Goal: Task Accomplishment & Management: Manage account settings

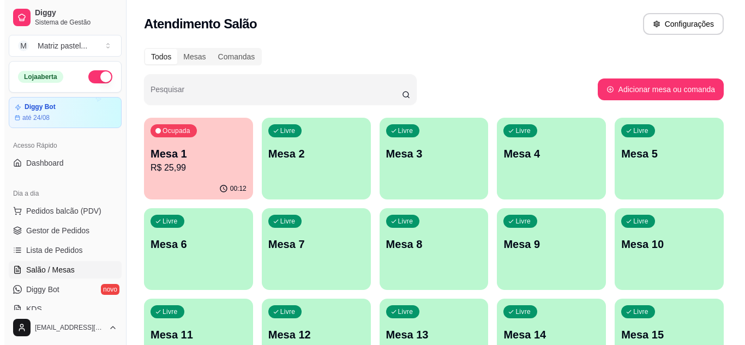
scroll to position [58, 0]
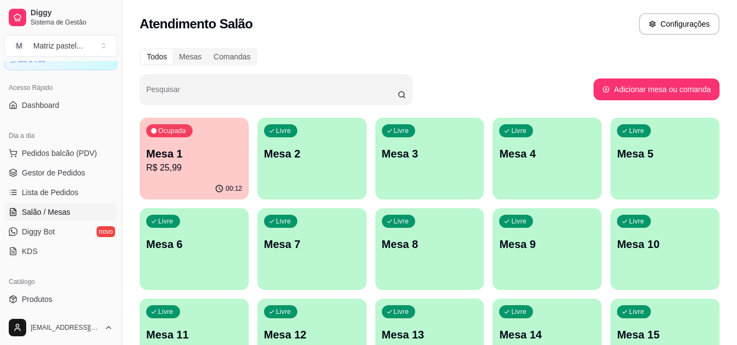
click at [232, 170] on p "R$ 25,99" at bounding box center [194, 167] width 96 height 13
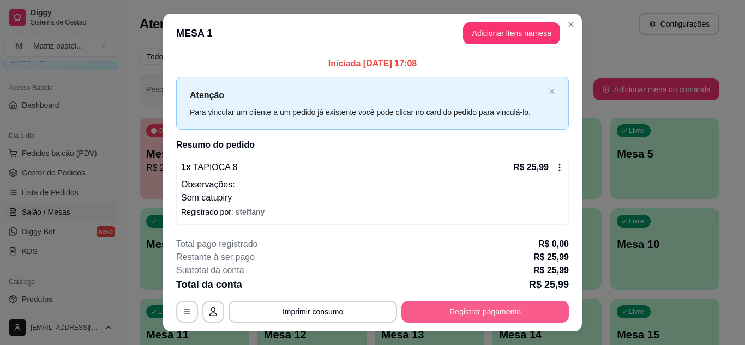
click at [487, 308] on button "Registrar pagamento" at bounding box center [484, 312] width 167 height 22
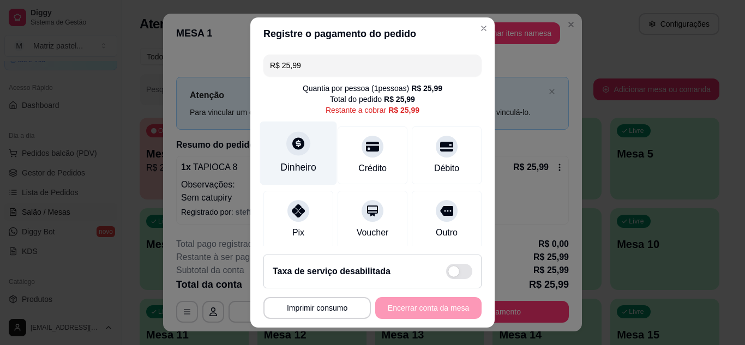
click at [293, 146] on icon at bounding box center [298, 143] width 14 height 14
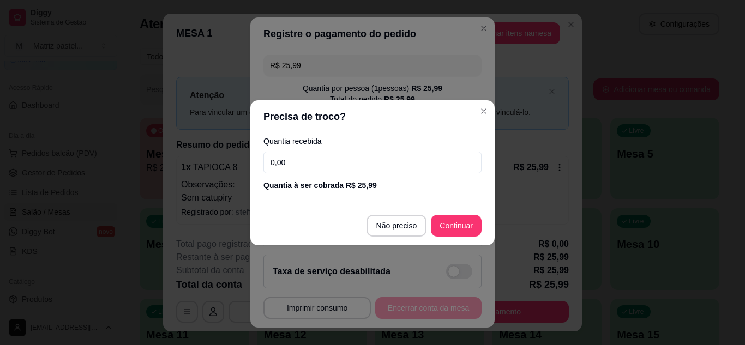
click at [351, 164] on input "0,00" at bounding box center [372, 163] width 218 height 22
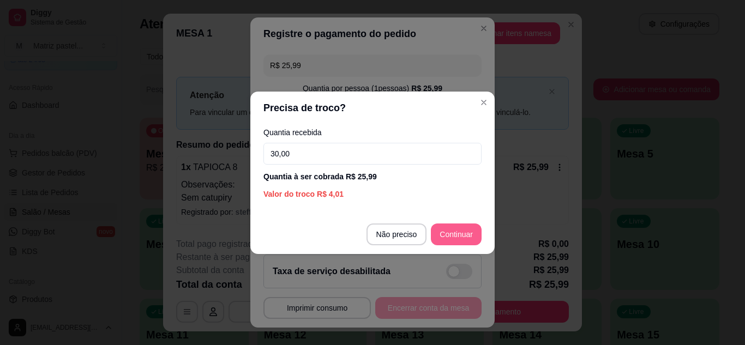
type input "30,00"
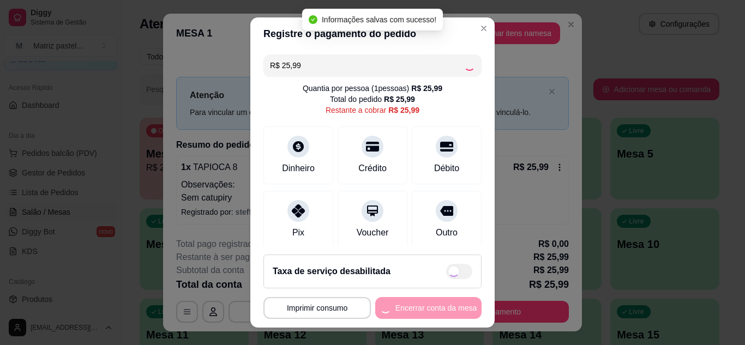
type input "R$ 0,00"
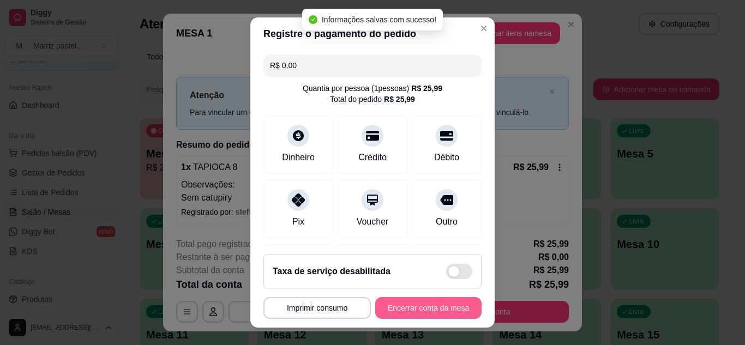
click at [437, 304] on button "Encerrar conta da mesa" at bounding box center [428, 308] width 106 height 22
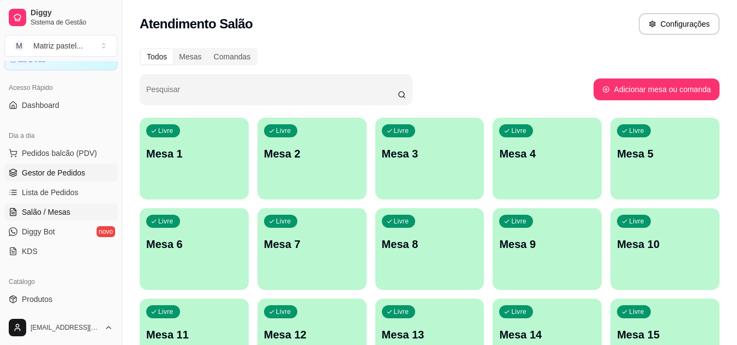
click at [70, 175] on span "Gestor de Pedidos" at bounding box center [53, 172] width 63 height 11
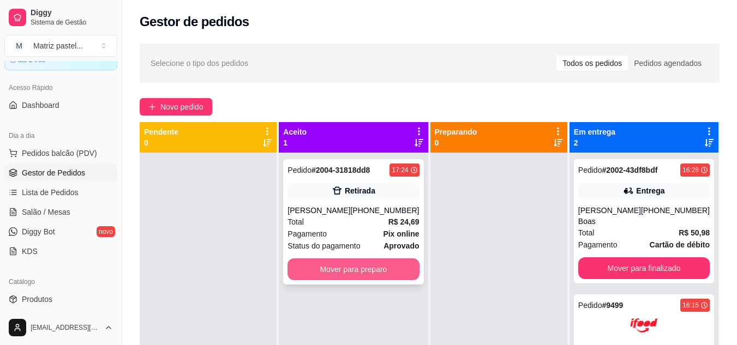
click at [363, 275] on button "Mover para preparo" at bounding box center [352, 269] width 131 height 22
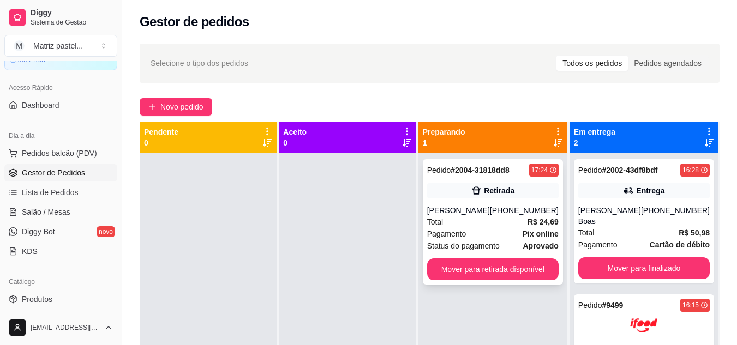
click at [538, 266] on button "Mover para retirada disponível" at bounding box center [492, 269] width 131 height 22
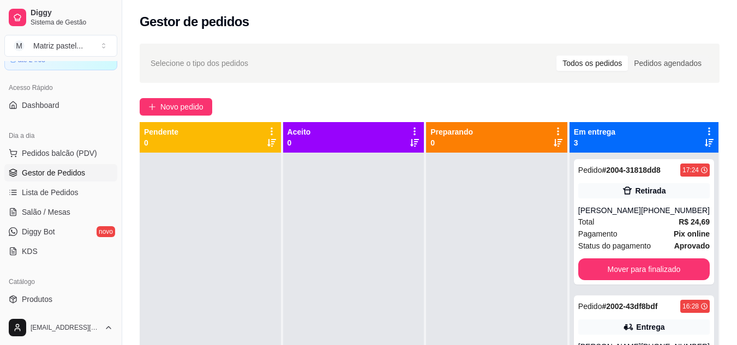
click at [487, 270] on div at bounding box center [496, 325] width 141 height 345
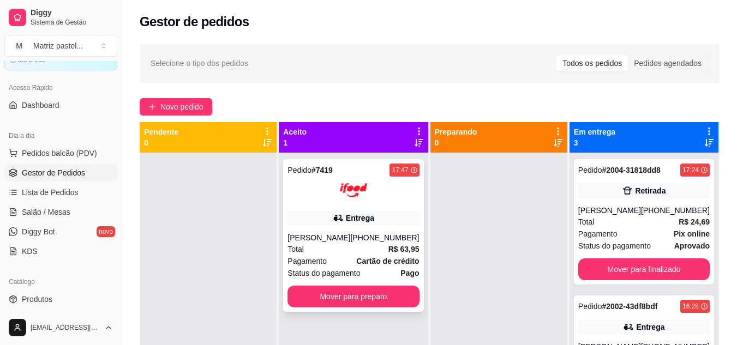
click at [373, 257] on strong "Cartão de crédito" at bounding box center [387, 261] width 63 height 9
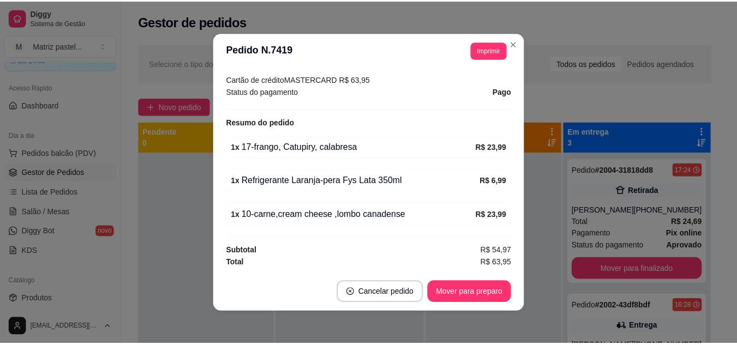
scroll to position [2, 0]
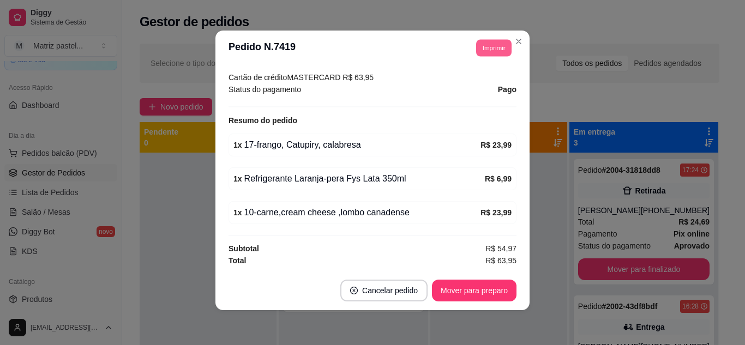
click at [497, 43] on button "Imprimir" at bounding box center [493, 47] width 35 height 17
click at [457, 87] on button "IMPRESSORA" at bounding box center [469, 85] width 79 height 17
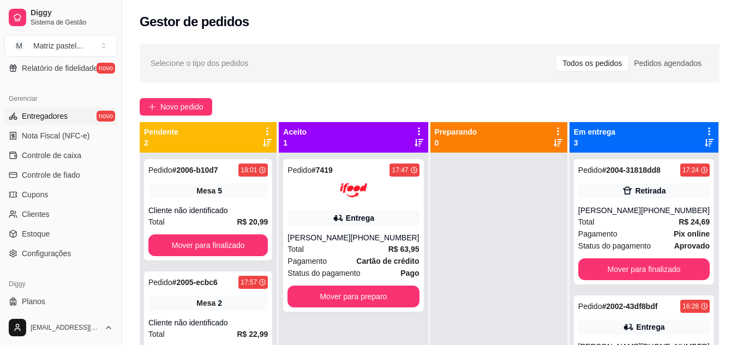
scroll to position [439, 0]
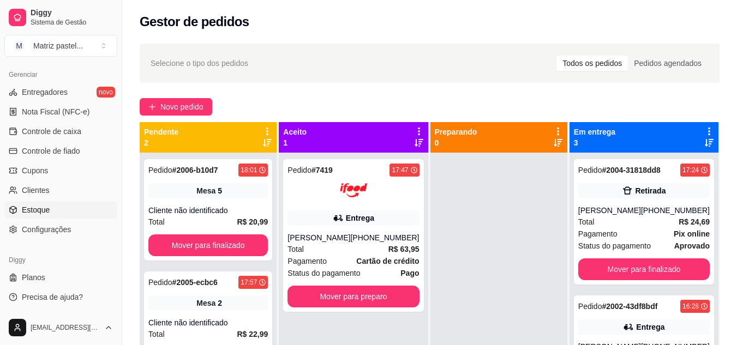
click at [34, 206] on span "Estoque" at bounding box center [36, 209] width 28 height 11
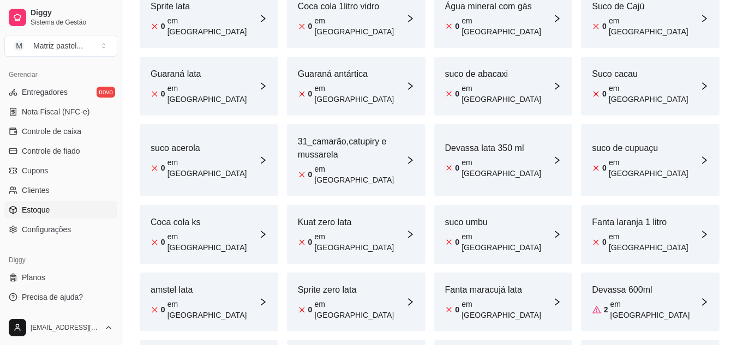
scroll to position [164, 0]
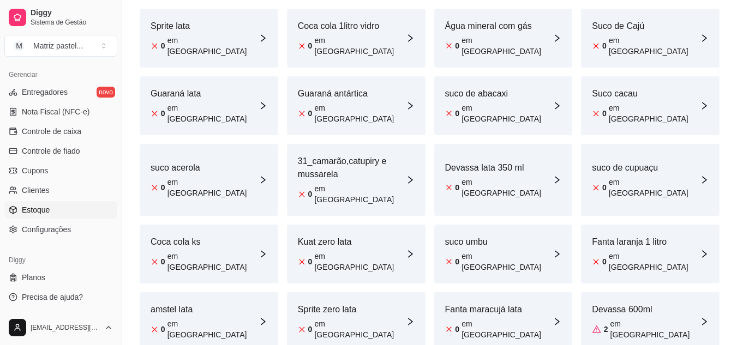
click at [510, 24] on article "Água mineral com gás" at bounding box center [499, 26] width 108 height 13
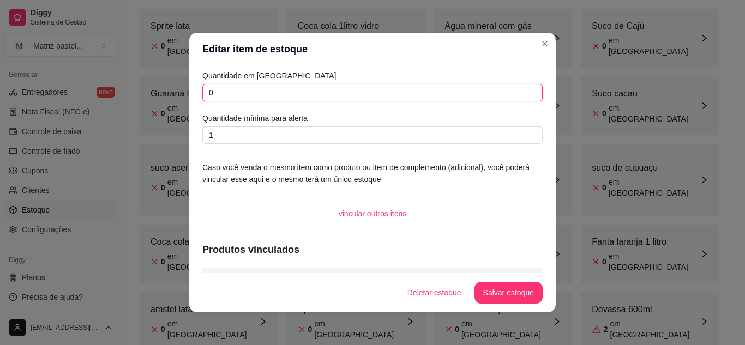
click at [366, 93] on input "0" at bounding box center [372, 92] width 340 height 17
type input "0"
type input "6"
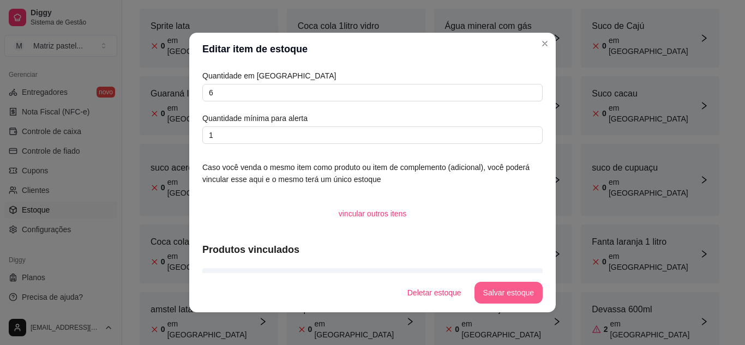
click at [530, 295] on button "Salvar estoque" at bounding box center [508, 293] width 68 height 22
click at [505, 295] on button "Salvar estoque" at bounding box center [508, 292] width 67 height 21
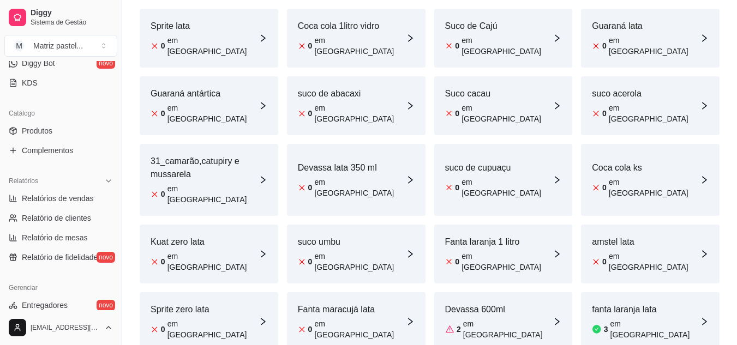
scroll to position [221, 0]
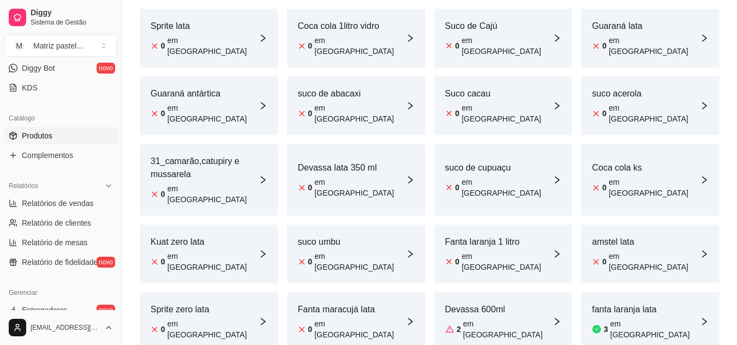
click at [57, 136] on link "Produtos" at bounding box center [60, 135] width 113 height 17
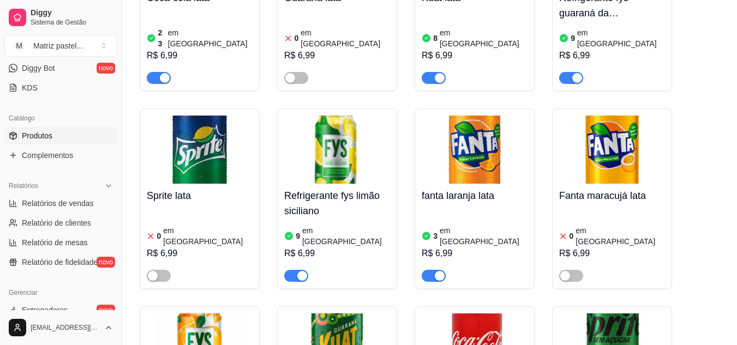
scroll to position [5398, 0]
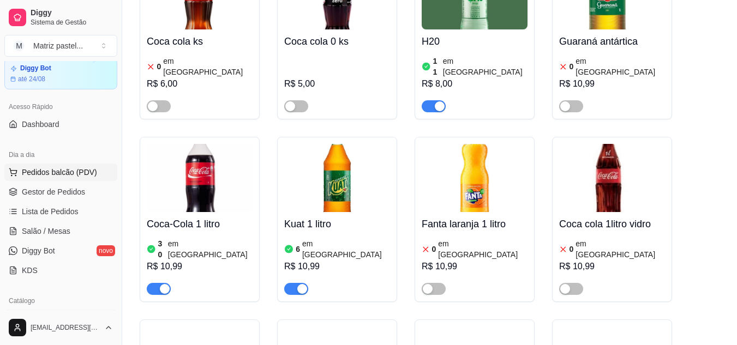
scroll to position [3, 0]
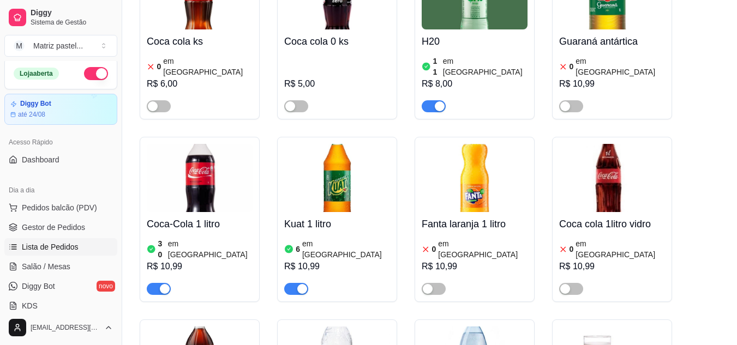
click at [55, 243] on span "Lista de Pedidos" at bounding box center [50, 247] width 57 height 11
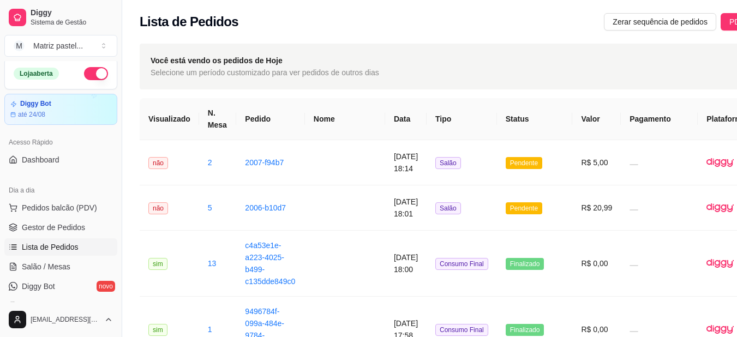
click at [61, 218] on ul "Pedidos balcão (PDV) Gestor de Pedidos Lista de Pedidos Salão / Mesas Diggy Bot…" at bounding box center [60, 257] width 113 height 116
click at [61, 225] on span "Gestor de Pedidos" at bounding box center [53, 227] width 63 height 11
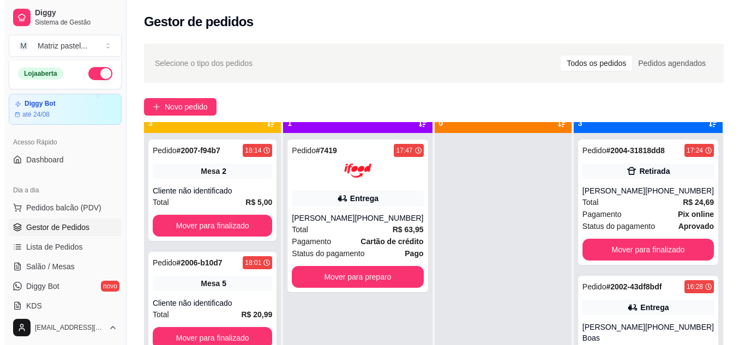
scroll to position [31, 0]
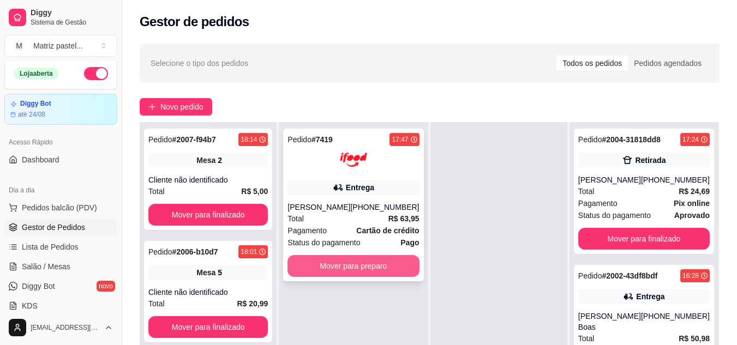
click at [366, 261] on button "Mover para preparo" at bounding box center [352, 266] width 131 height 22
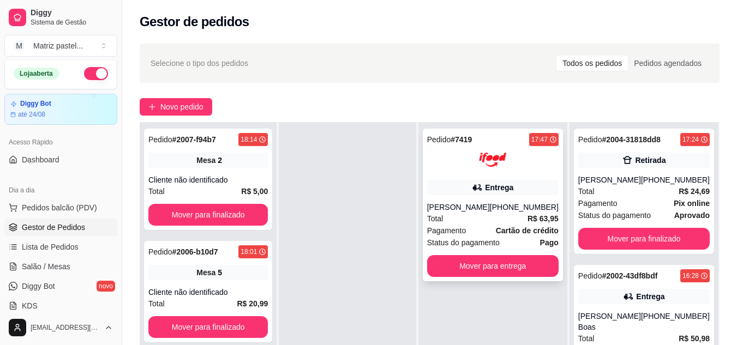
click at [451, 202] on div "[PERSON_NAME]" at bounding box center [458, 207] width 63 height 11
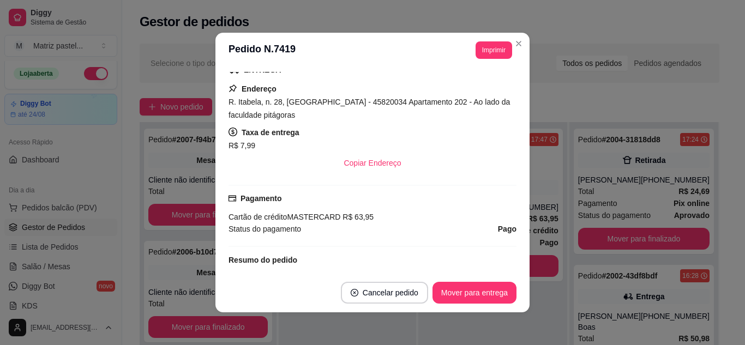
scroll to position [218, 0]
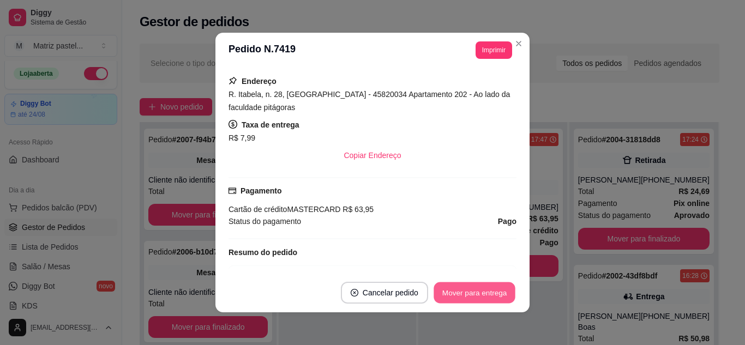
click at [445, 292] on button "Mover para entrega" at bounding box center [474, 292] width 82 height 21
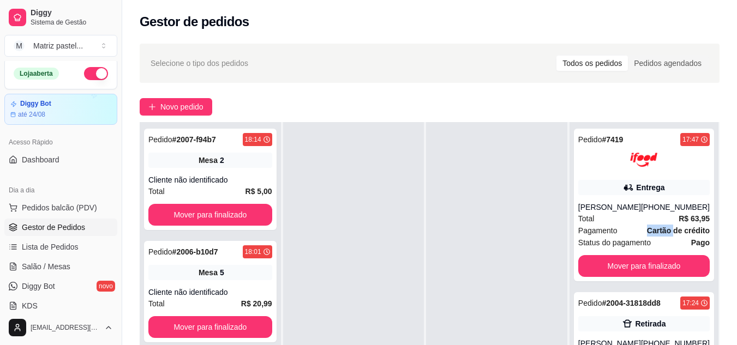
click at [629, 225] on div "Pagamento Cartão de crédito" at bounding box center [643, 231] width 131 height 12
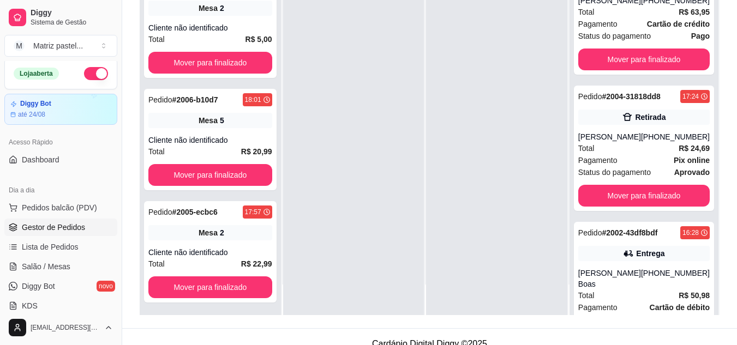
scroll to position [164, 0]
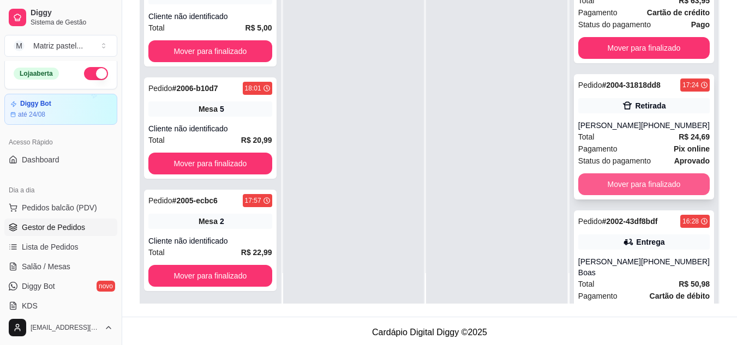
click at [598, 191] on button "Mover para finalizado" at bounding box center [643, 184] width 131 height 22
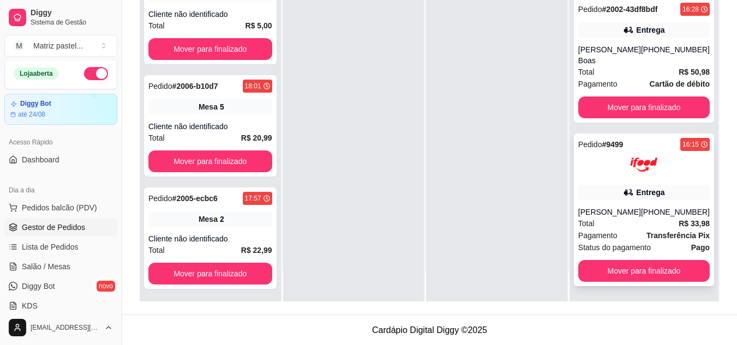
scroll to position [166, 0]
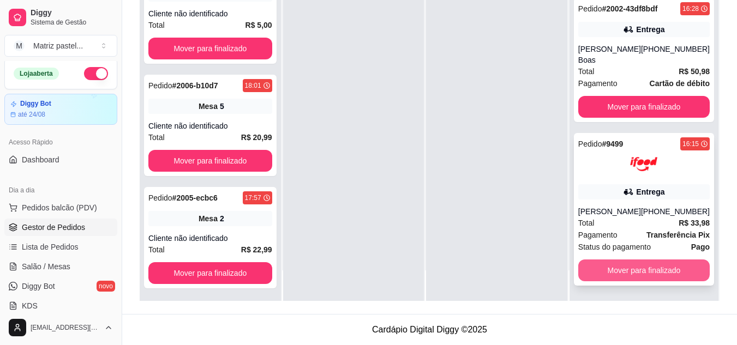
click at [582, 271] on button "Mover para finalizado" at bounding box center [643, 271] width 131 height 22
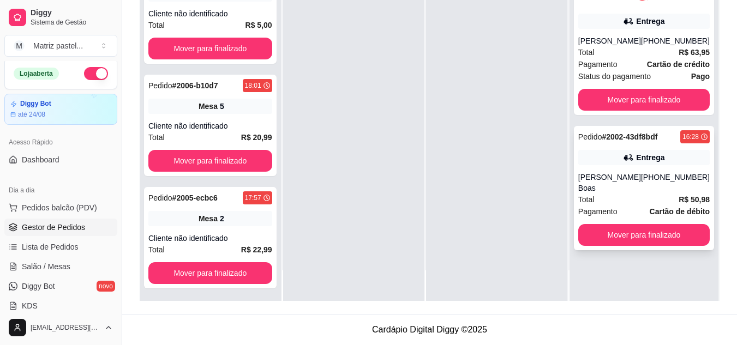
scroll to position [0, 0]
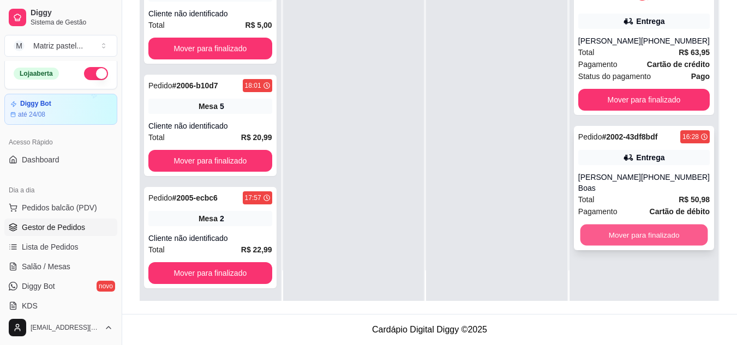
click at [606, 225] on button "Mover para finalizado" at bounding box center [644, 235] width 128 height 21
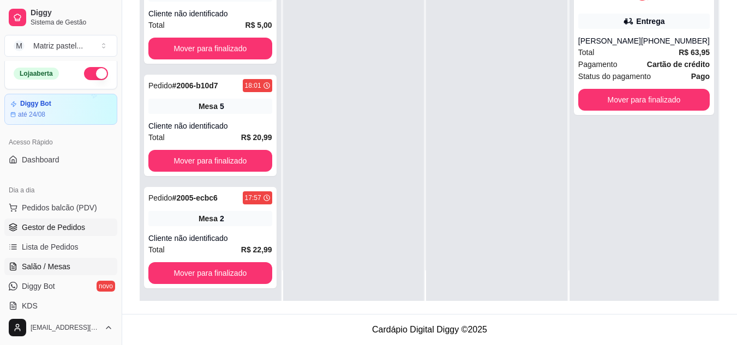
click at [68, 263] on span "Salão / Mesas" at bounding box center [46, 266] width 49 height 11
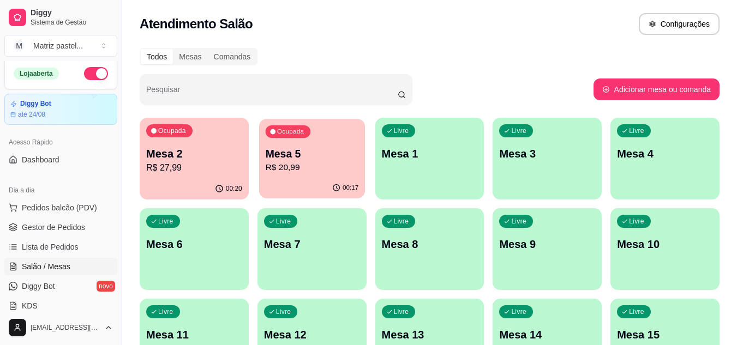
click at [303, 154] on p "Mesa 5" at bounding box center [311, 154] width 93 height 15
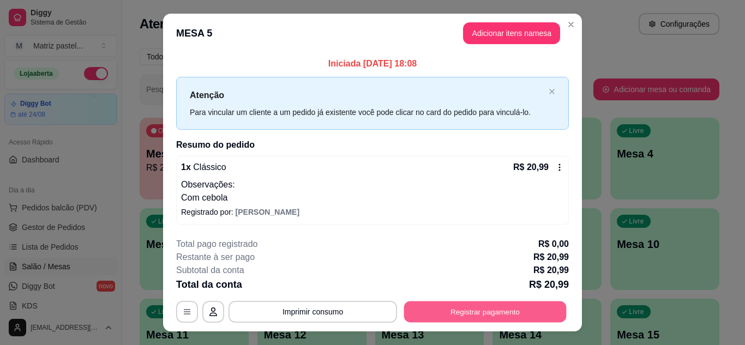
click at [469, 310] on button "Registrar pagamento" at bounding box center [485, 312] width 162 height 21
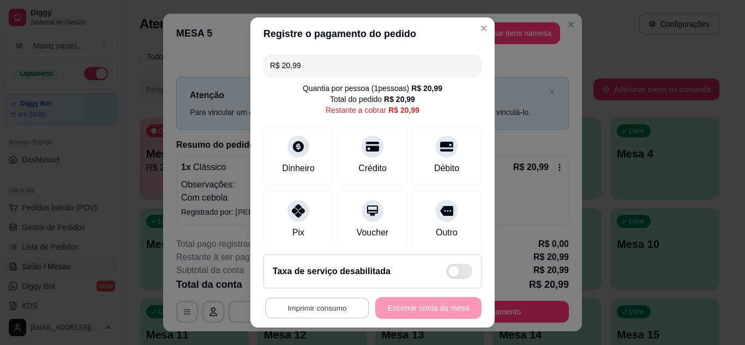
click at [273, 306] on button "Imprimir consumo" at bounding box center [317, 308] width 104 height 21
click at [285, 276] on button "IMPRESSORA" at bounding box center [314, 282] width 79 height 17
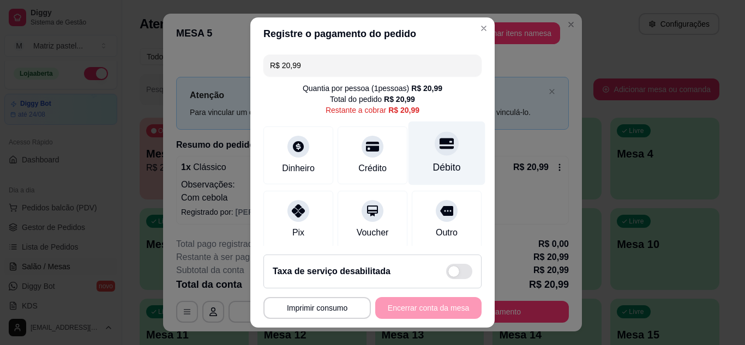
click at [435, 152] on div at bounding box center [447, 143] width 24 height 24
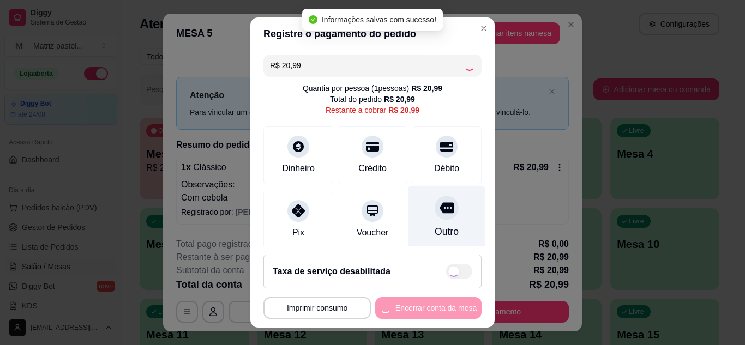
type input "R$ 0,00"
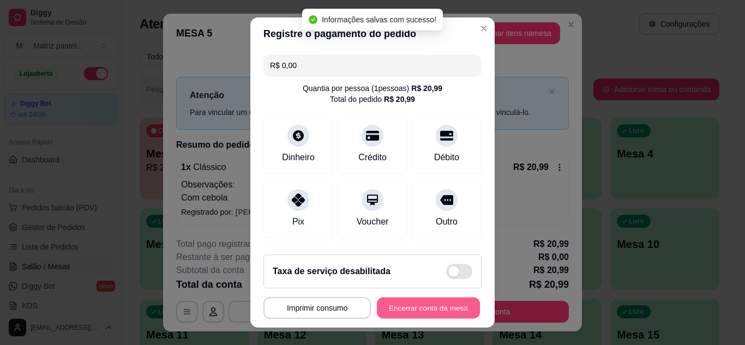
click at [403, 311] on button "Encerrar conta da mesa" at bounding box center [428, 308] width 103 height 21
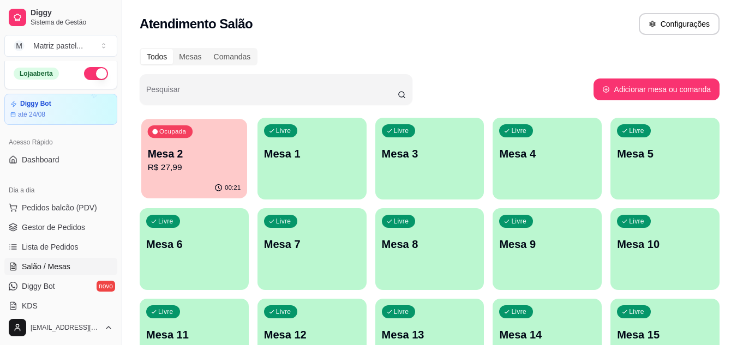
click at [214, 159] on p "Mesa 2" at bounding box center [194, 154] width 93 height 15
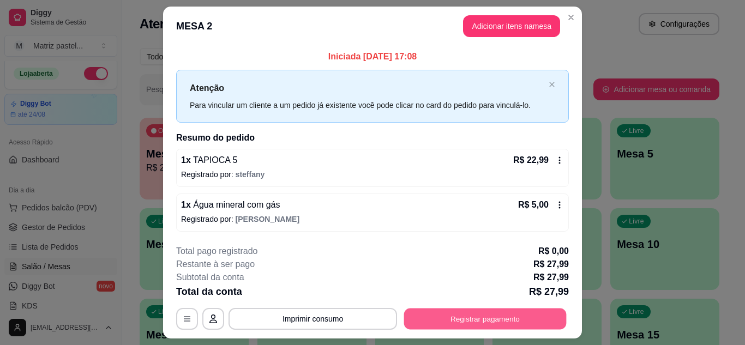
click at [474, 313] on button "Registrar pagamento" at bounding box center [485, 319] width 162 height 21
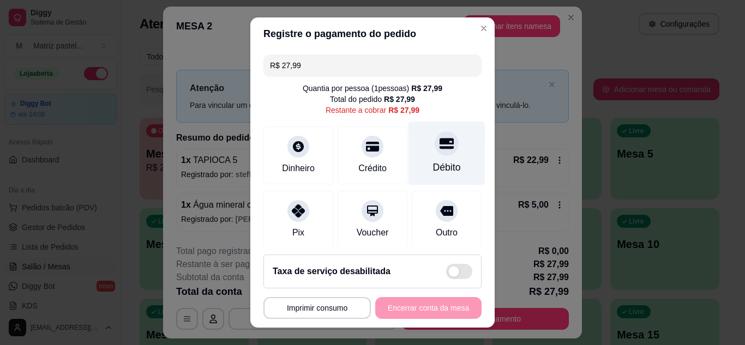
click at [439, 147] on icon at bounding box center [446, 143] width 14 height 11
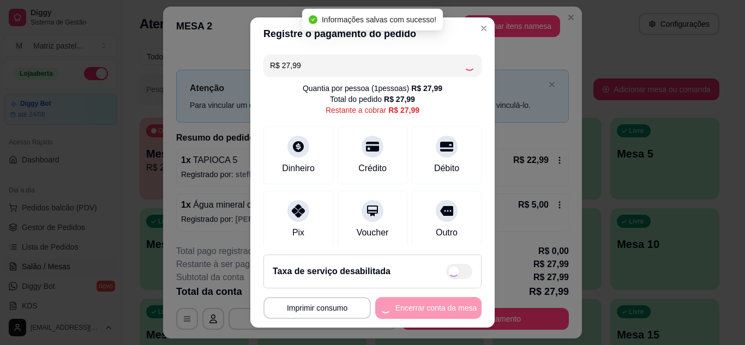
type input "R$ 0,00"
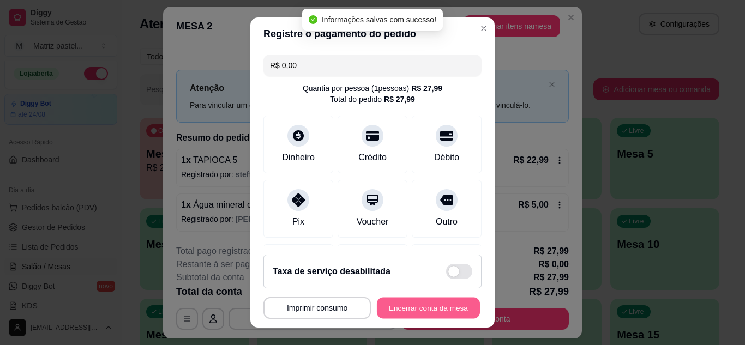
click at [452, 309] on button "Encerrar conta da mesa" at bounding box center [428, 308] width 103 height 21
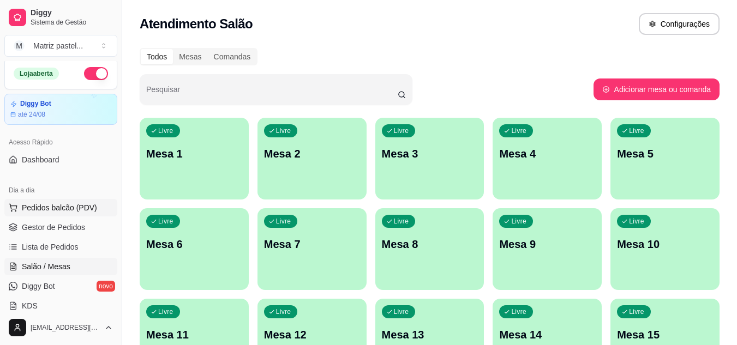
click at [76, 203] on span "Pedidos balcão (PDV)" at bounding box center [59, 207] width 75 height 11
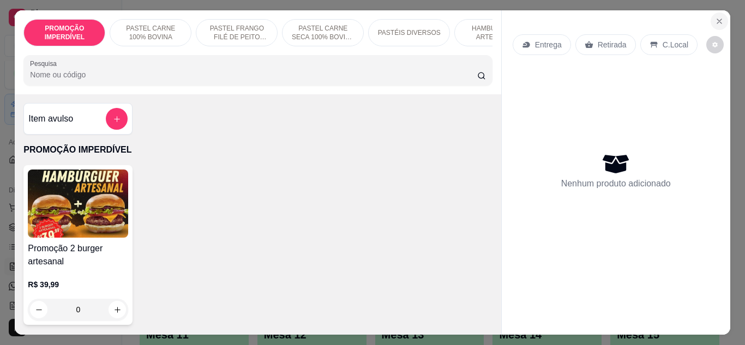
click at [721, 20] on button "Close" at bounding box center [718, 21] width 17 height 17
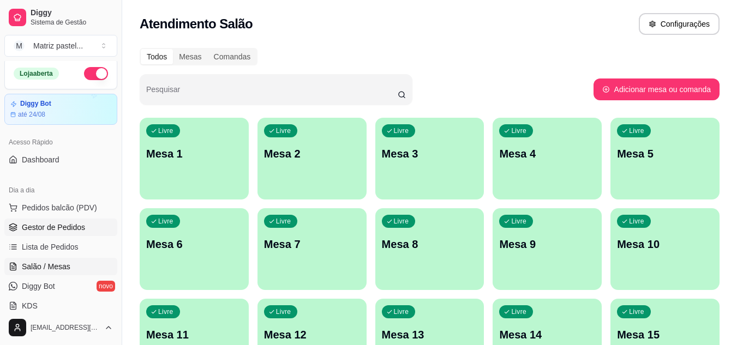
click at [31, 231] on span "Gestor de Pedidos" at bounding box center [53, 227] width 63 height 11
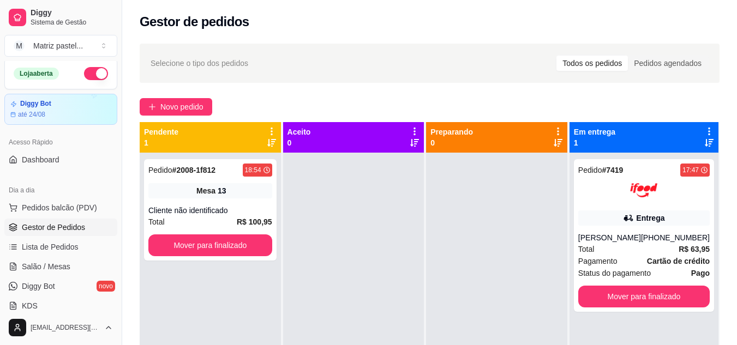
drag, startPoint x: 267, startPoint y: 323, endPoint x: 267, endPoint y: 316, distance: 7.1
click at [267, 320] on div "Pedido # 2008-1f812 18:54 Mesa 13 Cliente não identificado Total R$ 100,95 Move…" at bounding box center [210, 325] width 141 height 345
drag, startPoint x: 238, startPoint y: 50, endPoint x: 288, endPoint y: 38, distance: 52.1
click at [238, 50] on div "Selecione o tipo dos pedidos Todos os pedidos Pedidos agendados" at bounding box center [430, 63] width 580 height 39
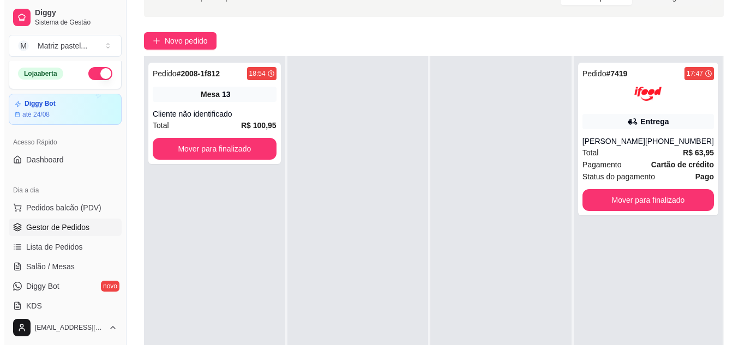
scroll to position [109, 0]
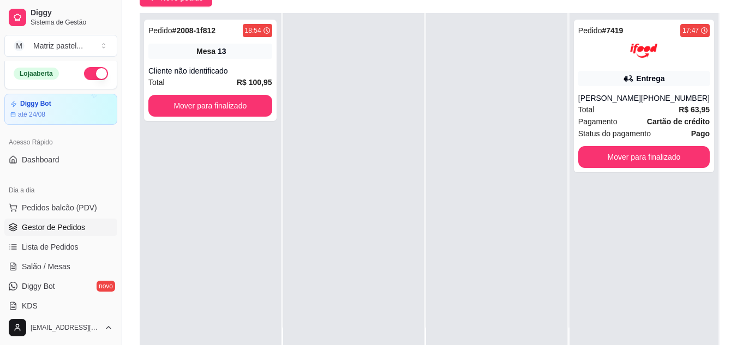
drag, startPoint x: 215, startPoint y: 201, endPoint x: 257, endPoint y: 182, distance: 46.3
click at [215, 202] on div "Pedido # 2008-1f812 18:54 Mesa 13 Cliente não identificado Total R$ 100,95 Move…" at bounding box center [210, 185] width 141 height 345
click at [640, 111] on div "Total R$ 63,95" at bounding box center [643, 110] width 131 height 12
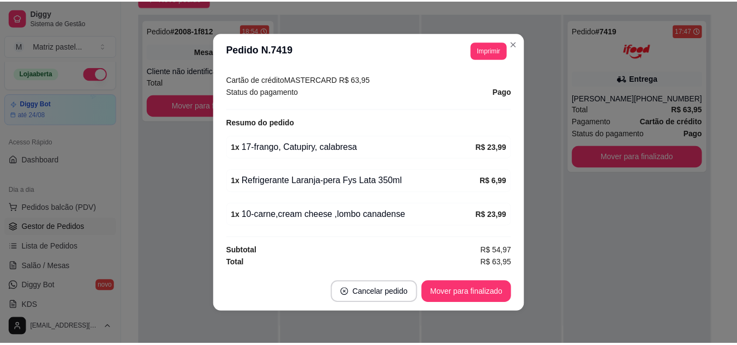
scroll to position [2, 0]
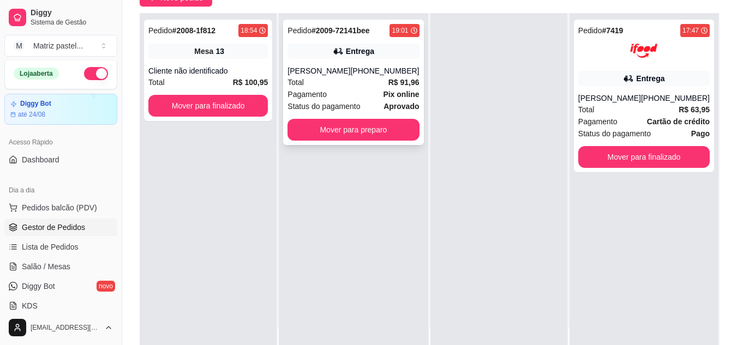
click at [360, 101] on span "Status do pagamento" at bounding box center [323, 106] width 73 height 12
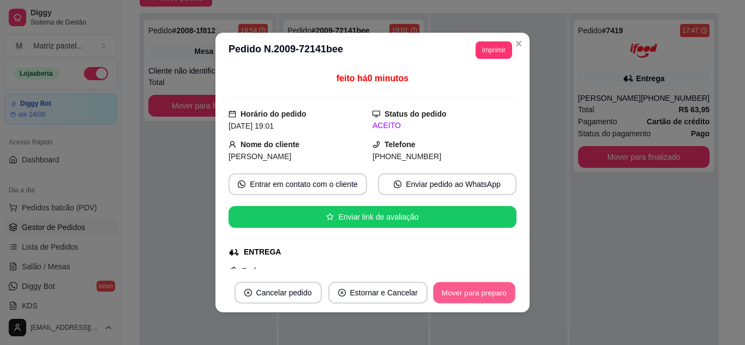
click at [473, 299] on button "Mover para preparo" at bounding box center [474, 292] width 82 height 21
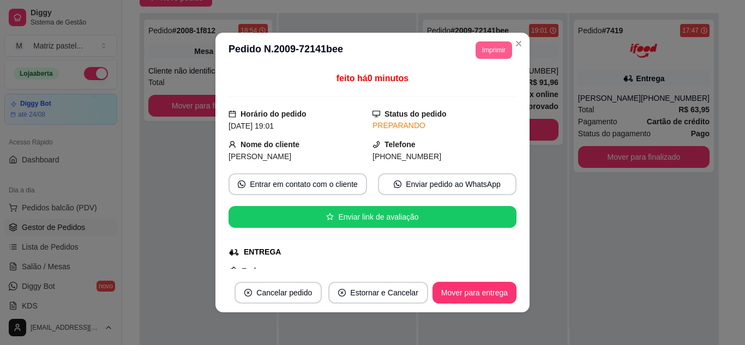
click at [495, 42] on button "Imprimir" at bounding box center [493, 49] width 37 height 17
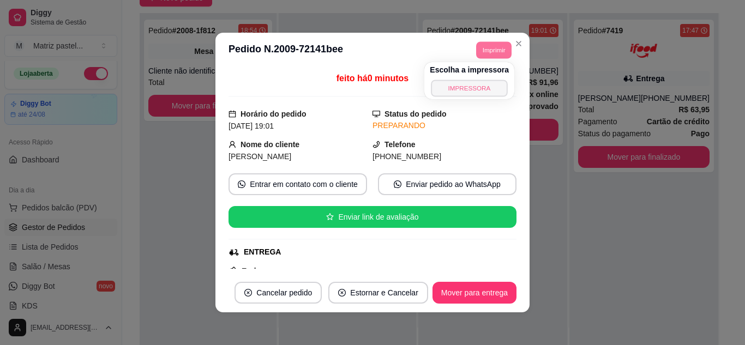
click at [431, 91] on button "IMPRESSORA" at bounding box center [469, 88] width 76 height 17
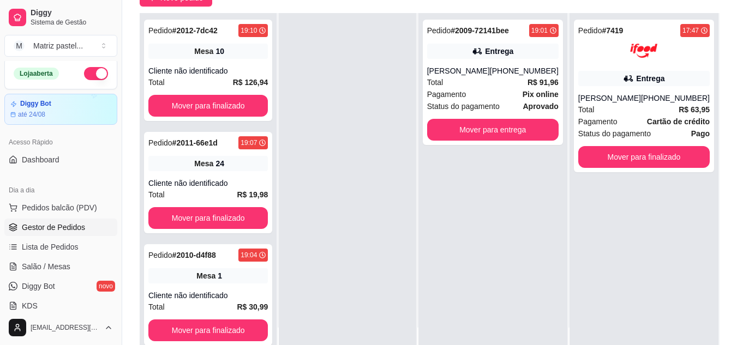
click at [429, 114] on div "Pedido # 2009-72141bee 19:01 Entrega [PERSON_NAME] [PHONE_NUMBER] Total R$ 91,9…" at bounding box center [492, 185] width 149 height 345
click at [413, 106] on div at bounding box center [347, 185] width 137 height 345
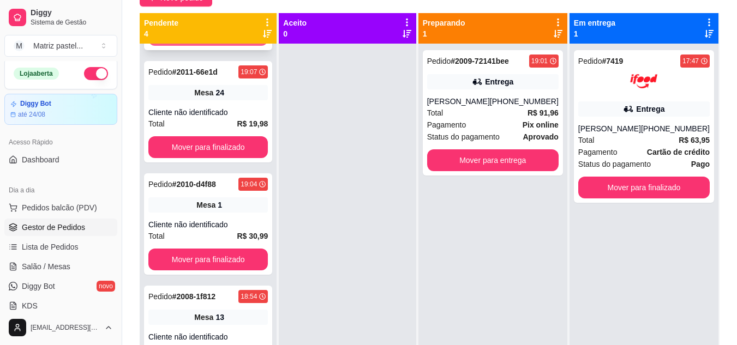
scroll to position [109, 0]
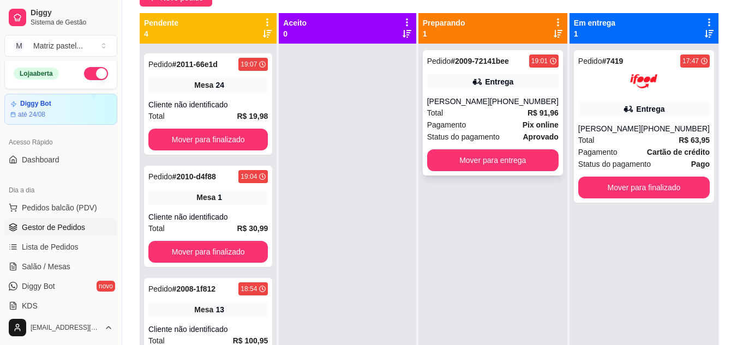
click at [507, 99] on div "[PHONE_NUMBER]" at bounding box center [524, 101] width 69 height 11
click at [66, 260] on link "Salão / Mesas" at bounding box center [60, 266] width 113 height 17
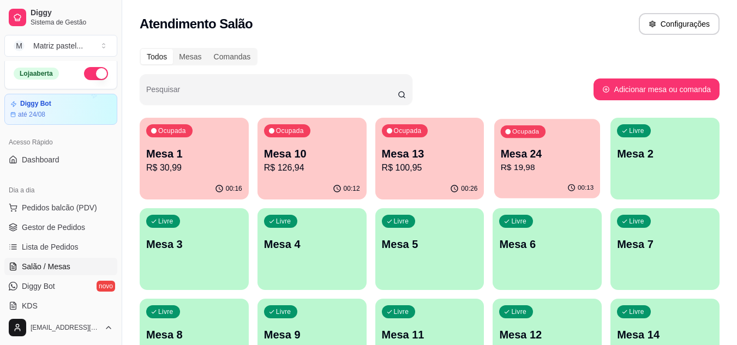
click at [530, 163] on p "R$ 19,98" at bounding box center [547, 167] width 93 height 13
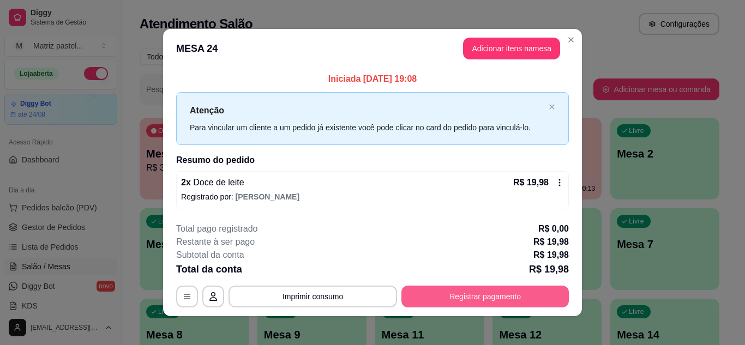
click at [427, 293] on button "Registrar pagamento" at bounding box center [484, 297] width 167 height 22
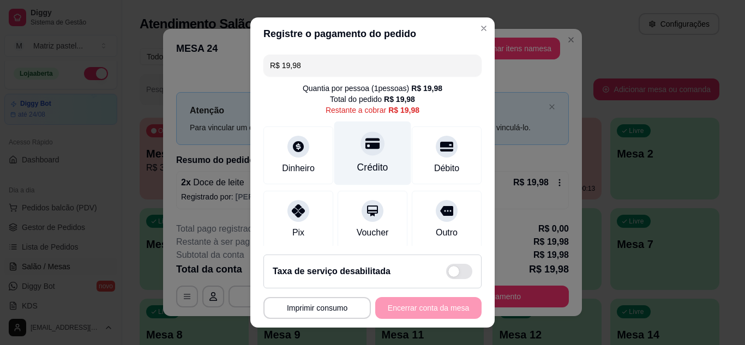
click at [364, 158] on div "Crédito" at bounding box center [372, 153] width 77 height 64
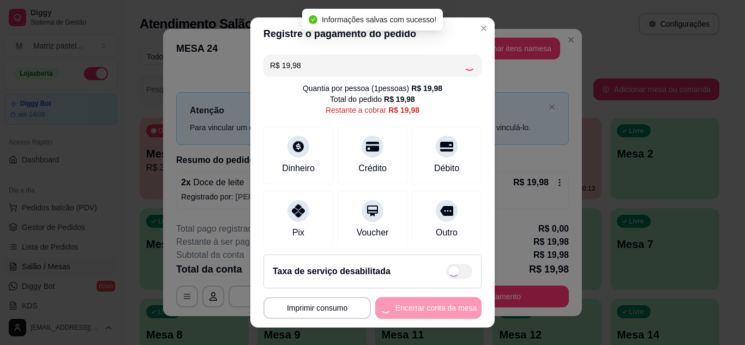
type input "R$ 0,00"
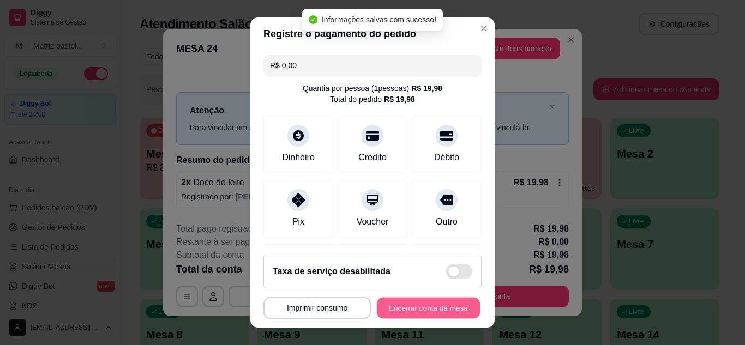
click at [433, 310] on button "Encerrar conta da mesa" at bounding box center [428, 308] width 103 height 21
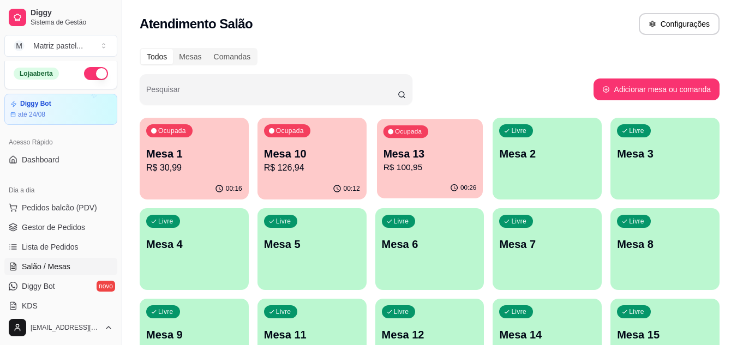
click at [418, 176] on div "Ocupada Mesa 13 R$ 100,95" at bounding box center [430, 148] width 106 height 59
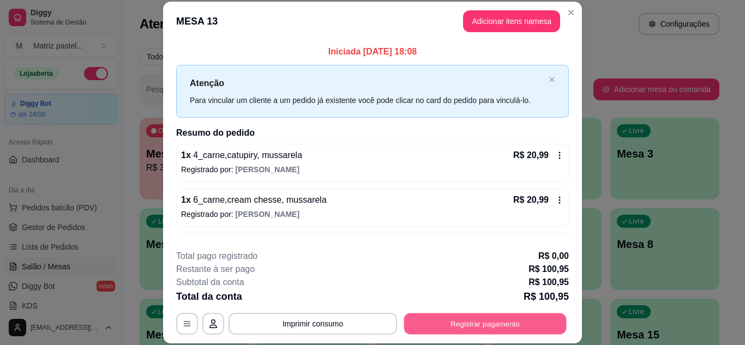
click at [523, 315] on button "Registrar pagamento" at bounding box center [485, 323] width 162 height 21
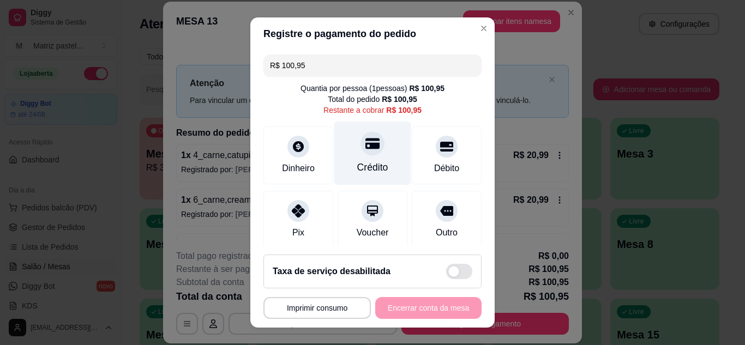
click at [374, 161] on div "Crédito" at bounding box center [372, 167] width 31 height 14
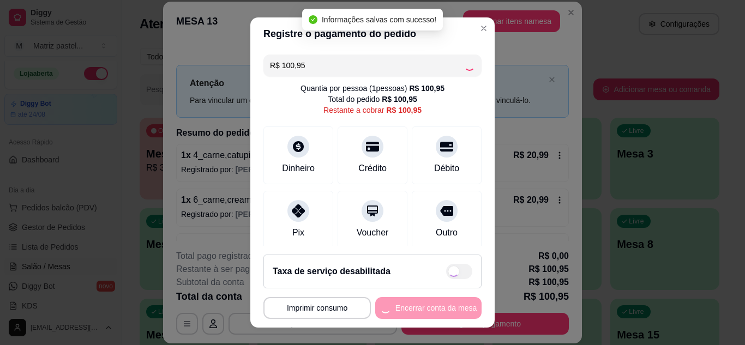
type input "R$ 0,00"
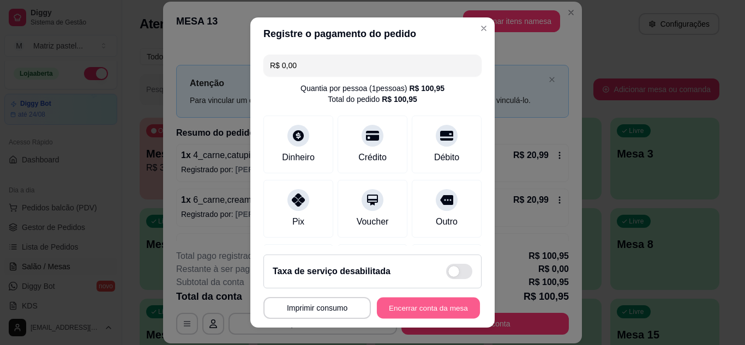
click at [423, 308] on button "Encerrar conta da mesa" at bounding box center [428, 308] width 103 height 21
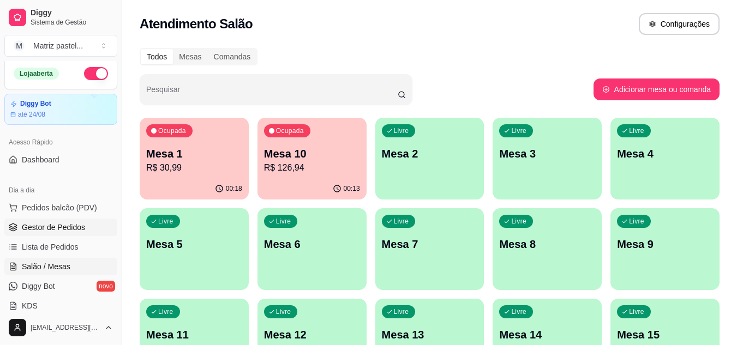
click at [58, 225] on span "Gestor de Pedidos" at bounding box center [53, 227] width 63 height 11
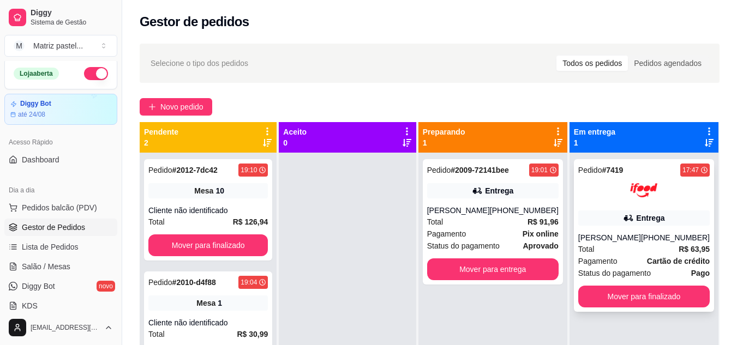
click at [614, 198] on div at bounding box center [643, 190] width 131 height 27
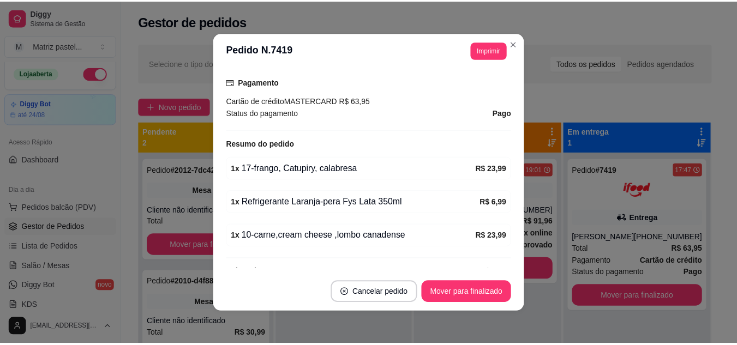
scroll to position [327, 0]
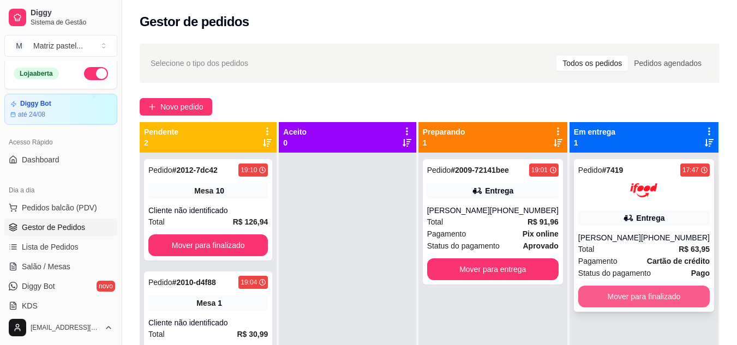
click at [593, 292] on button "Mover para finalizado" at bounding box center [643, 297] width 131 height 22
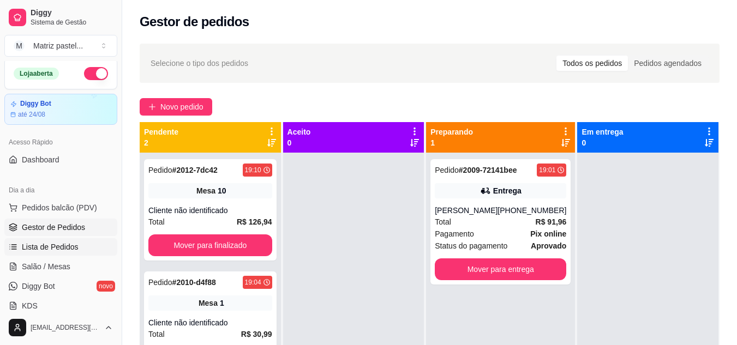
click at [51, 245] on span "Lista de Pedidos" at bounding box center [50, 247] width 57 height 11
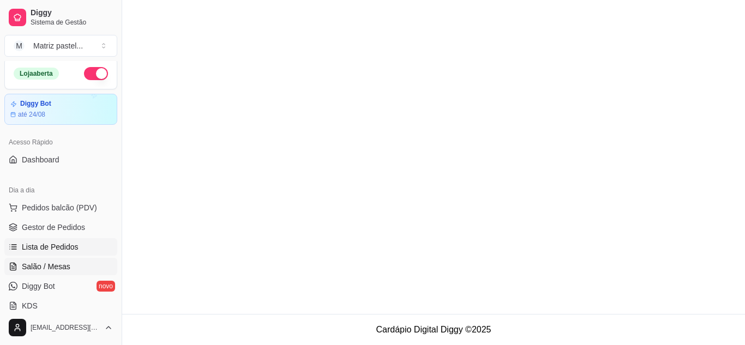
click at [56, 261] on link "Salão / Mesas" at bounding box center [60, 266] width 113 height 17
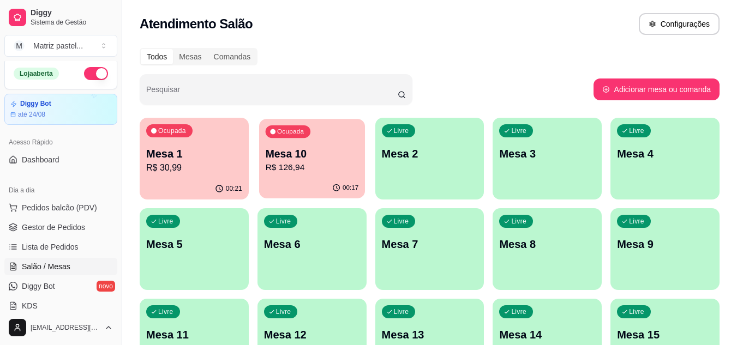
click at [328, 164] on p "R$ 126,94" at bounding box center [311, 167] width 93 height 13
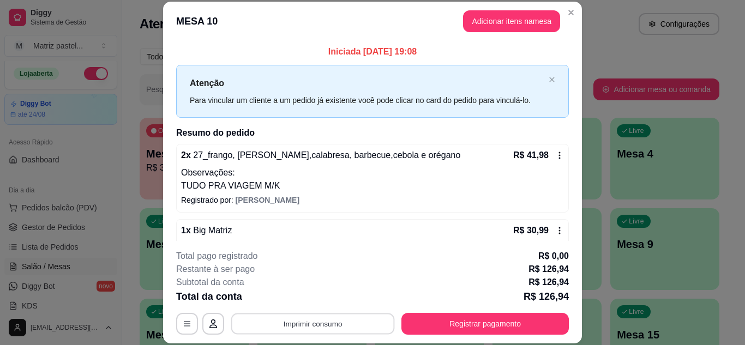
click at [361, 330] on button "Imprimir consumo" at bounding box center [313, 323] width 164 height 21
click at [338, 300] on button "IMPRESSORA" at bounding box center [312, 298] width 76 height 17
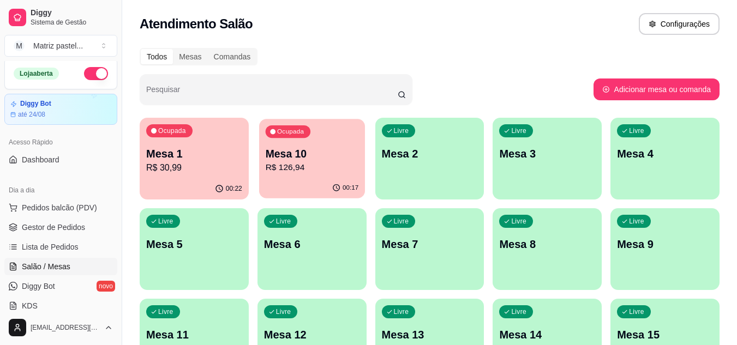
click at [347, 147] on p "Mesa 10" at bounding box center [311, 154] width 93 height 15
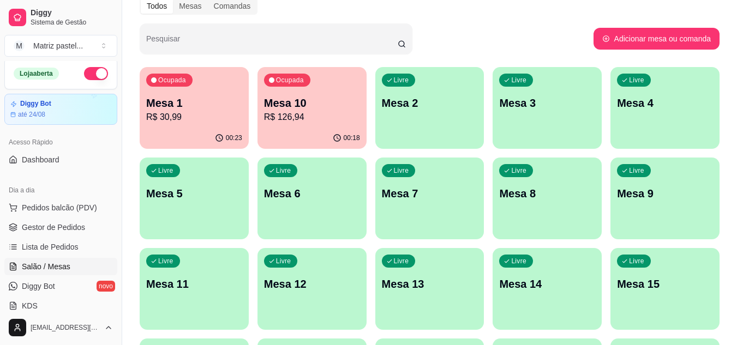
scroll to position [109, 0]
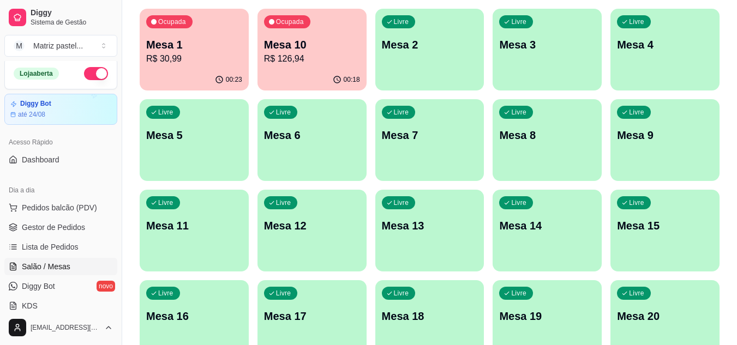
click at [134, 111] on div "Todos Mesas Comandas Pesquisar Adicionar mesa ou comanda Ocupada Mesa 1 R$ 30,9…" at bounding box center [429, 198] width 614 height 533
click at [77, 248] on link "Lista de Pedidos" at bounding box center [60, 246] width 113 height 17
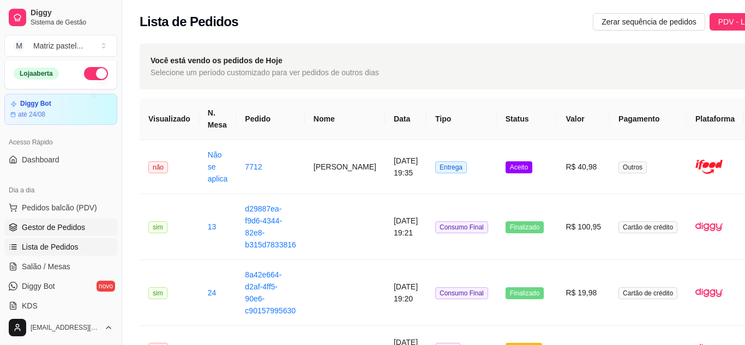
click at [77, 226] on span "Gestor de Pedidos" at bounding box center [53, 227] width 63 height 11
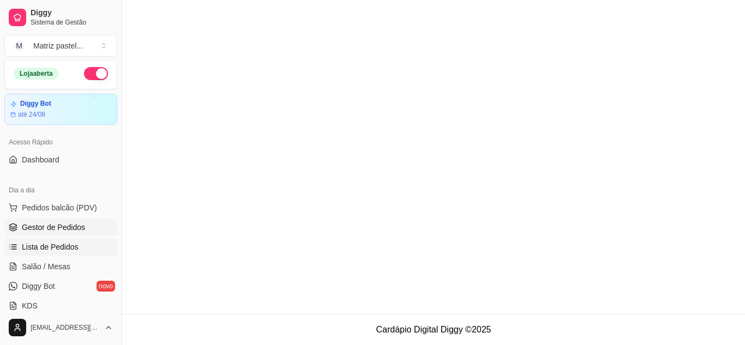
click at [77, 248] on link "Lista de Pedidos" at bounding box center [60, 246] width 113 height 17
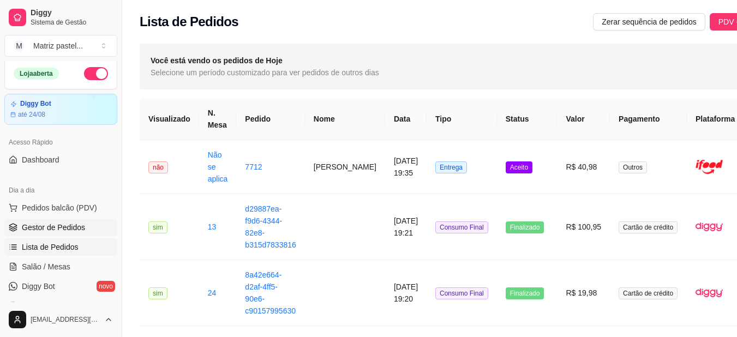
click at [58, 224] on span "Gestor de Pedidos" at bounding box center [53, 227] width 63 height 11
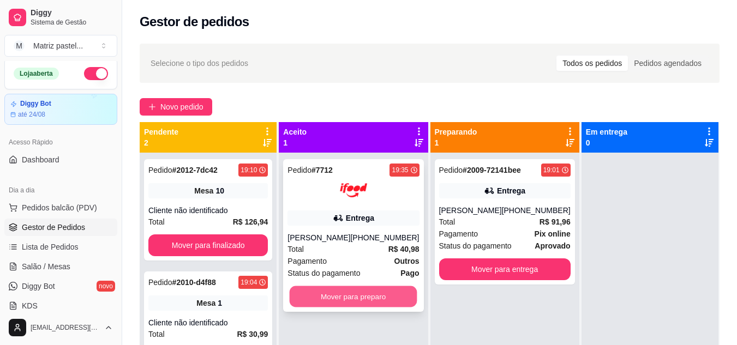
click at [357, 291] on button "Mover para preparo" at bounding box center [354, 296] width 128 height 21
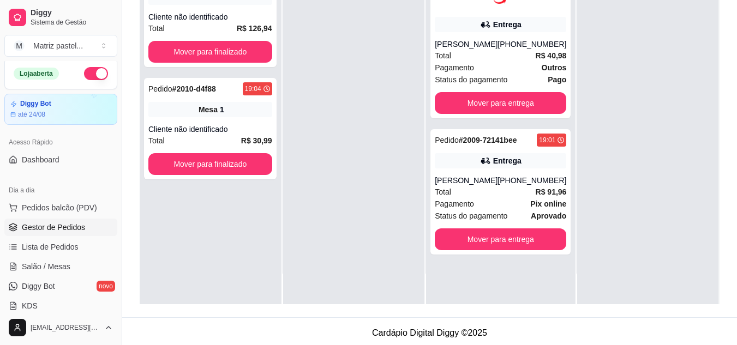
scroll to position [164, 0]
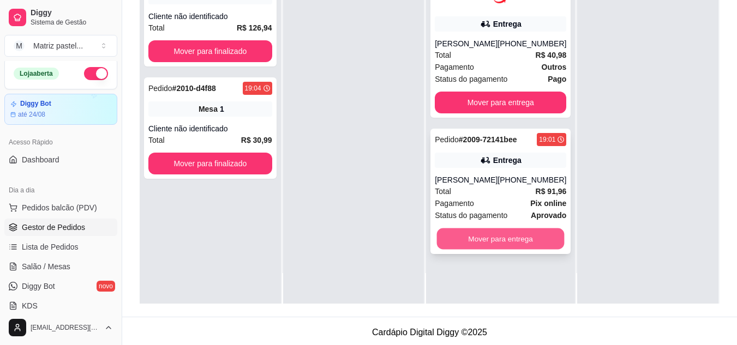
click at [454, 243] on button "Mover para entrega" at bounding box center [501, 238] width 128 height 21
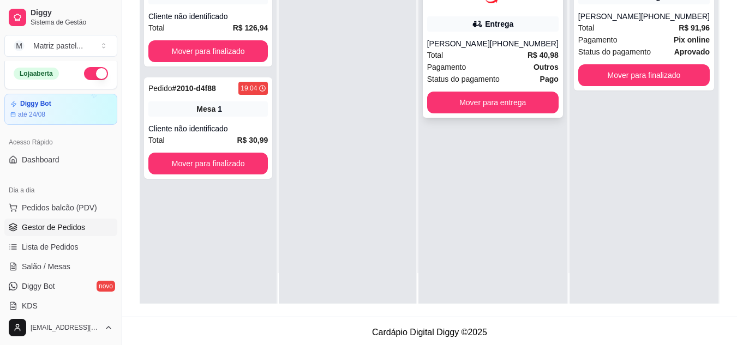
click at [466, 70] on span "Pagamento" at bounding box center [446, 67] width 39 height 12
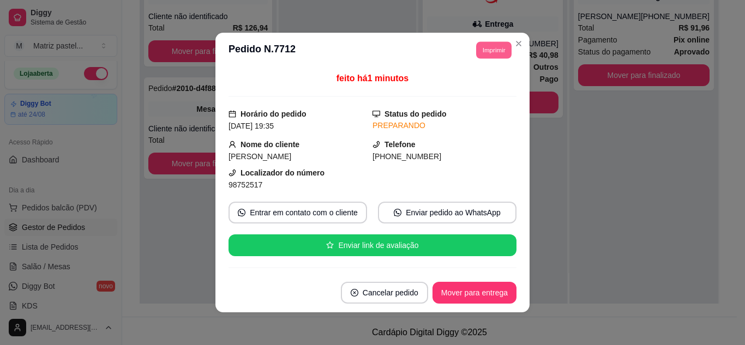
click at [487, 48] on button "Imprimir" at bounding box center [493, 49] width 35 height 17
click at [443, 91] on button "IMPRESSORA" at bounding box center [469, 88] width 79 height 17
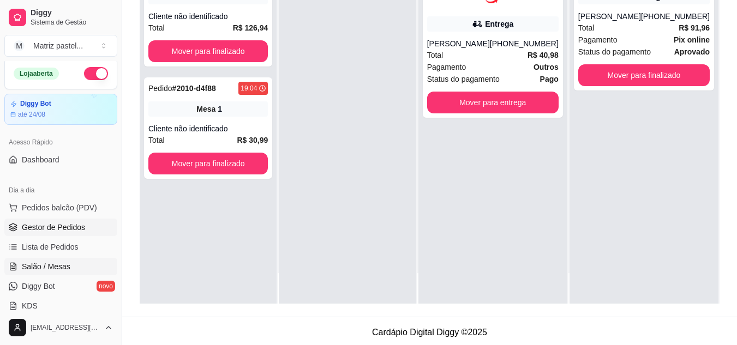
click at [55, 262] on span "Salão / Mesas" at bounding box center [46, 266] width 49 height 11
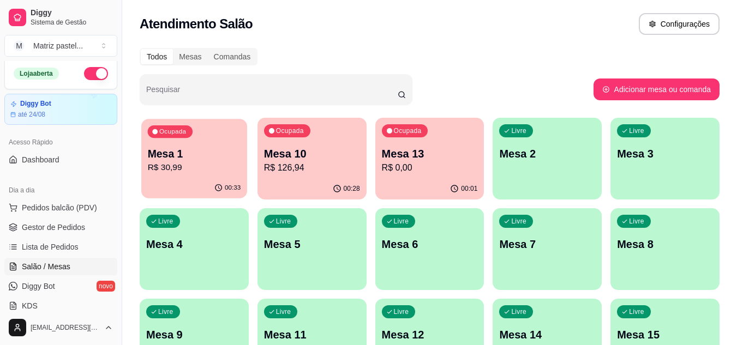
click at [156, 175] on div "Ocupada Mesa 1 R$ 30,99" at bounding box center [194, 148] width 106 height 59
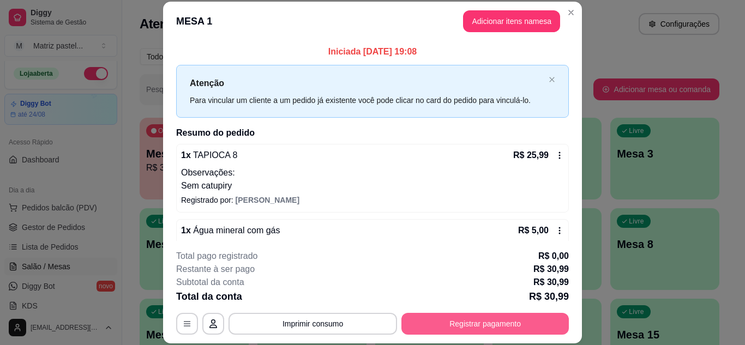
click at [462, 325] on button "Registrar pagamento" at bounding box center [484, 324] width 167 height 22
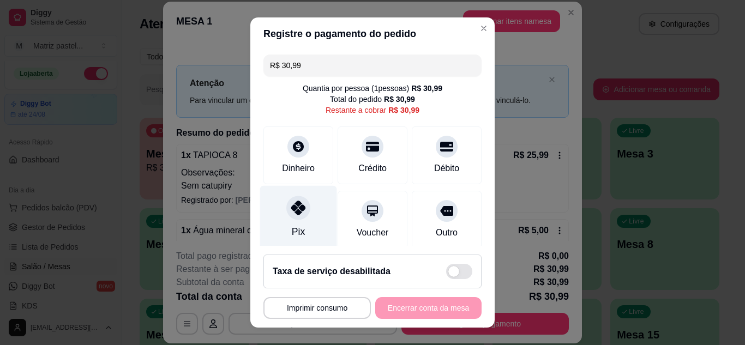
click at [286, 214] on div at bounding box center [298, 208] width 24 height 24
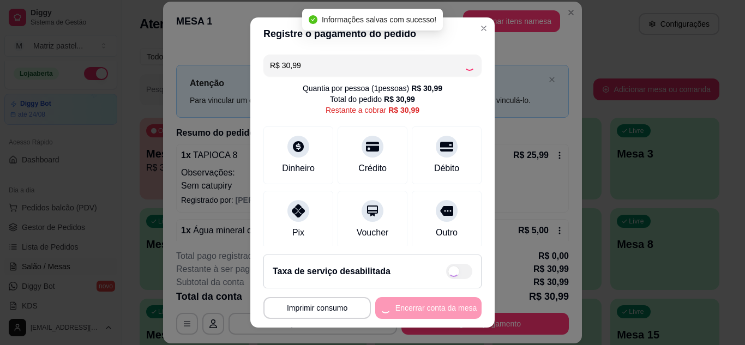
type input "R$ 0,00"
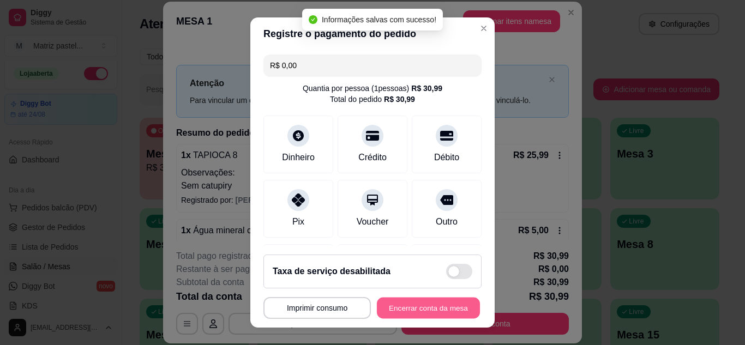
click at [436, 316] on button "Encerrar conta da mesa" at bounding box center [428, 308] width 103 height 21
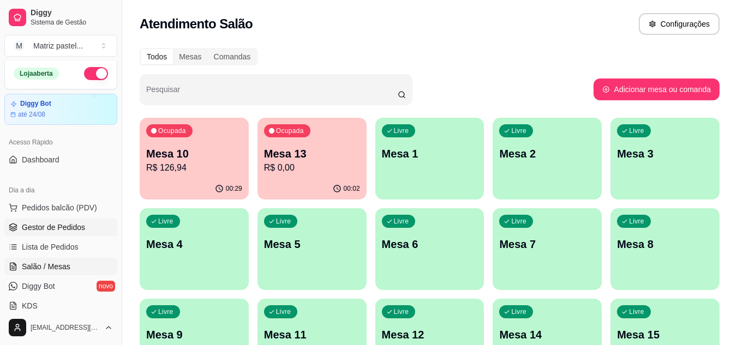
click at [39, 221] on link "Gestor de Pedidos" at bounding box center [60, 227] width 113 height 17
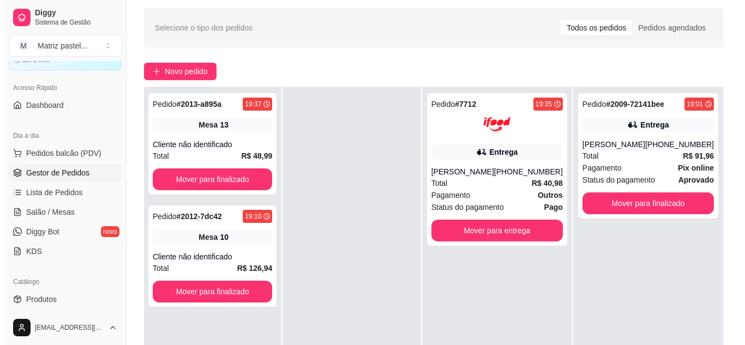
scroll to position [55, 0]
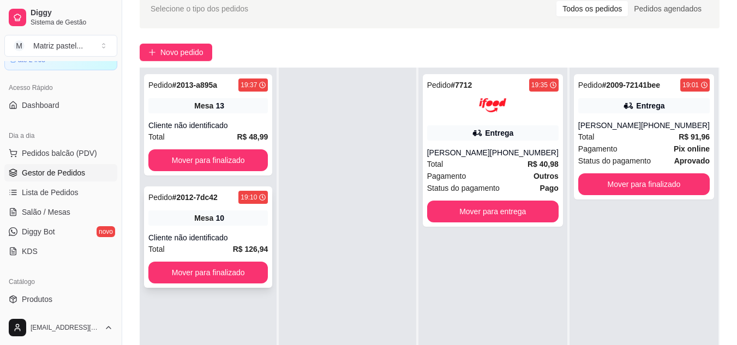
click at [208, 234] on div "Cliente não identificado" at bounding box center [207, 237] width 119 height 11
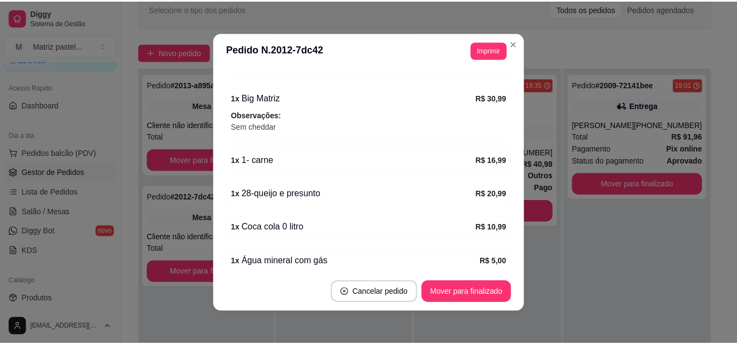
scroll to position [252, 0]
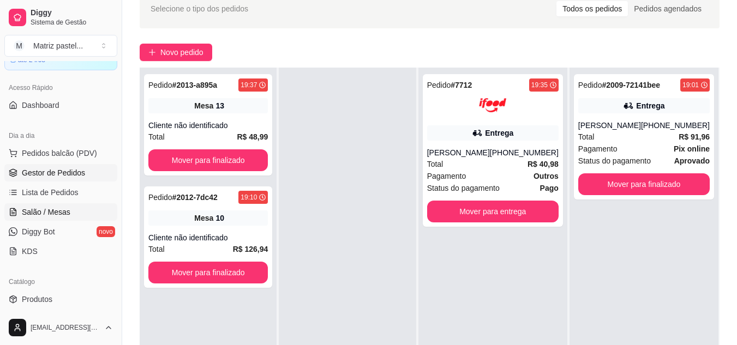
click at [50, 209] on span "Salão / Mesas" at bounding box center [46, 212] width 49 height 11
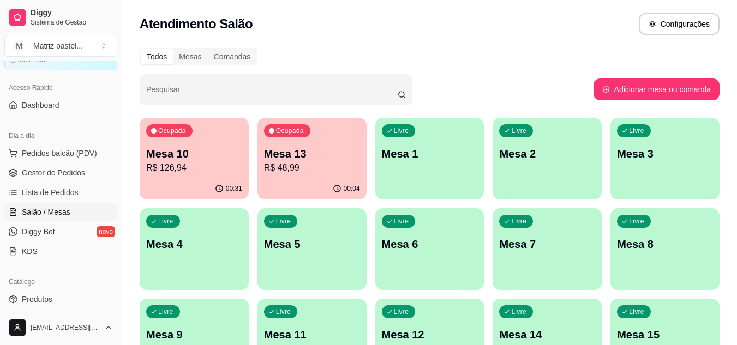
click at [218, 156] on p "Mesa 10" at bounding box center [194, 153] width 96 height 15
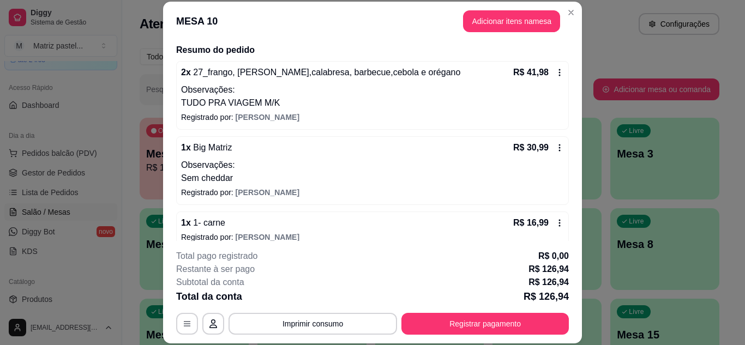
scroll to position [230, 0]
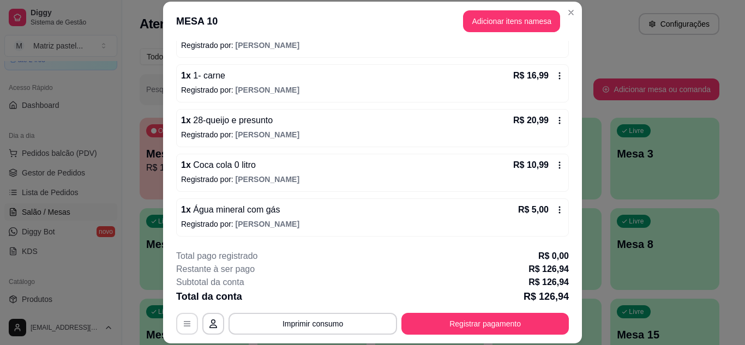
click at [183, 326] on icon "button" at bounding box center [187, 324] width 9 height 9
click at [214, 327] on button "button" at bounding box center [213, 323] width 21 height 21
click at [210, 322] on icon "button" at bounding box center [213, 324] width 9 height 9
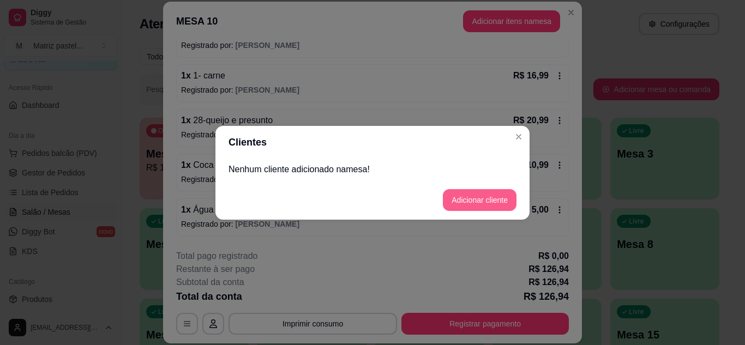
click at [463, 196] on button "Adicionar cliente" at bounding box center [480, 200] width 74 height 22
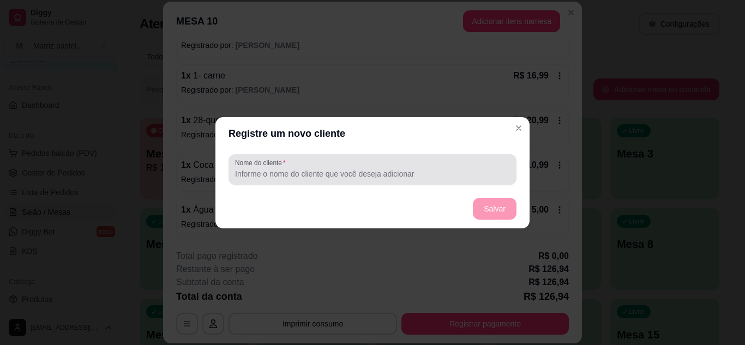
click at [358, 180] on div "Nome do cliente" at bounding box center [372, 169] width 288 height 31
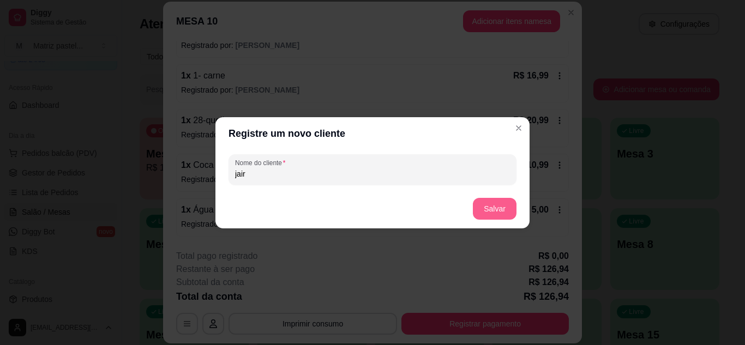
type input "jair"
click at [513, 202] on button "Salvar" at bounding box center [495, 209] width 44 height 22
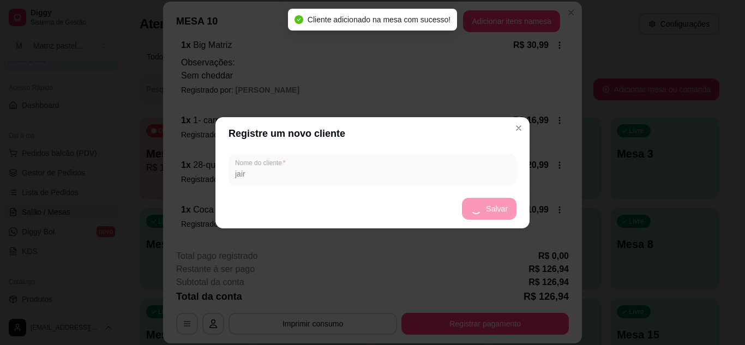
scroll to position [275, 0]
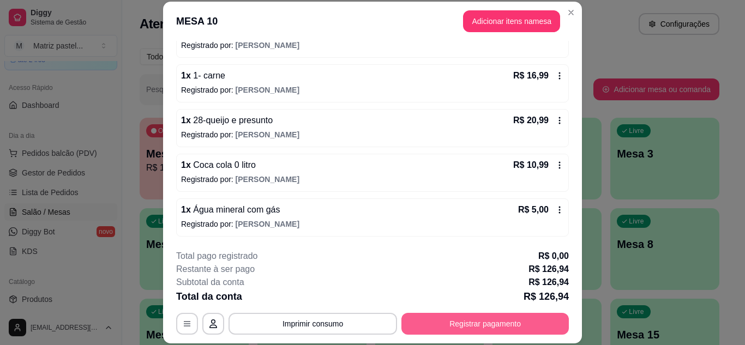
click at [481, 323] on button "Registrar pagamento" at bounding box center [484, 324] width 167 height 22
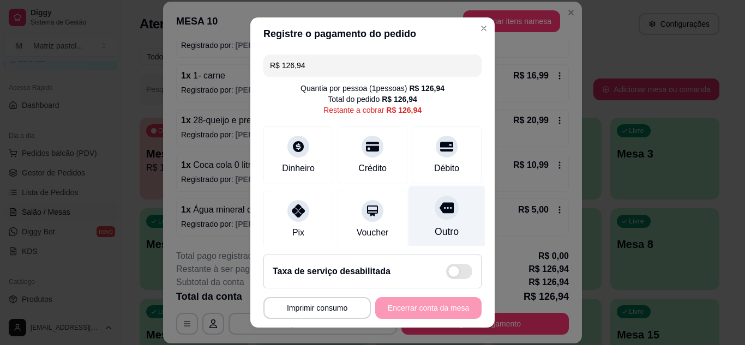
scroll to position [84, 0]
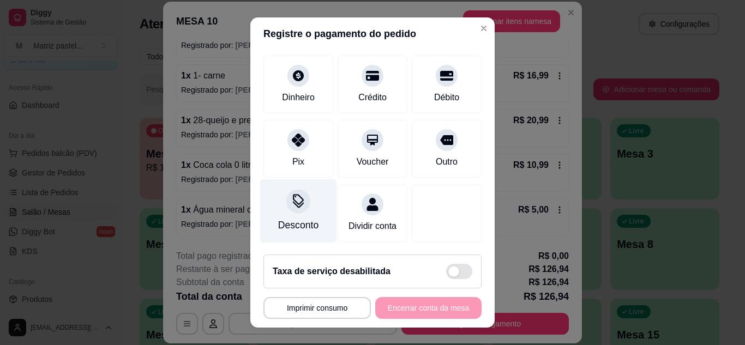
click at [306, 187] on div "Desconto" at bounding box center [298, 211] width 77 height 64
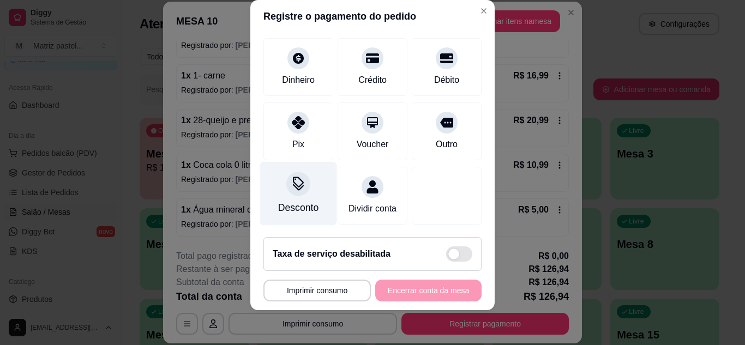
click at [295, 183] on div "Desconto" at bounding box center [298, 193] width 77 height 64
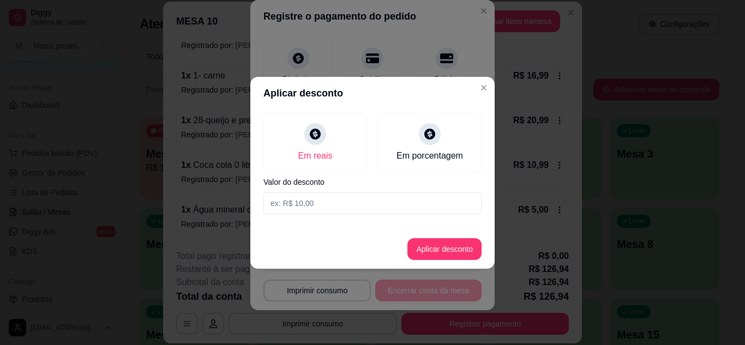
click at [297, 201] on input at bounding box center [372, 203] width 218 height 22
type input "126,93"
click at [441, 248] on button "Aplicar desconto" at bounding box center [444, 248] width 71 height 21
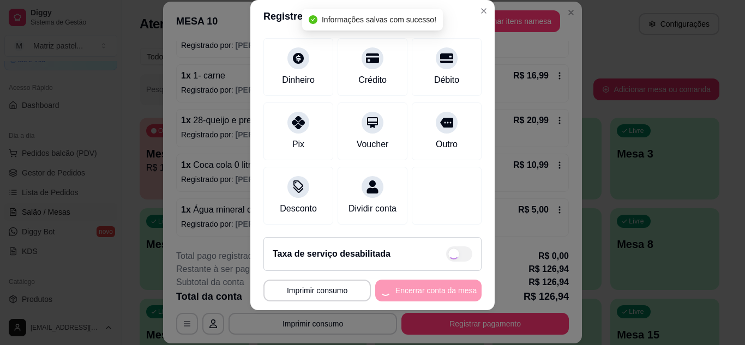
type input "R$ 0,01"
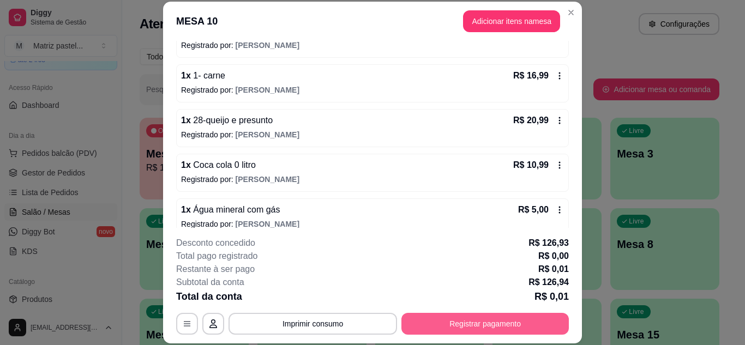
click at [523, 321] on button "Registrar pagamento" at bounding box center [484, 324] width 167 height 22
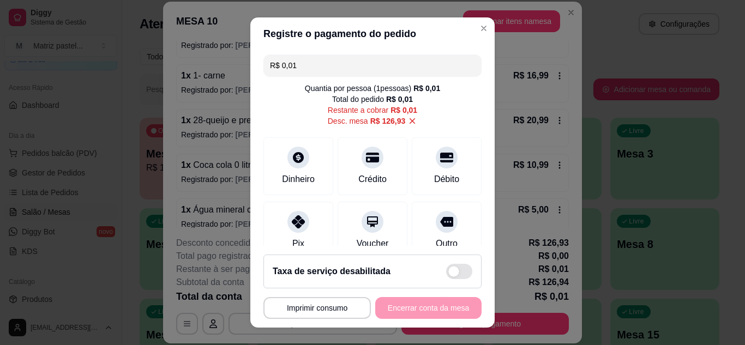
click at [402, 304] on div "**********" at bounding box center [372, 308] width 218 height 22
click at [365, 312] on div "**********" at bounding box center [372, 308] width 218 height 22
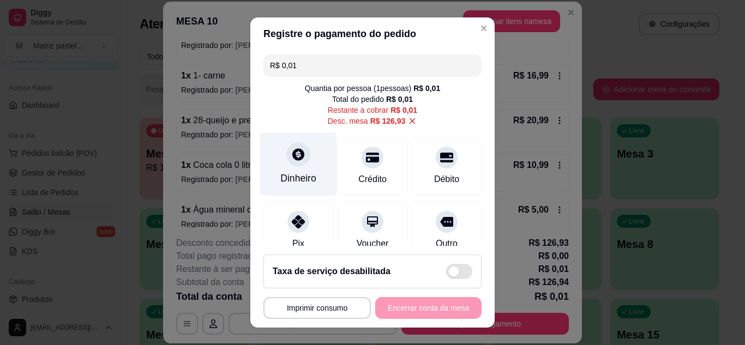
click at [291, 174] on div "Dinheiro" at bounding box center [298, 178] width 36 height 14
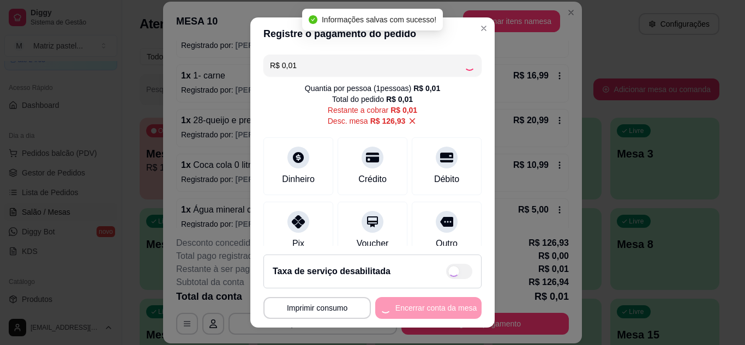
type input "R$ 0,00"
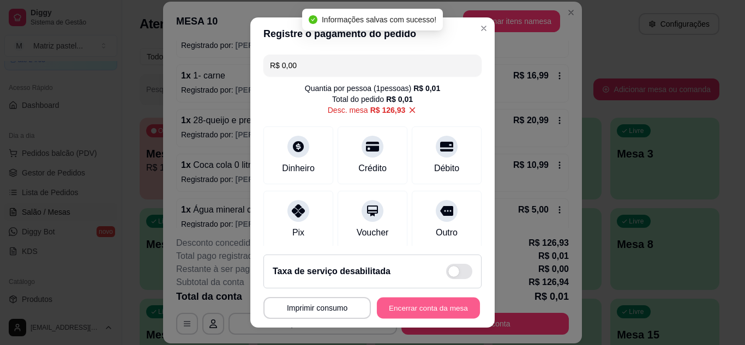
click at [415, 306] on button "Encerrar conta da mesa" at bounding box center [428, 308] width 103 height 21
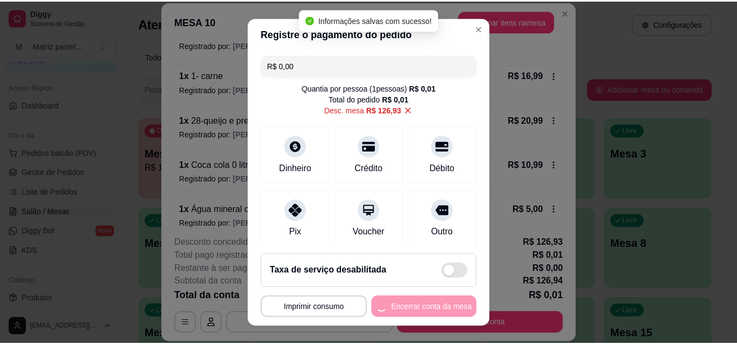
scroll to position [0, 0]
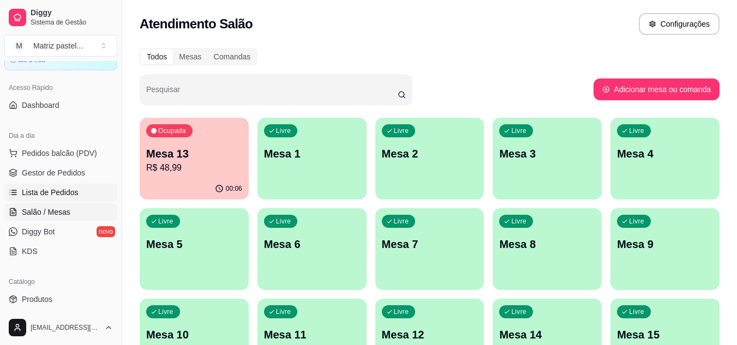
click at [45, 195] on span "Lista de Pedidos" at bounding box center [50, 192] width 57 height 11
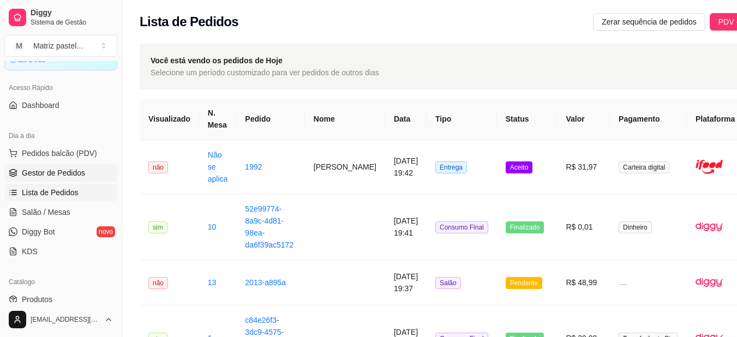
click at [46, 171] on span "Gestor de Pedidos" at bounding box center [53, 172] width 63 height 11
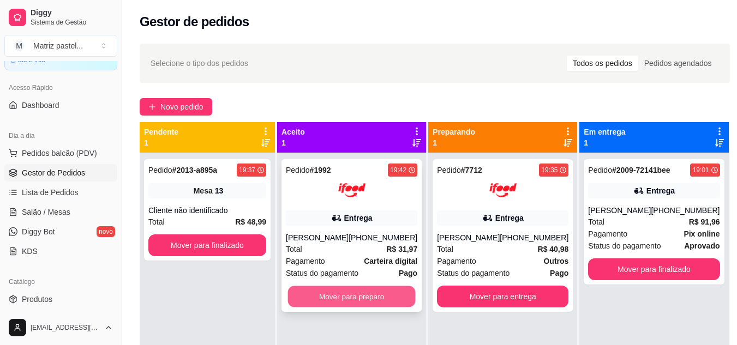
click at [326, 306] on button "Mover para preparo" at bounding box center [352, 296] width 128 height 21
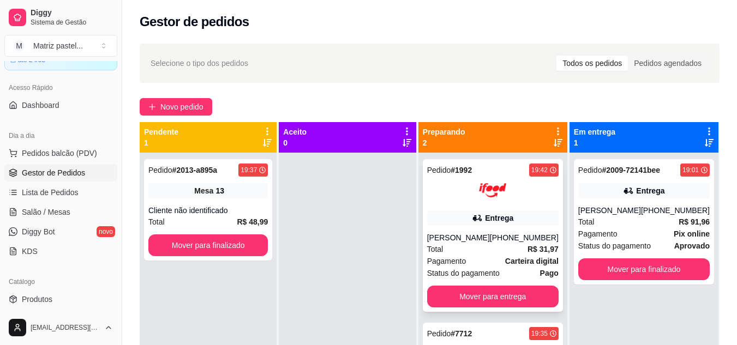
click at [456, 230] on div "Pedido # 1992 19:42 Entrega [PERSON_NAME] [PHONE_NUMBER] Total R$ 31,97 Pagamen…" at bounding box center [493, 235] width 140 height 153
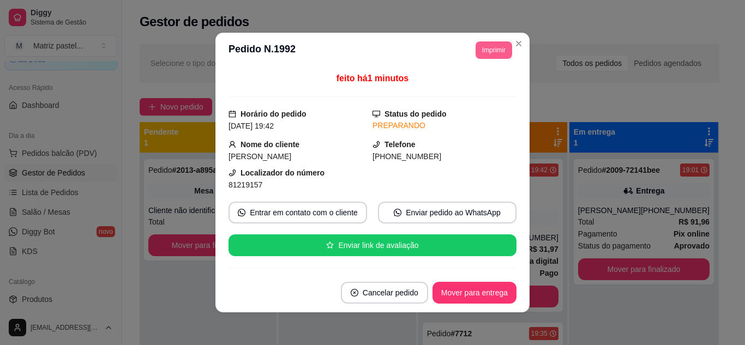
click at [495, 45] on button "Imprimir" at bounding box center [493, 49] width 37 height 17
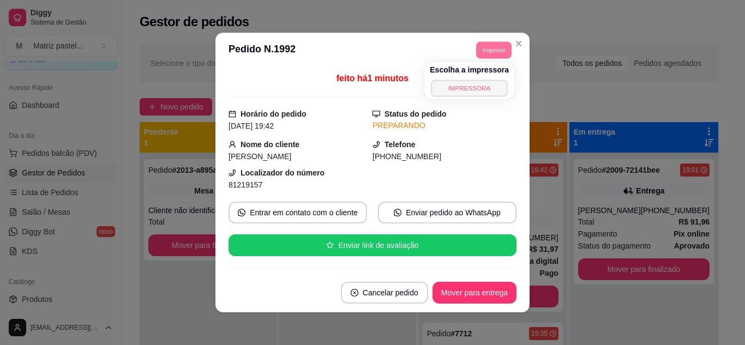
click at [460, 83] on button "IMPRESSORA" at bounding box center [469, 88] width 76 height 17
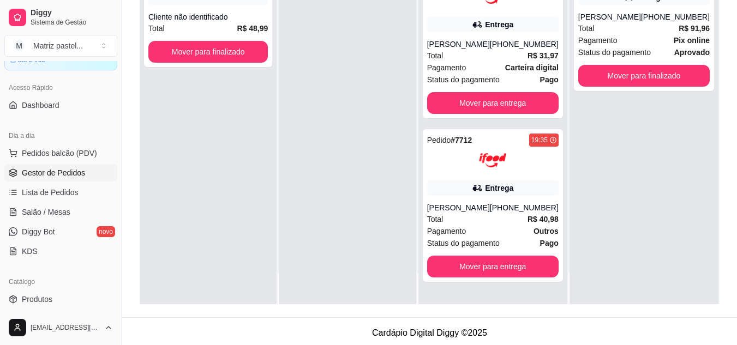
scroll to position [166, 0]
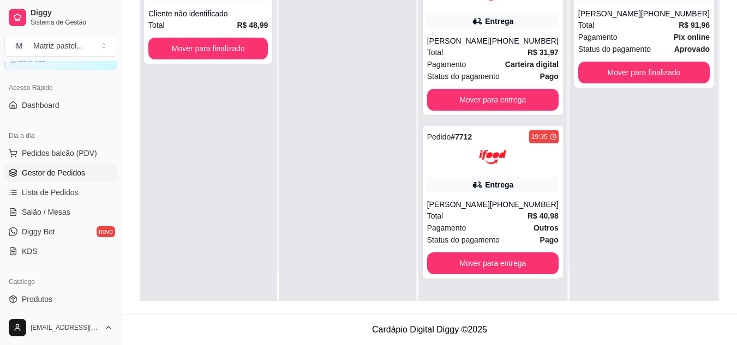
click at [287, 231] on div at bounding box center [347, 128] width 137 height 345
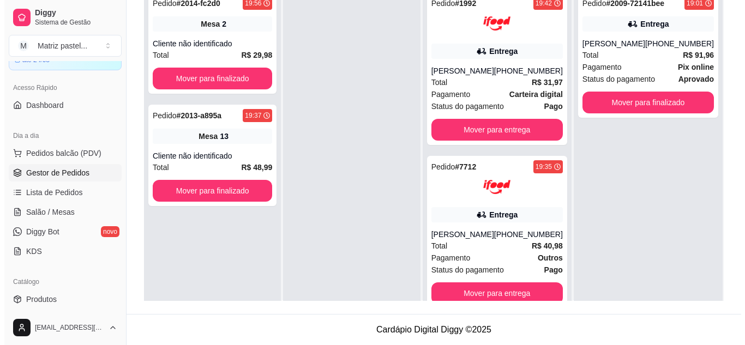
scroll to position [0, 0]
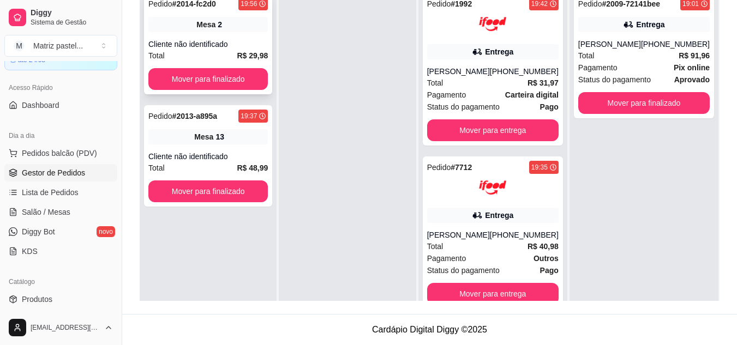
click at [178, 28] on div "Mesa 2" at bounding box center [207, 24] width 119 height 15
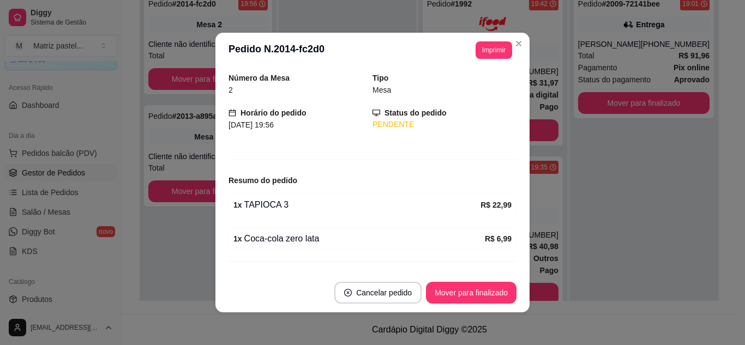
scroll to position [55, 0]
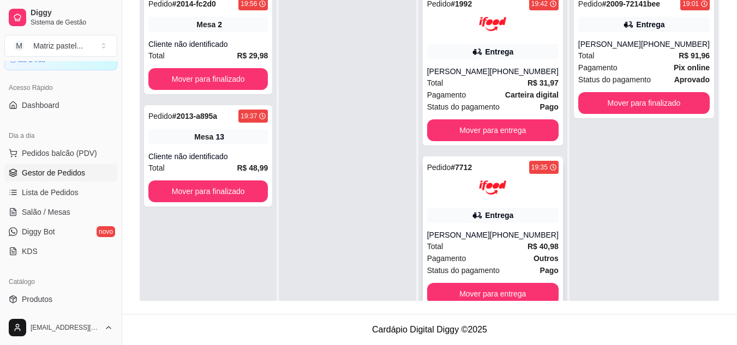
click at [510, 233] on div "Pedido # 7712 19:35 Entrega [PERSON_NAME] [PHONE_NUMBER] Total R$ 40,98 Pagamen…" at bounding box center [493, 232] width 140 height 153
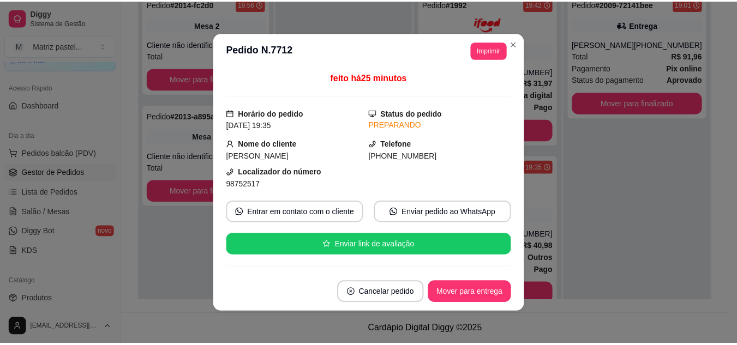
scroll to position [0, 0]
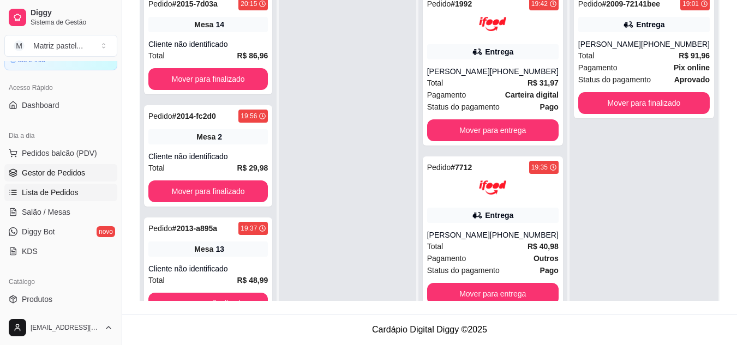
click at [53, 195] on span "Lista de Pedidos" at bounding box center [50, 192] width 57 height 11
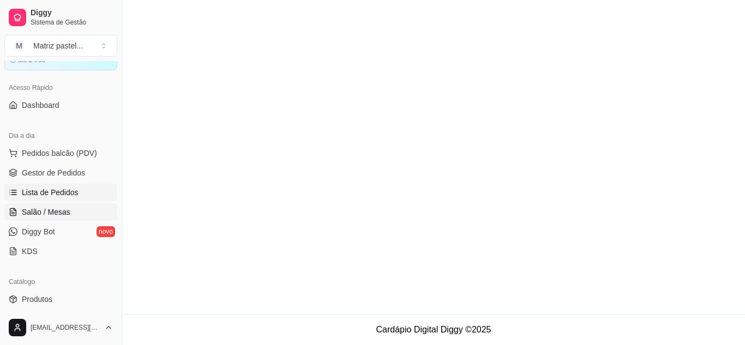
click at [52, 214] on span "Salão / Mesas" at bounding box center [46, 212] width 49 height 11
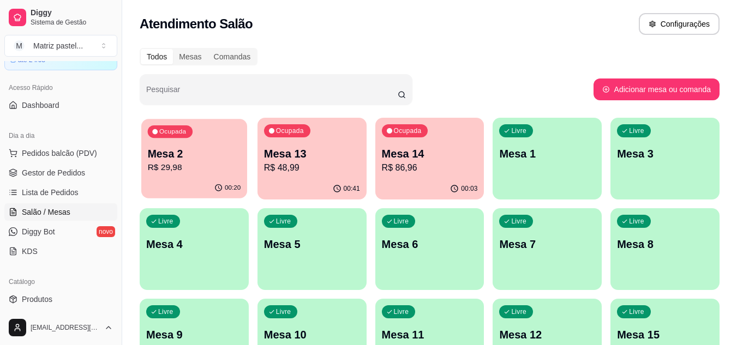
click at [218, 147] on p "Mesa 2" at bounding box center [194, 154] width 93 height 15
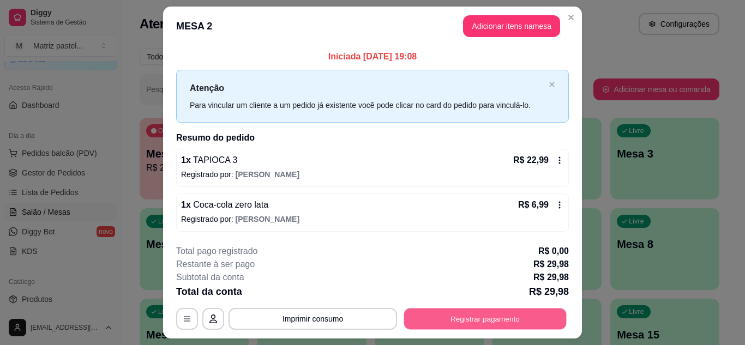
click at [500, 323] on button "Registrar pagamento" at bounding box center [485, 319] width 162 height 21
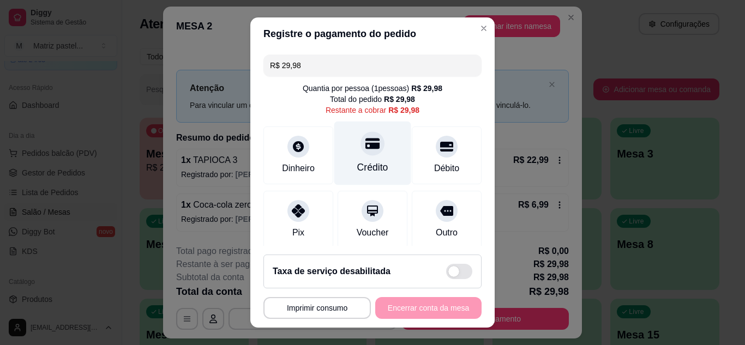
click at [357, 161] on div "Crédito" at bounding box center [372, 167] width 31 height 14
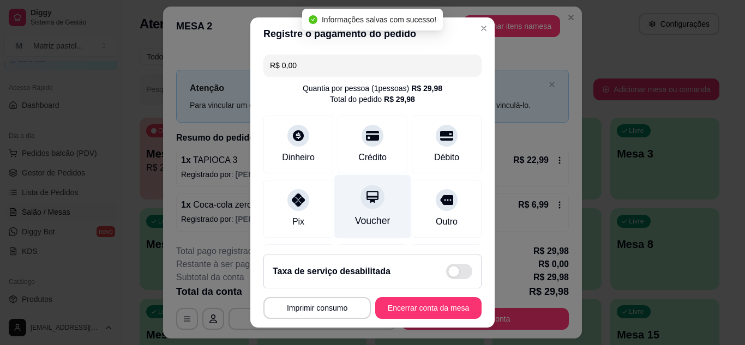
type input "R$ 0,00"
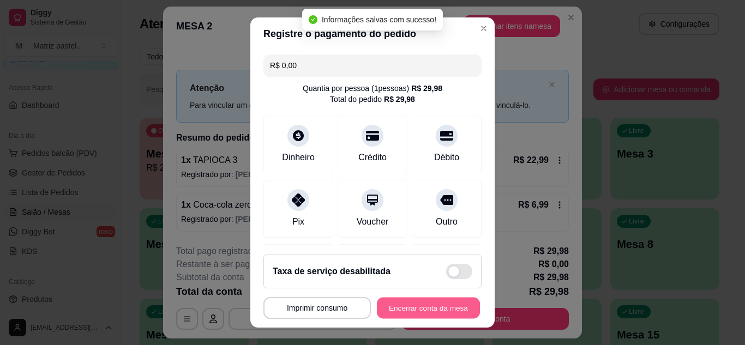
click at [407, 306] on button "Encerrar conta da mesa" at bounding box center [428, 308] width 103 height 21
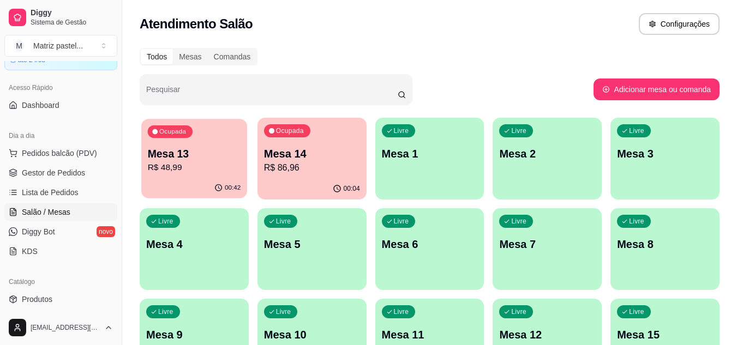
click at [211, 173] on p "R$ 48,99" at bounding box center [194, 167] width 93 height 13
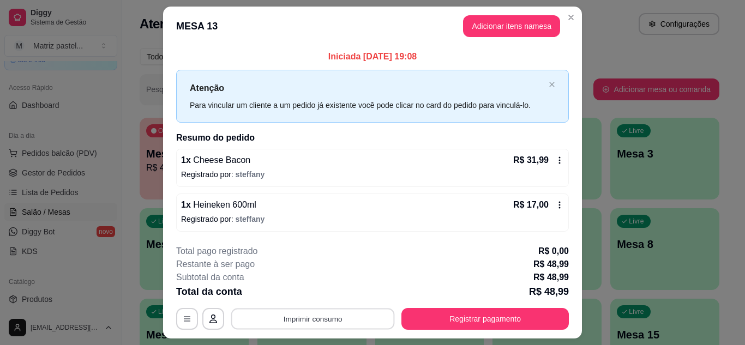
click at [359, 310] on button "Imprimir consumo" at bounding box center [313, 319] width 164 height 21
click at [335, 293] on button "IMPRESSORA" at bounding box center [312, 293] width 79 height 17
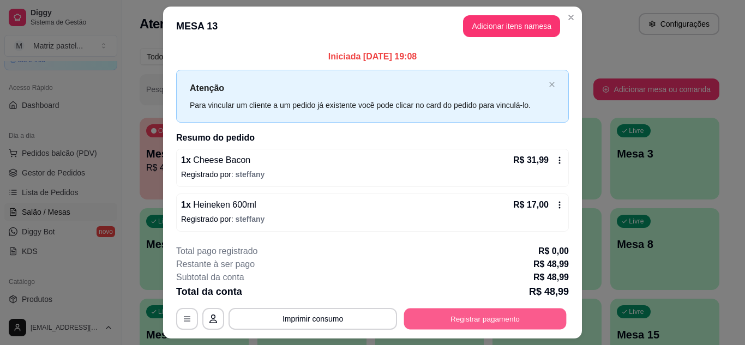
click at [462, 322] on button "Registrar pagamento" at bounding box center [485, 319] width 162 height 21
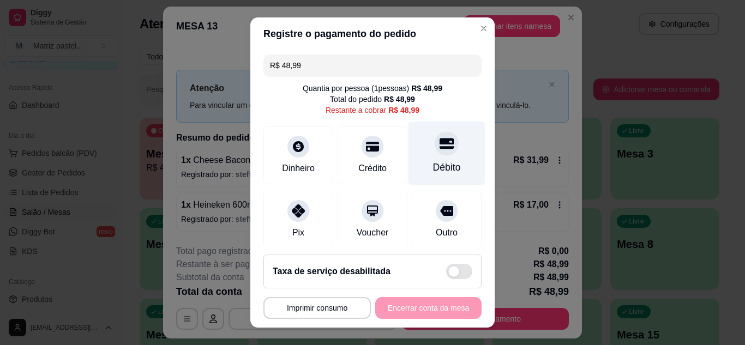
click at [433, 167] on div "Débito" at bounding box center [447, 167] width 28 height 14
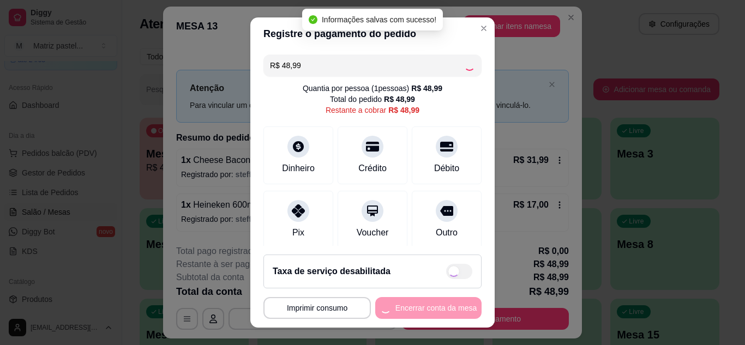
type input "R$ 0,00"
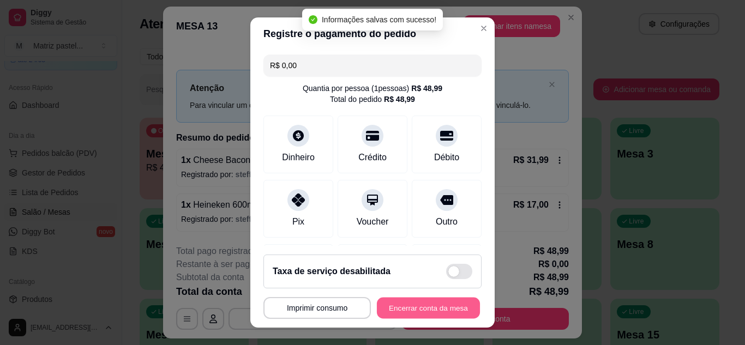
click at [388, 312] on button "Encerrar conta da mesa" at bounding box center [428, 308] width 103 height 21
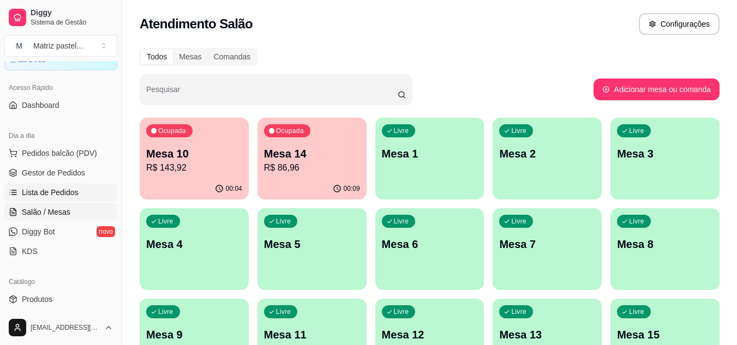
click at [51, 192] on span "Lista de Pedidos" at bounding box center [50, 192] width 57 height 11
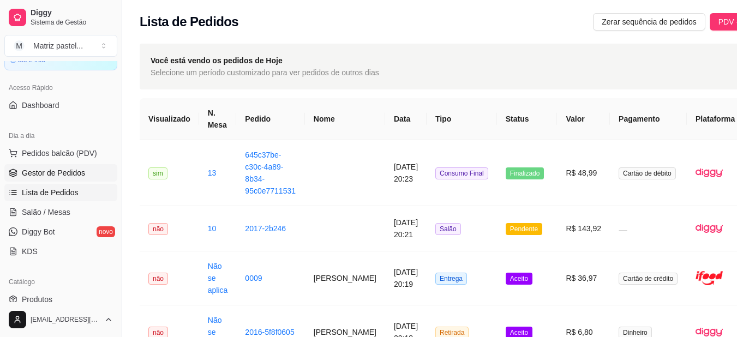
click at [32, 175] on span "Gestor de Pedidos" at bounding box center [53, 172] width 63 height 11
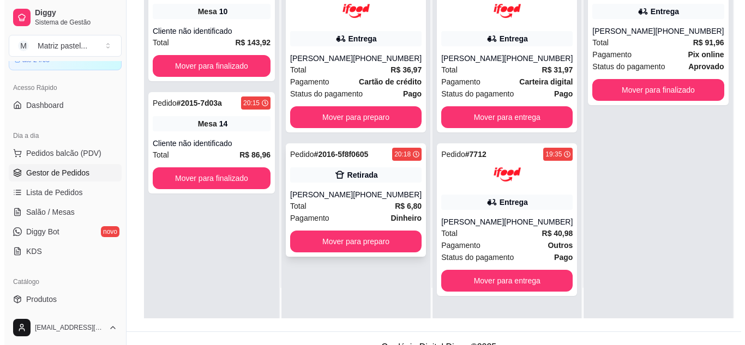
scroll to position [166, 0]
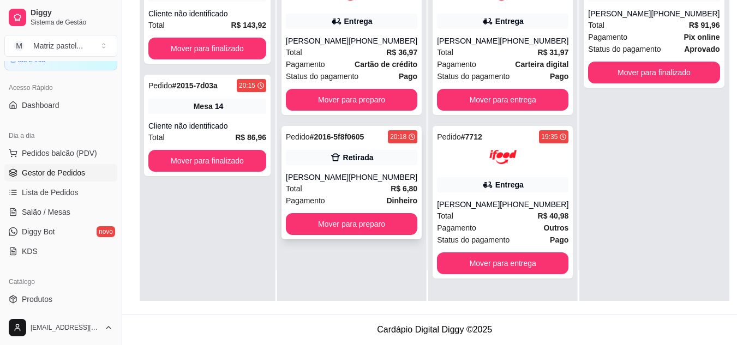
click at [348, 183] on div "[PERSON_NAME]" at bounding box center [317, 177] width 63 height 11
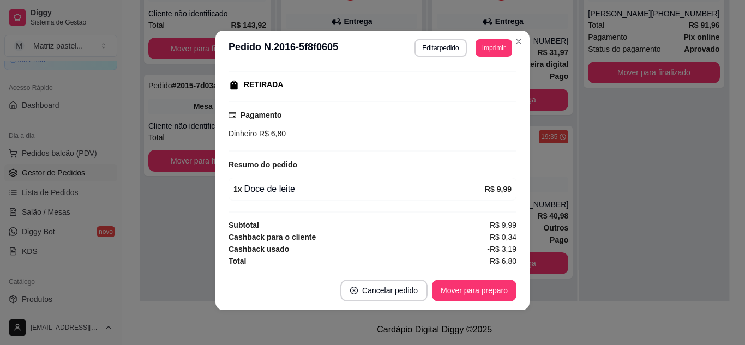
scroll to position [166, 0]
click at [483, 290] on button "Mover para preparo" at bounding box center [474, 290] width 82 height 21
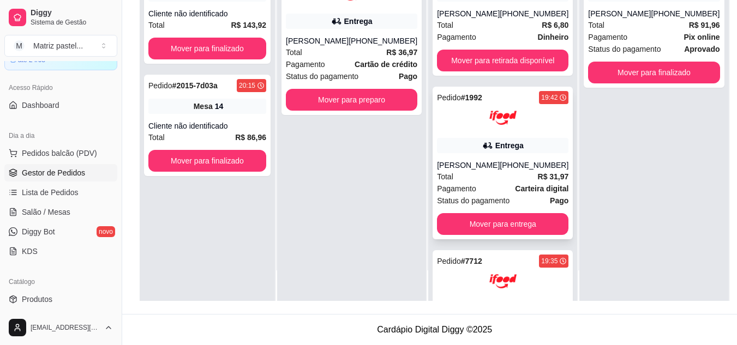
click at [492, 195] on div "Pagamento Carteira digital" at bounding box center [502, 189] width 131 height 12
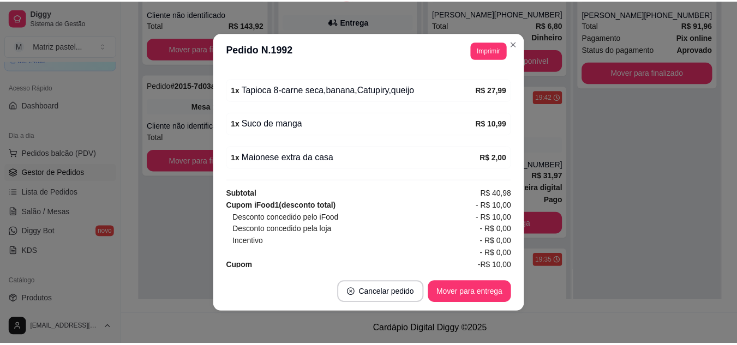
scroll to position [407, 0]
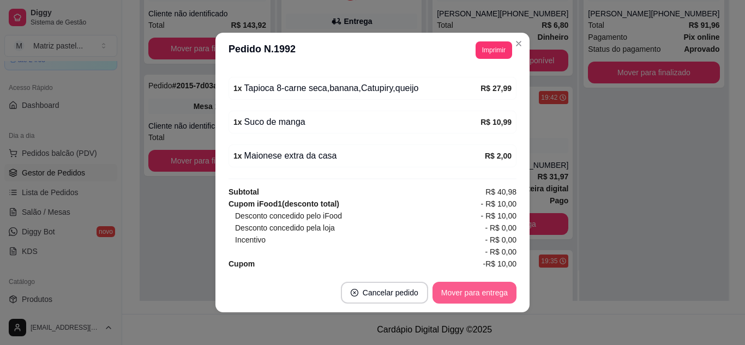
click at [475, 290] on button "Mover para entrega" at bounding box center [474, 293] width 84 height 22
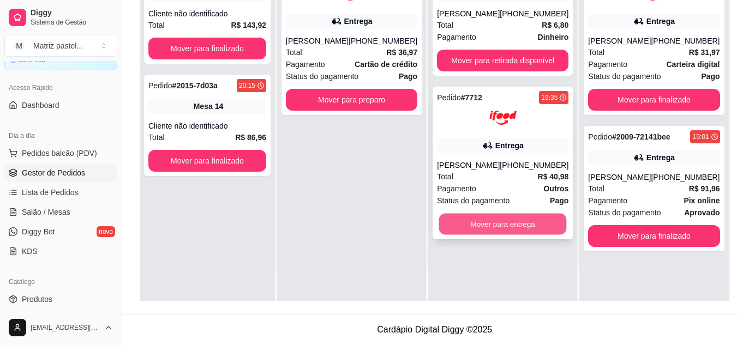
click at [548, 232] on button "Mover para entrega" at bounding box center [503, 224] width 128 height 21
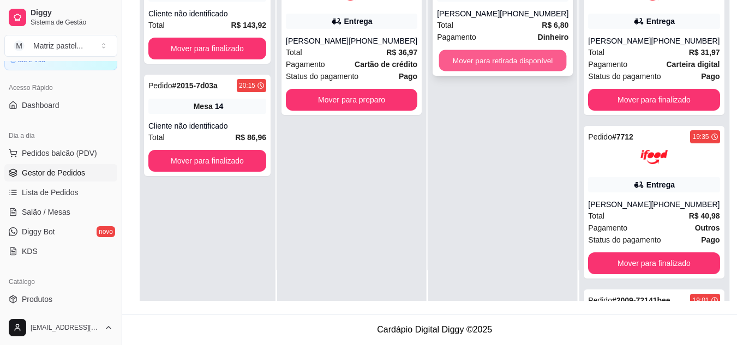
click at [540, 67] on button "Mover para retirada disponível" at bounding box center [503, 60] width 128 height 21
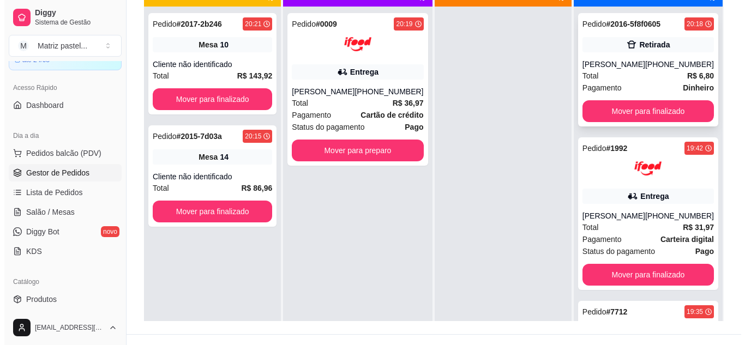
scroll to position [112, 0]
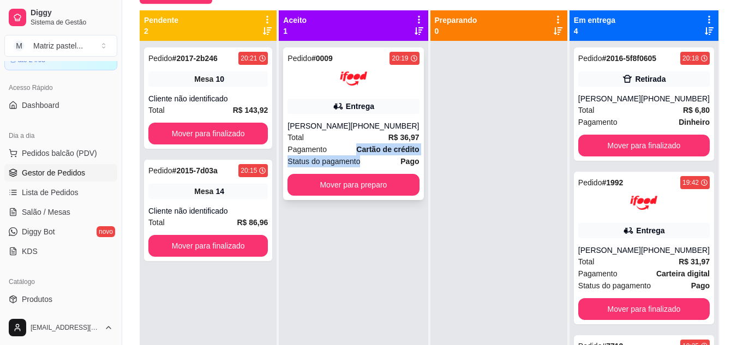
drag, startPoint x: 357, startPoint y: 150, endPoint x: 408, endPoint y: 161, distance: 52.8
click at [408, 161] on div "Pedido # 0009 20:19 Entrega [PERSON_NAME] [PHONE_NUMBER] Total R$ 36,97 Pagamen…" at bounding box center [353, 123] width 140 height 153
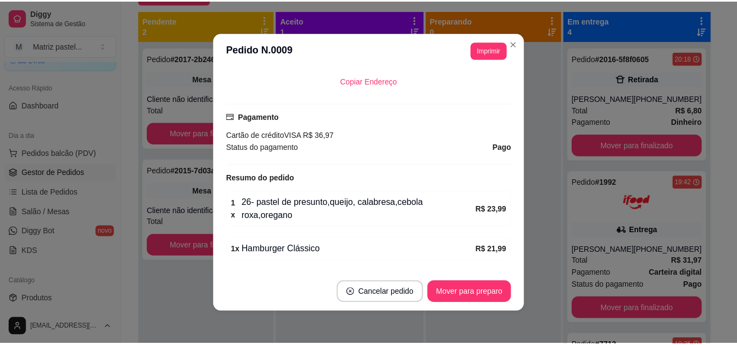
scroll to position [327, 0]
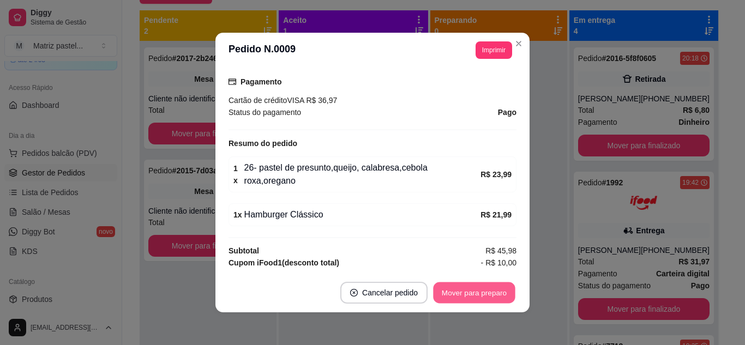
click at [487, 292] on button "Mover para preparo" at bounding box center [474, 292] width 82 height 21
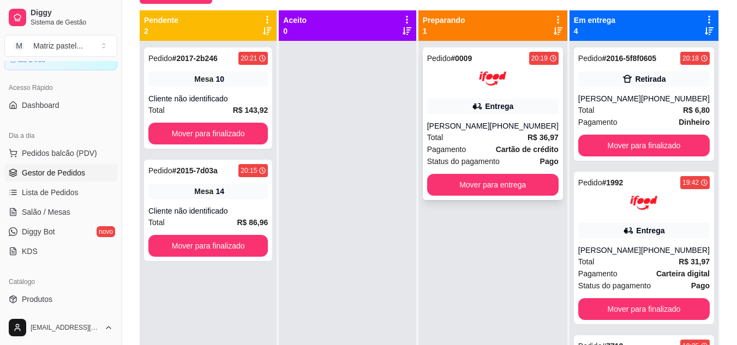
click at [516, 127] on div "[PHONE_NUMBER]" at bounding box center [524, 125] width 69 height 11
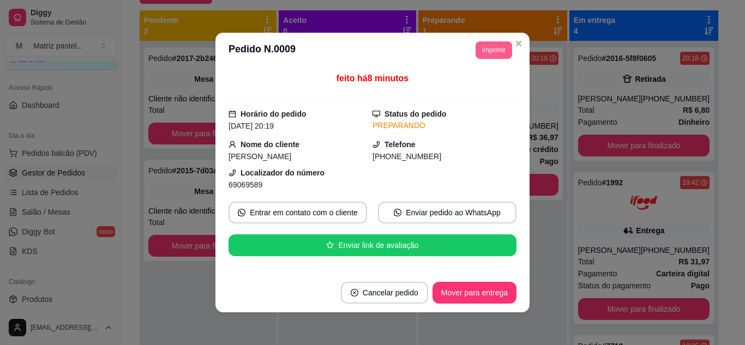
click at [491, 56] on button "Imprimir" at bounding box center [493, 49] width 37 height 17
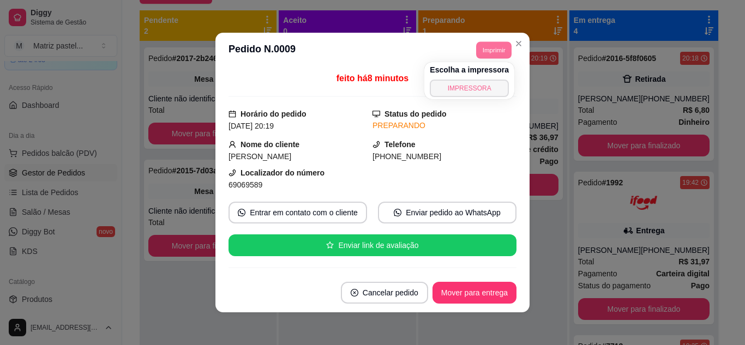
click at [483, 93] on button "IMPRESSORA" at bounding box center [469, 88] width 79 height 17
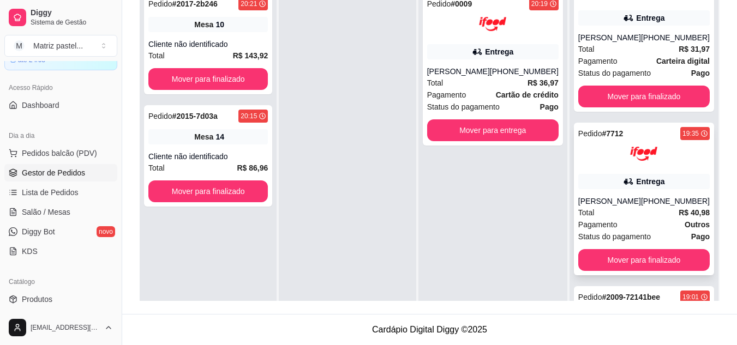
scroll to position [164, 0]
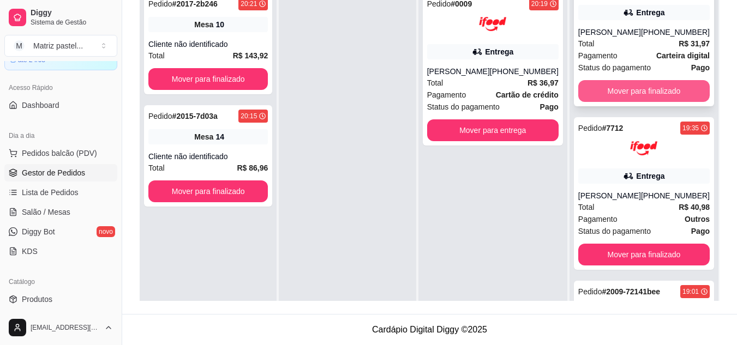
click at [636, 102] on button "Mover para finalizado" at bounding box center [643, 91] width 131 height 22
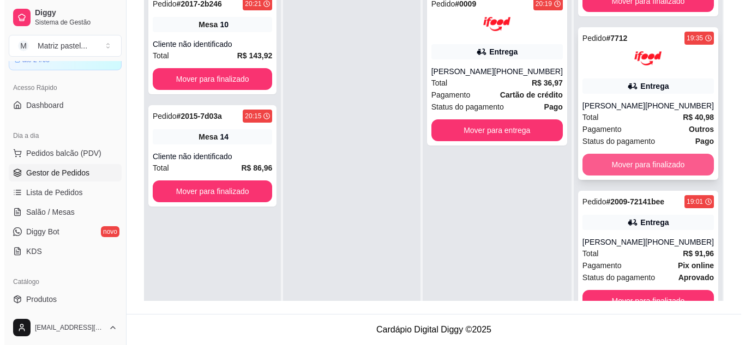
scroll to position [0, 0]
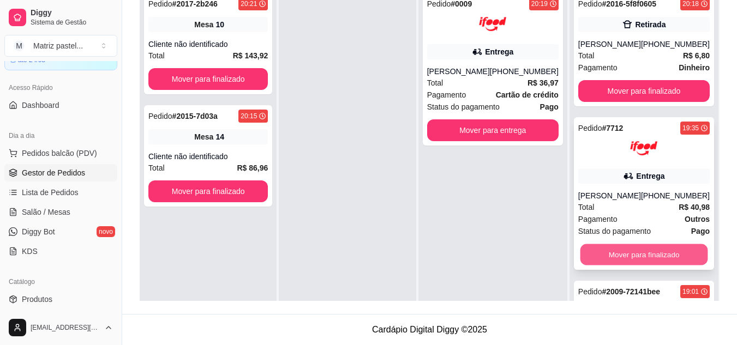
click at [588, 266] on button "Mover para finalizado" at bounding box center [644, 254] width 128 height 21
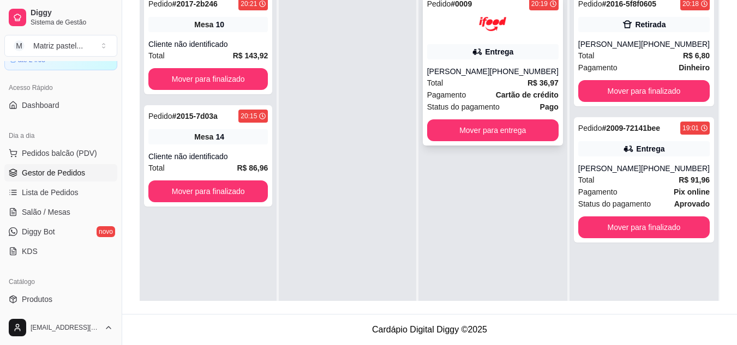
click at [496, 98] on div "Pagamento Cartão de crédito" at bounding box center [492, 95] width 131 height 12
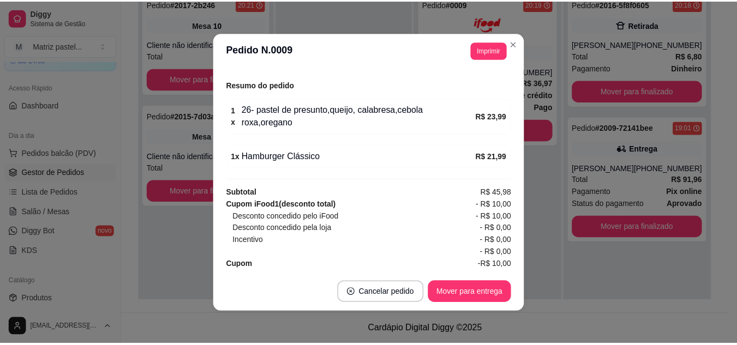
scroll to position [386, 0]
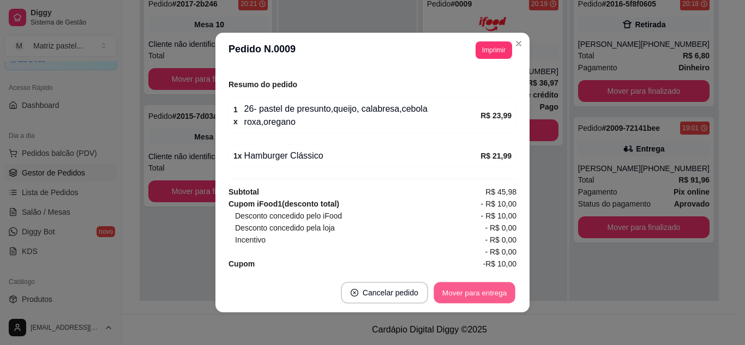
click at [449, 288] on button "Mover para entrega" at bounding box center [474, 292] width 82 height 21
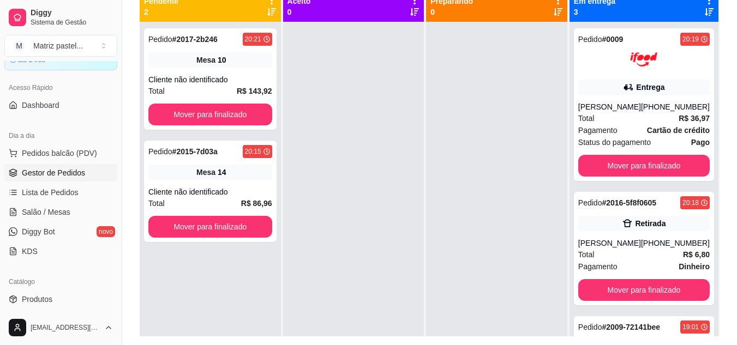
scroll to position [112, 0]
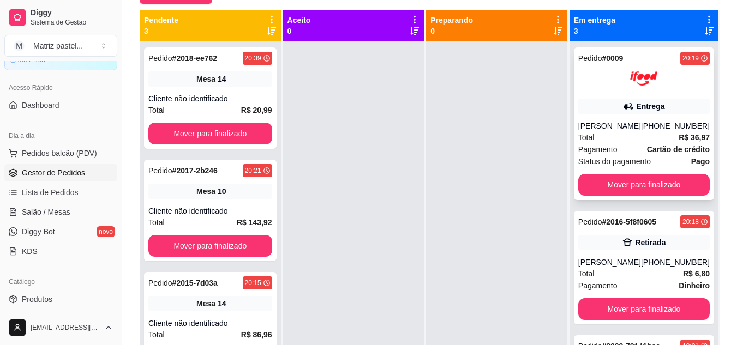
click at [580, 175] on div "Mover para finalizado" at bounding box center [643, 185] width 131 height 22
drag, startPoint x: 70, startPoint y: 209, endPoint x: 81, endPoint y: 208, distance: 11.0
click at [70, 210] on link "Salão / Mesas" at bounding box center [60, 211] width 113 height 17
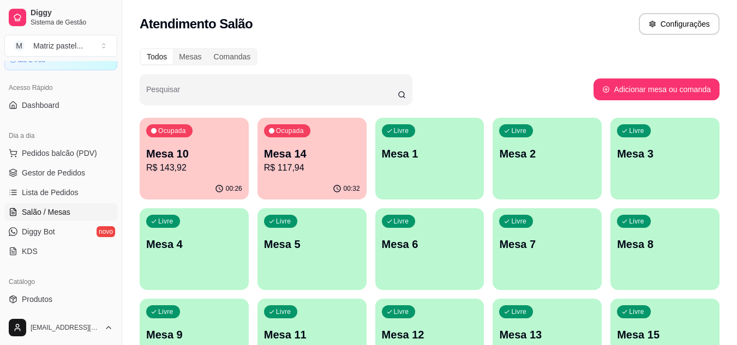
click at [315, 182] on div "00:32" at bounding box center [311, 188] width 109 height 21
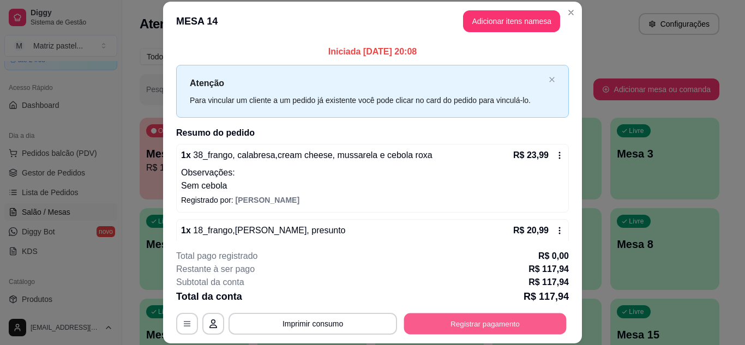
click at [417, 317] on button "Registrar pagamento" at bounding box center [485, 323] width 162 height 21
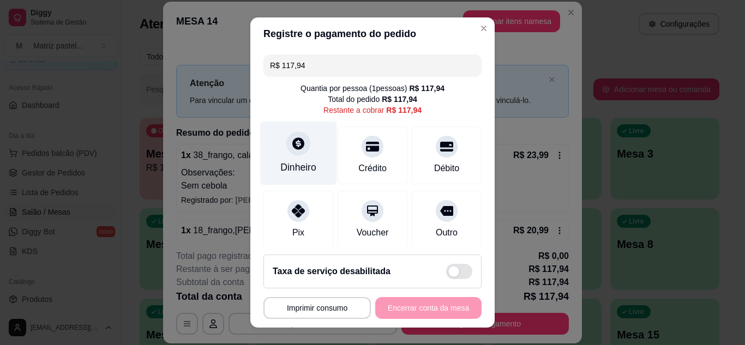
click at [299, 151] on div at bounding box center [298, 143] width 24 height 24
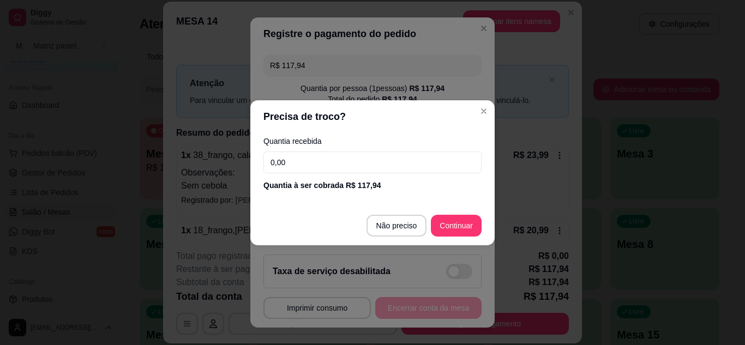
click at [286, 159] on input "0,00" at bounding box center [372, 163] width 218 height 22
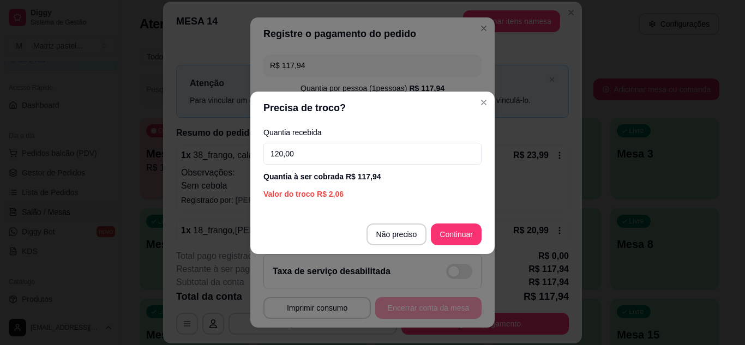
type input "120,00"
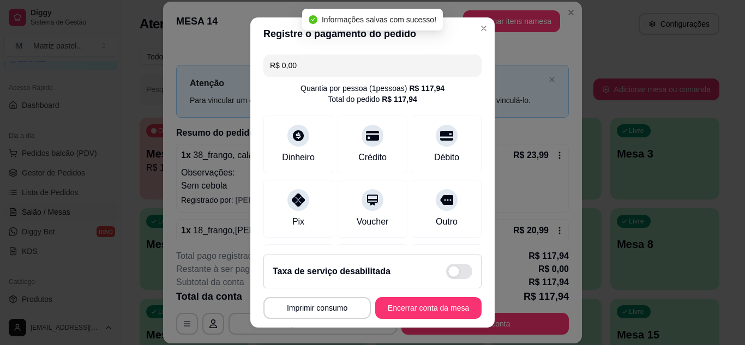
type input "R$ 0,00"
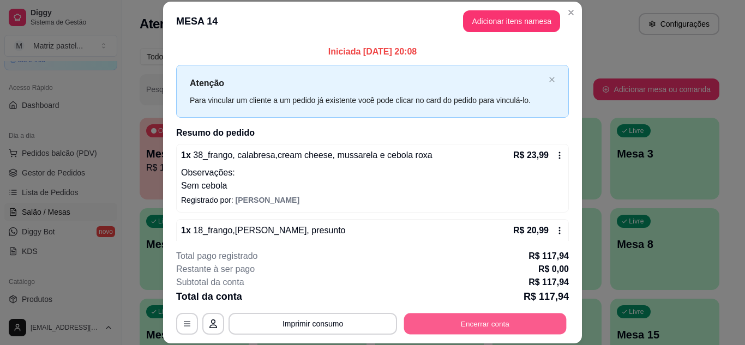
click at [492, 324] on button "Encerrar conta" at bounding box center [485, 323] width 162 height 21
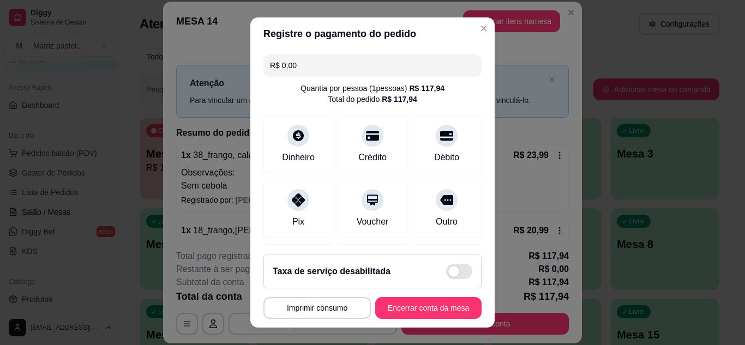
click at [309, 71] on input "R$ 0,00" at bounding box center [372, 66] width 205 height 22
type input "R$ 120,00"
click at [447, 310] on button "Encerrar conta da mesa" at bounding box center [428, 308] width 106 height 22
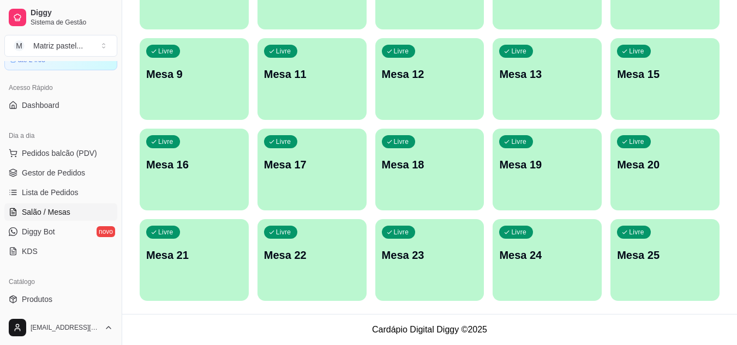
scroll to position [43, 0]
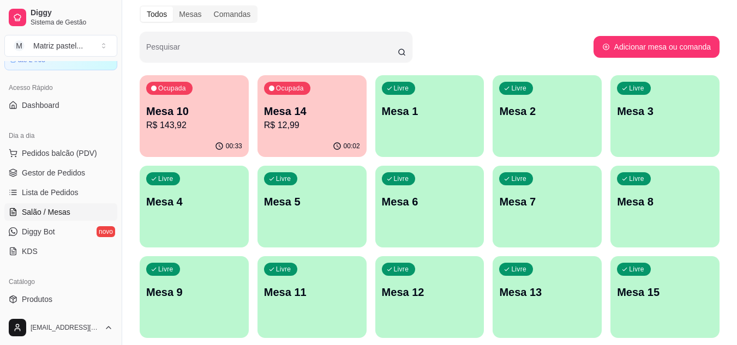
click at [317, 136] on div "00:02" at bounding box center [311, 146] width 109 height 21
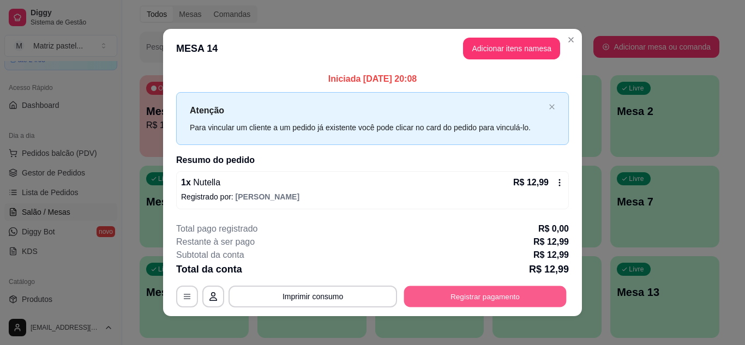
click at [438, 293] on button "Registrar pagamento" at bounding box center [485, 296] width 162 height 21
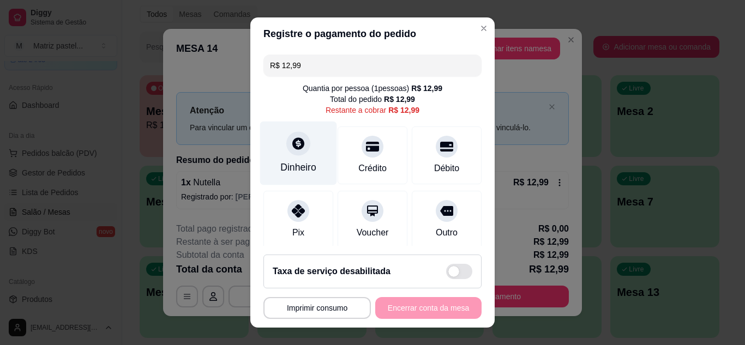
click at [299, 144] on div at bounding box center [298, 143] width 24 height 24
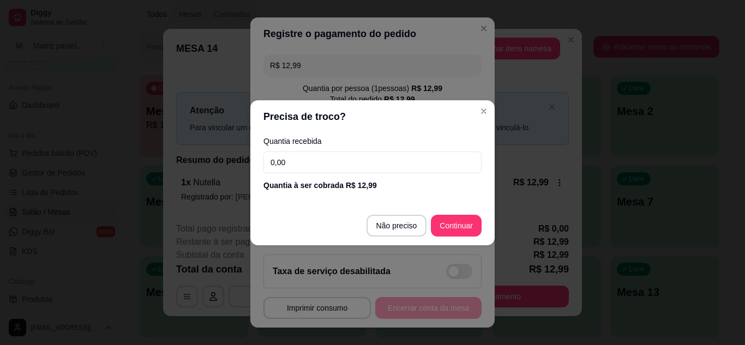
click at [298, 161] on input "0,00" at bounding box center [372, 163] width 218 height 22
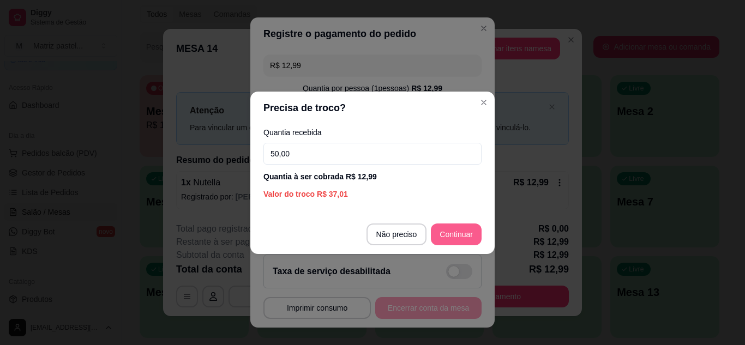
type input "50,00"
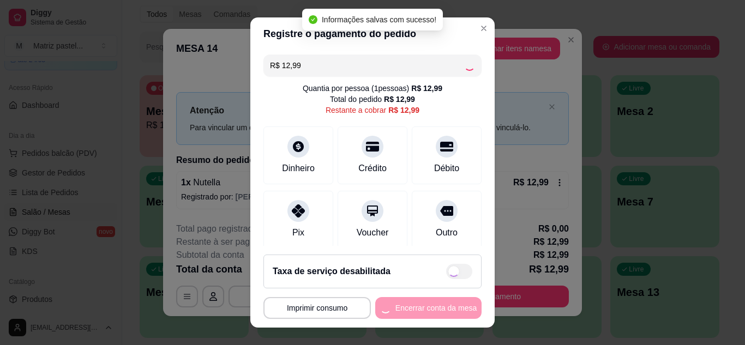
type input "R$ 0,00"
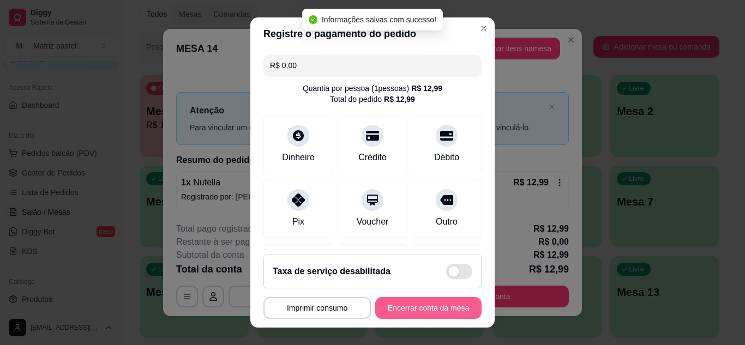
click at [406, 307] on button "Encerrar conta da mesa" at bounding box center [428, 308] width 106 height 22
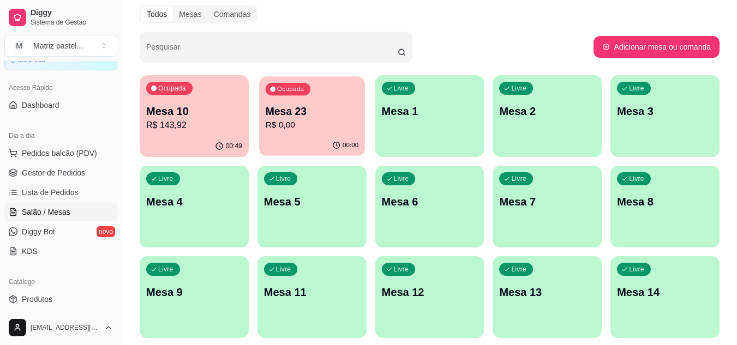
click at [300, 125] on p "R$ 0,00" at bounding box center [311, 125] width 93 height 13
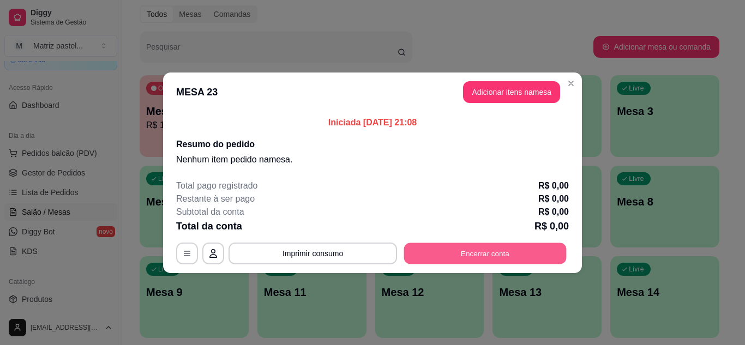
click at [513, 247] on button "Encerrar conta" at bounding box center [485, 253] width 162 height 21
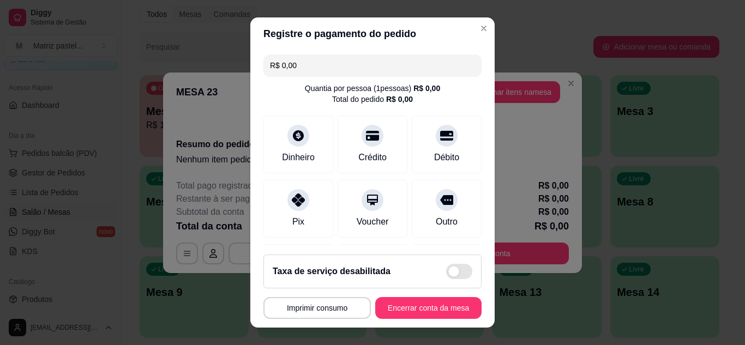
type input "R$ 49,98"
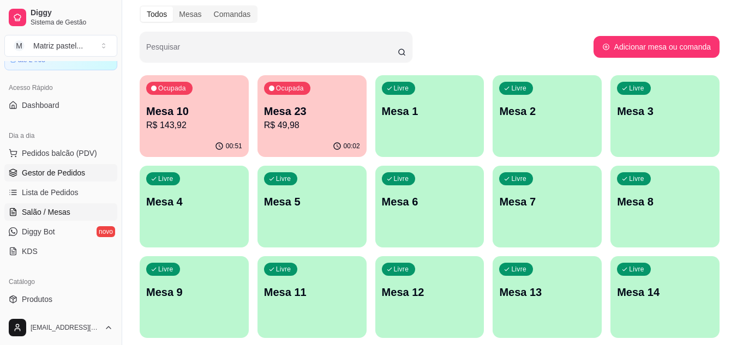
click at [71, 173] on span "Gestor de Pedidos" at bounding box center [53, 172] width 63 height 11
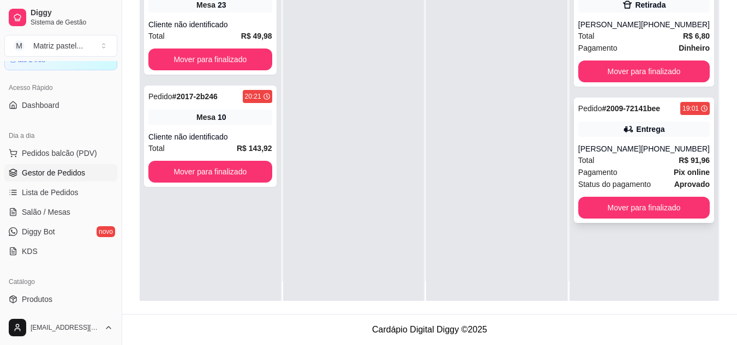
scroll to position [31, 0]
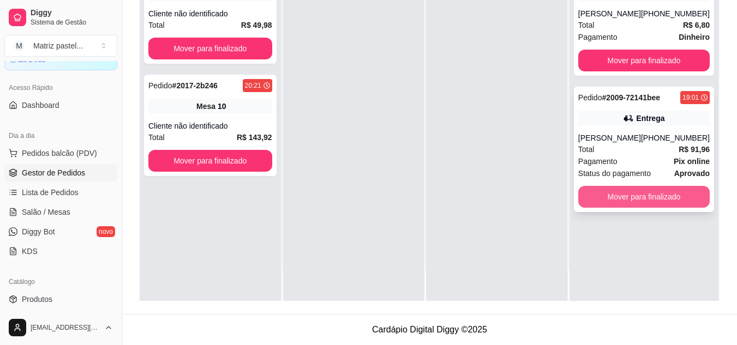
click at [637, 208] on button "Mover para finalizado" at bounding box center [643, 197] width 131 height 22
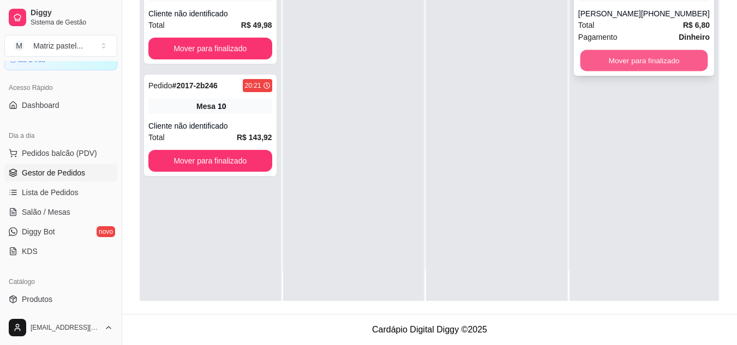
click at [631, 71] on button "Mover para finalizado" at bounding box center [644, 60] width 128 height 21
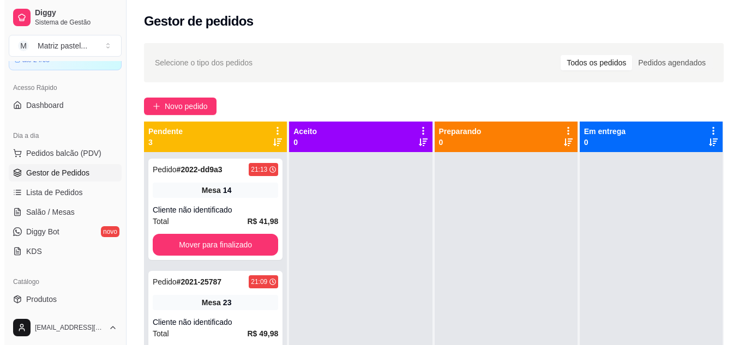
scroll to position [0, 0]
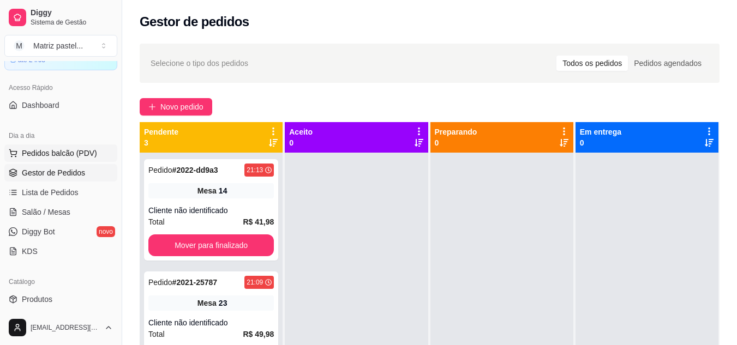
click at [39, 147] on button "Pedidos balcão (PDV)" at bounding box center [60, 152] width 113 height 17
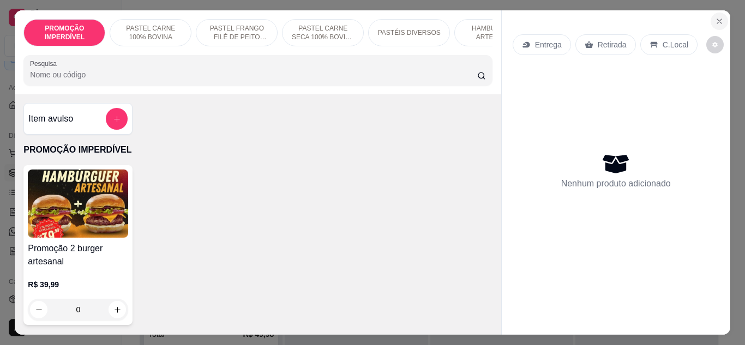
click at [722, 17] on button "Close" at bounding box center [718, 21] width 17 height 17
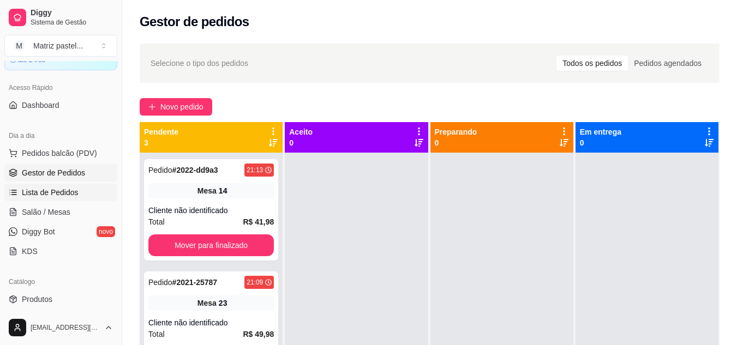
click at [53, 194] on span "Lista de Pedidos" at bounding box center [50, 192] width 57 height 11
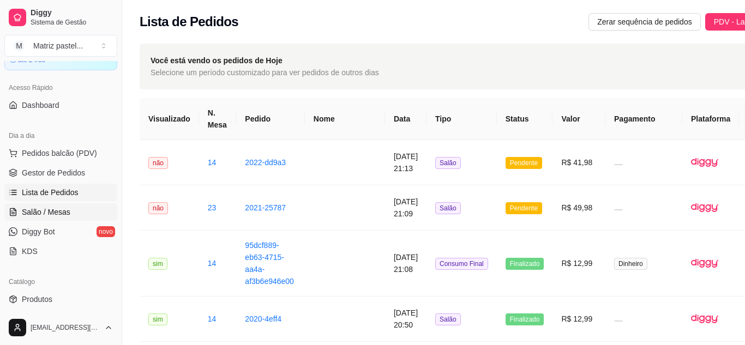
click at [58, 210] on span "Salão / Mesas" at bounding box center [46, 212] width 49 height 11
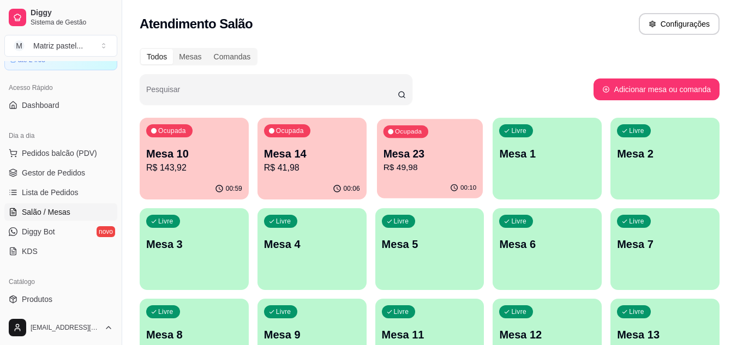
click at [414, 162] on p "R$ 49,98" at bounding box center [429, 167] width 93 height 13
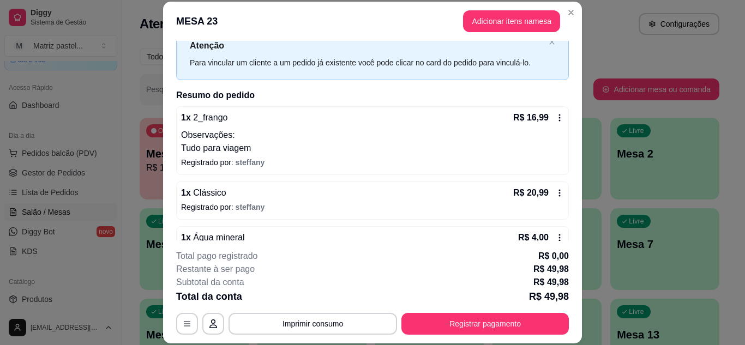
scroll to position [55, 0]
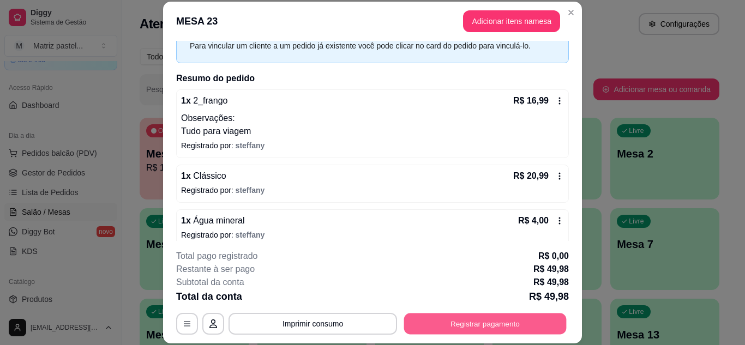
click at [506, 317] on button "Registrar pagamento" at bounding box center [485, 323] width 162 height 21
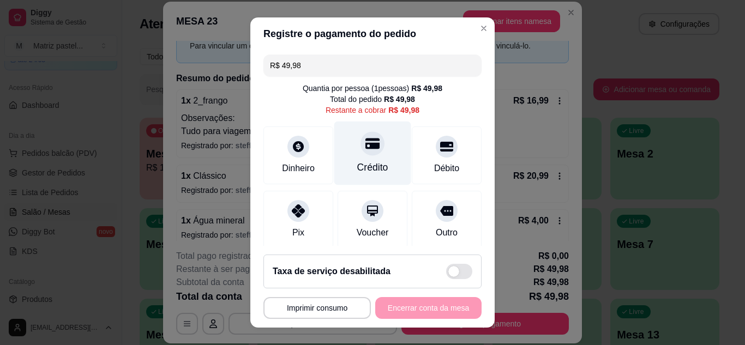
click at [375, 148] on div "Crédito" at bounding box center [372, 153] width 77 height 64
type input "R$ 0,00"
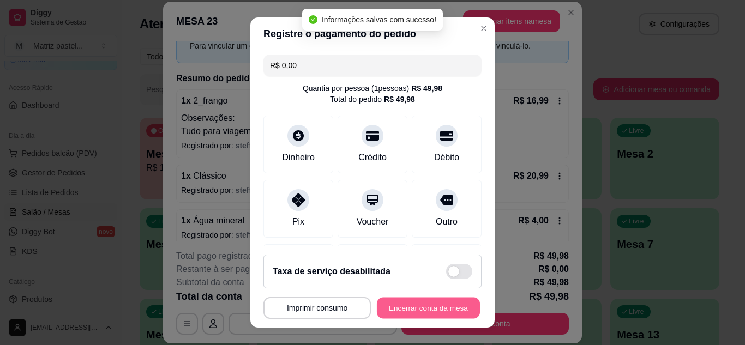
click at [423, 304] on button "Encerrar conta da mesa" at bounding box center [428, 308] width 103 height 21
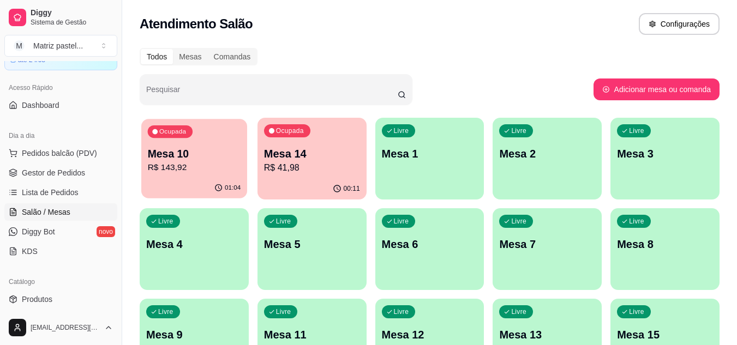
click at [174, 148] on p "Mesa 10" at bounding box center [194, 154] width 93 height 15
click at [154, 157] on p "Mesa 10" at bounding box center [194, 153] width 96 height 15
click at [219, 162] on p "R$ 143,92" at bounding box center [194, 167] width 96 height 13
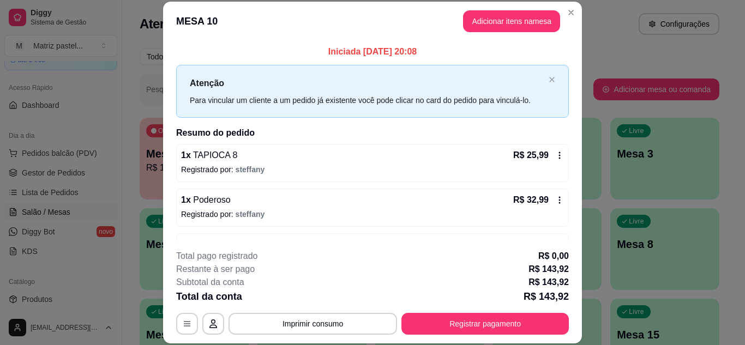
click at [438, 312] on div "**********" at bounding box center [372, 292] width 393 height 85
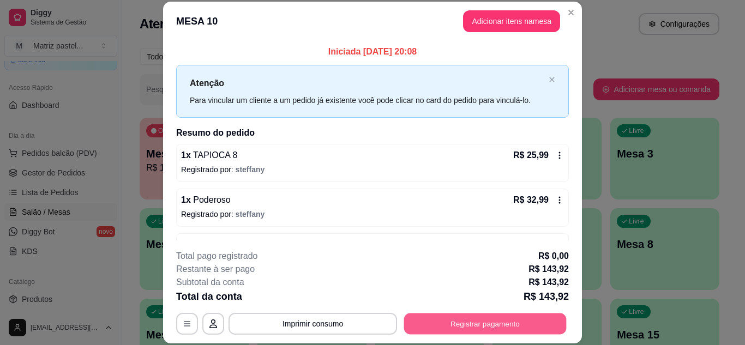
click at [438, 318] on button "Registrar pagamento" at bounding box center [485, 323] width 162 height 21
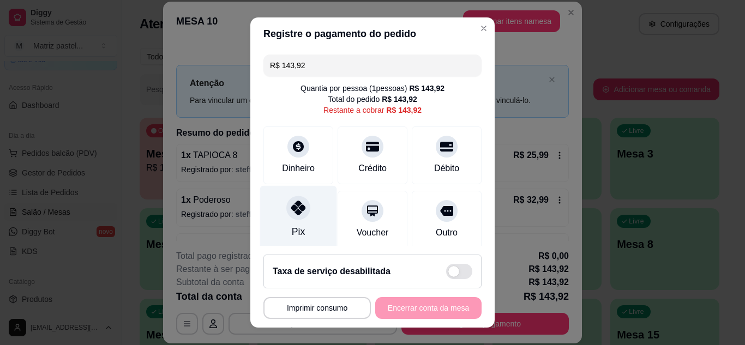
click at [291, 204] on icon at bounding box center [298, 208] width 14 height 14
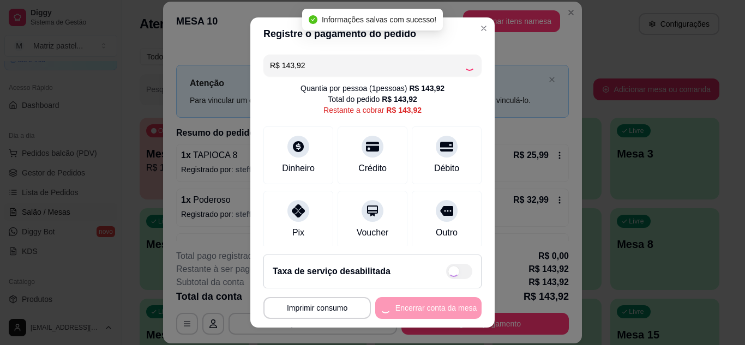
type input "R$ 0,00"
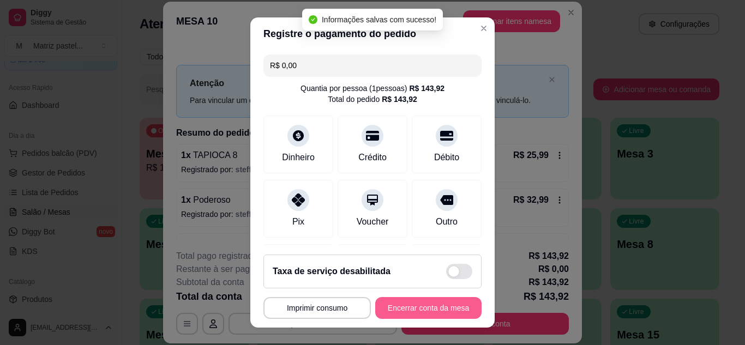
click at [379, 305] on button "Encerrar conta da mesa" at bounding box center [428, 308] width 106 height 22
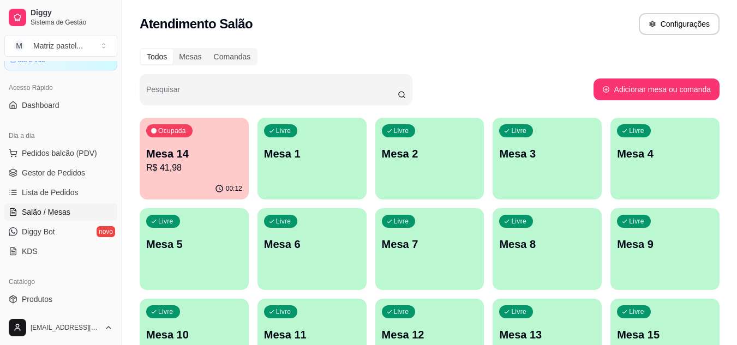
click at [196, 176] on div "Ocupada Mesa 14 R$ 41,98" at bounding box center [194, 148] width 109 height 61
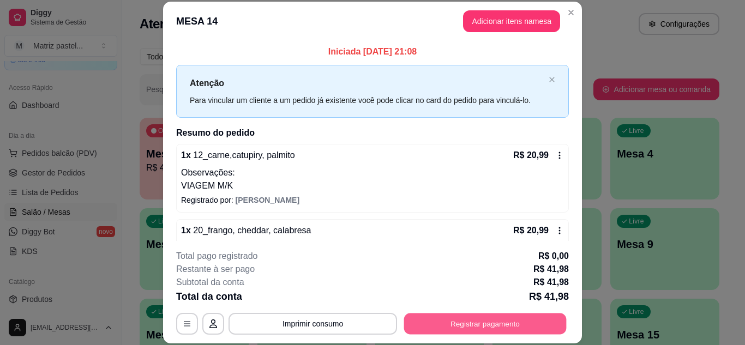
click at [436, 321] on button "Registrar pagamento" at bounding box center [485, 323] width 162 height 21
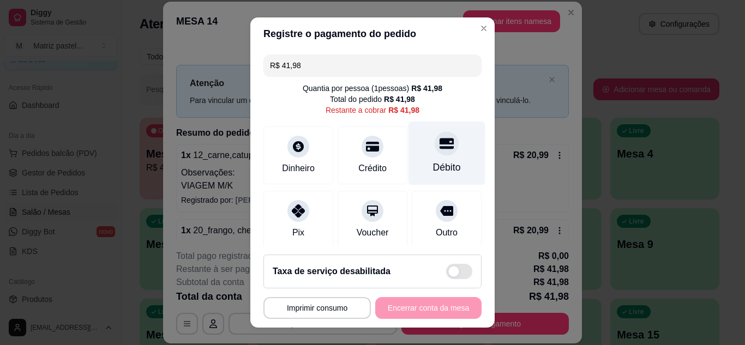
click at [442, 168] on div "Débito" at bounding box center [447, 167] width 28 height 14
type input "R$ 0,00"
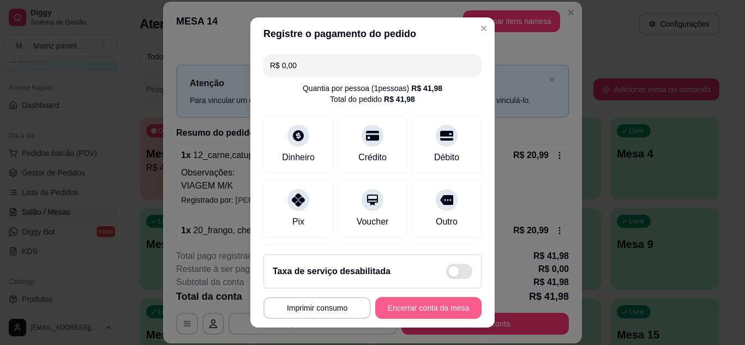
click at [401, 306] on button "Encerrar conta da mesa" at bounding box center [428, 308] width 106 height 22
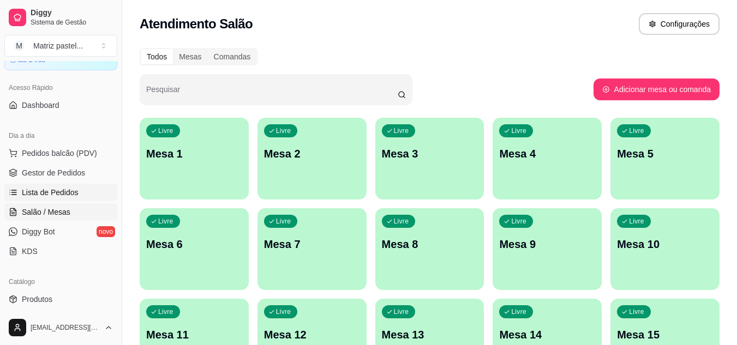
click at [67, 192] on span "Lista de Pedidos" at bounding box center [50, 192] width 57 height 11
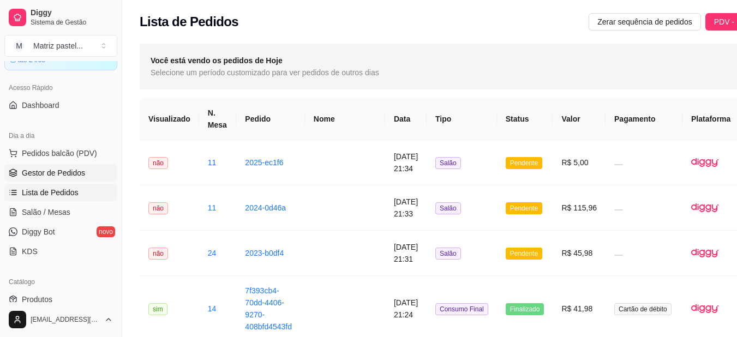
click at [48, 166] on link "Gestor de Pedidos" at bounding box center [60, 172] width 113 height 17
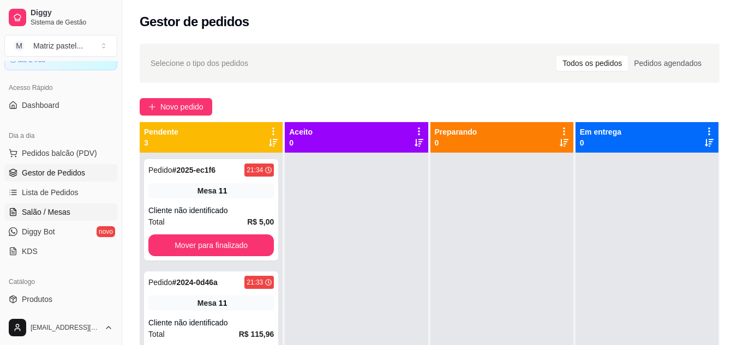
click at [79, 213] on link "Salão / Mesas" at bounding box center [60, 211] width 113 height 17
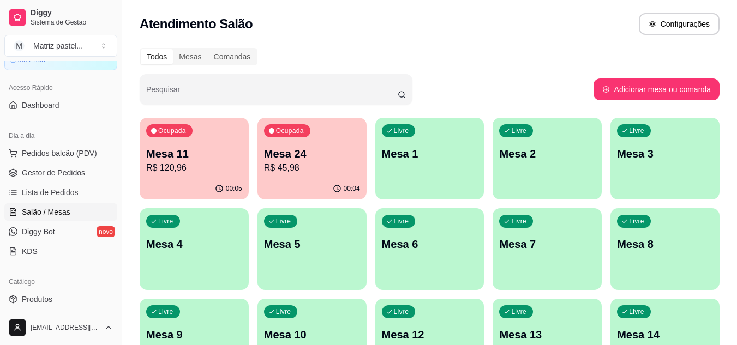
click at [209, 174] on div "Ocupada Mesa 11 R$ 120,96" at bounding box center [194, 148] width 109 height 61
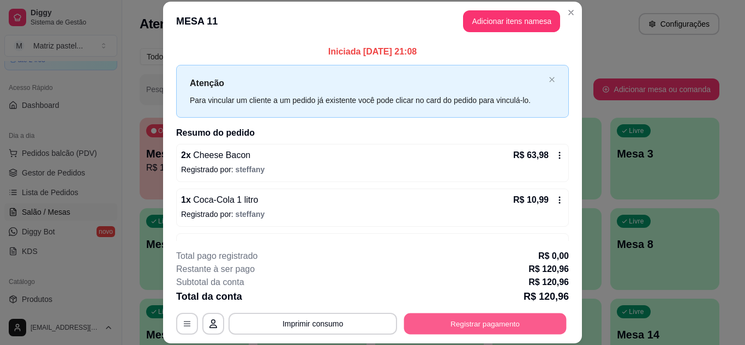
click at [426, 326] on button "Registrar pagamento" at bounding box center [485, 323] width 162 height 21
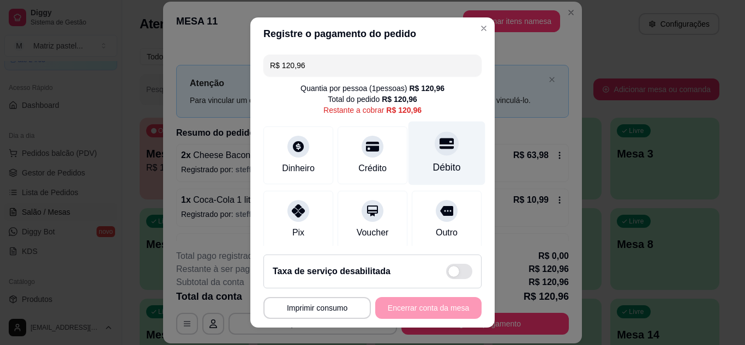
click at [433, 166] on div "Débito" at bounding box center [447, 167] width 28 height 14
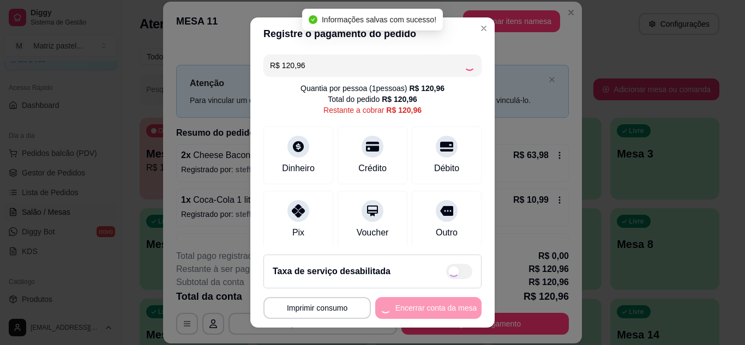
type input "R$ 0,00"
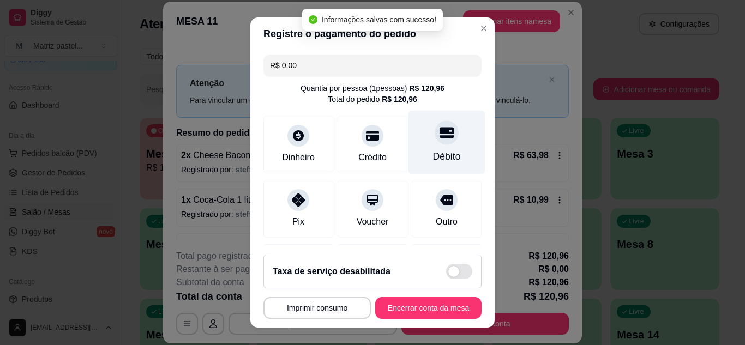
click at [439, 139] on icon at bounding box center [446, 132] width 14 height 14
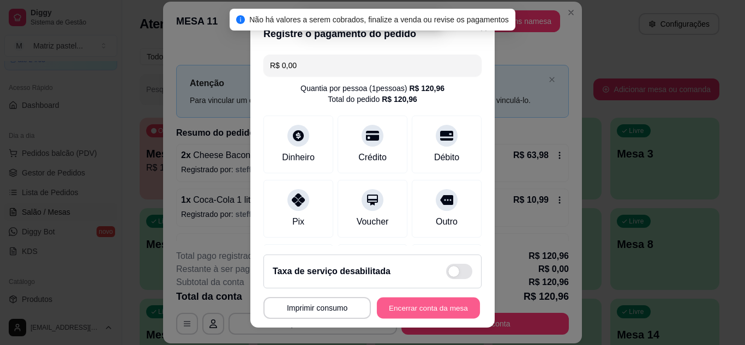
click at [417, 316] on button "Encerrar conta da mesa" at bounding box center [428, 308] width 103 height 21
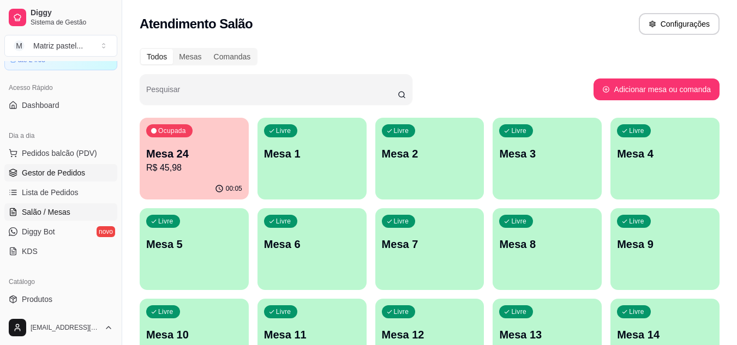
click at [41, 173] on span "Gestor de Pedidos" at bounding box center [53, 172] width 63 height 11
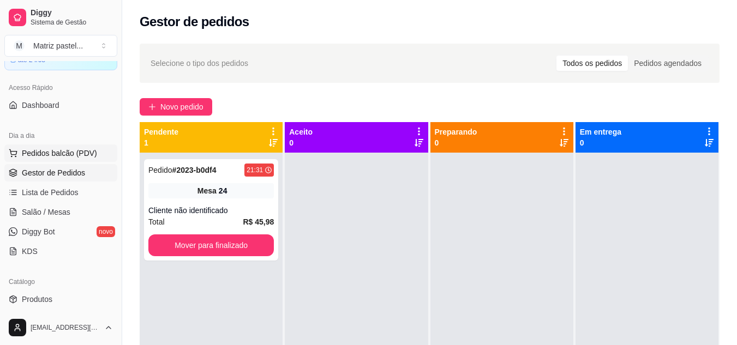
click at [38, 155] on span "Pedidos balcão (PDV)" at bounding box center [59, 153] width 75 height 11
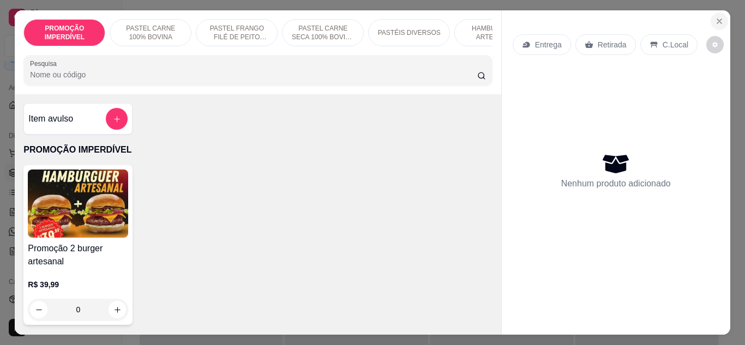
click at [715, 17] on icon "Close" at bounding box center [719, 21] width 9 height 9
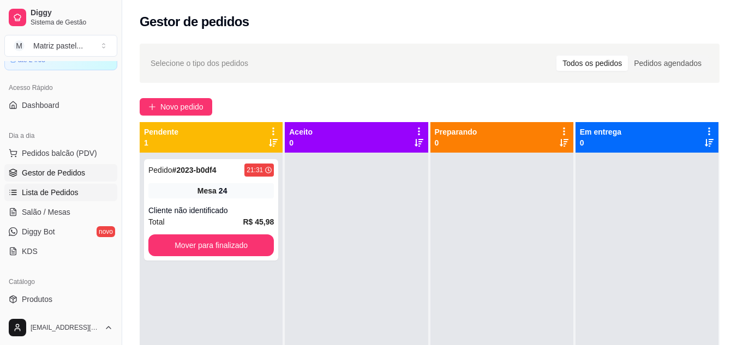
click at [71, 200] on link "Lista de Pedidos" at bounding box center [60, 192] width 113 height 17
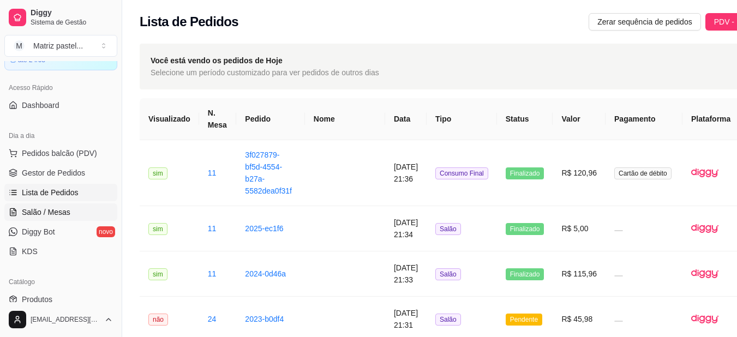
click at [69, 204] on link "Salão / Mesas" at bounding box center [60, 211] width 113 height 17
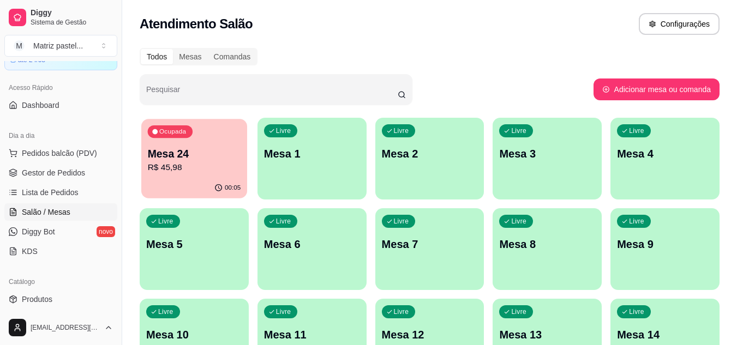
click at [188, 165] on p "R$ 45,98" at bounding box center [194, 167] width 93 height 13
click at [187, 162] on p "R$ 45,98" at bounding box center [194, 167] width 93 height 13
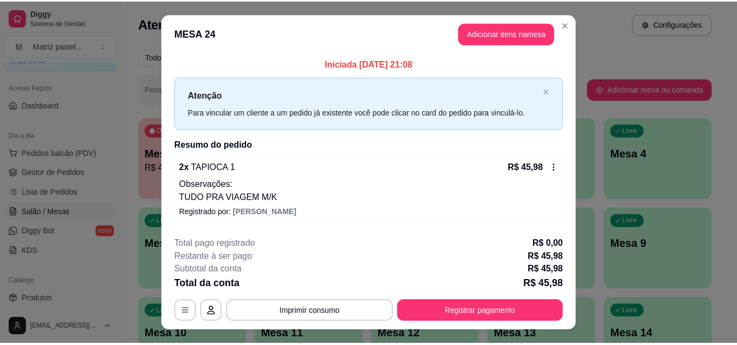
scroll to position [21, 0]
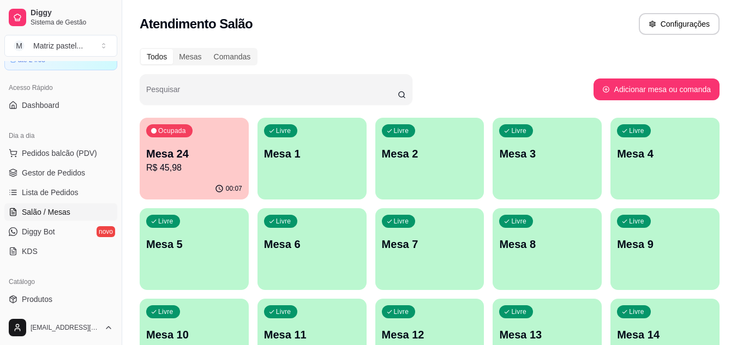
click at [275, 163] on div "Livre Mesa 1" at bounding box center [311, 152] width 109 height 69
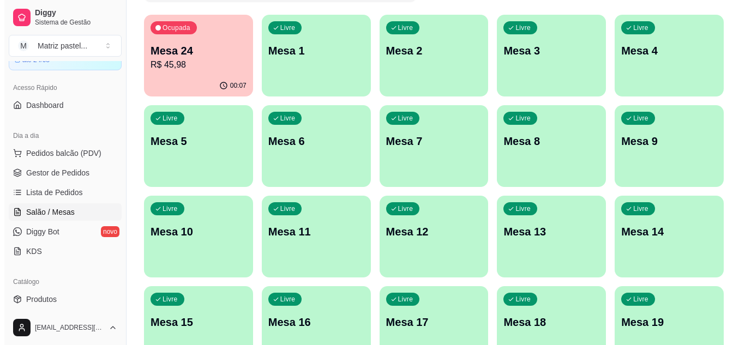
scroll to position [0, 0]
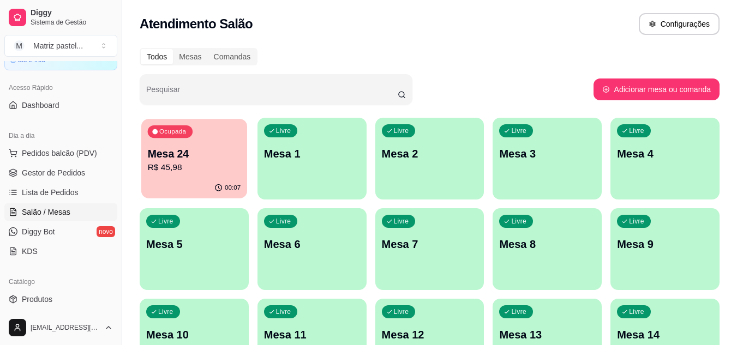
click at [204, 168] on p "R$ 45,98" at bounding box center [194, 167] width 93 height 13
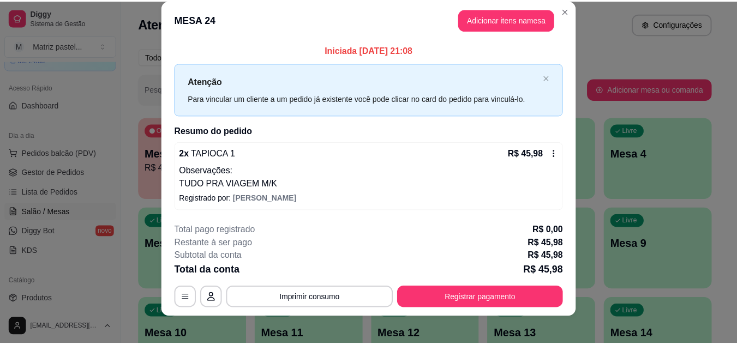
scroll to position [21, 0]
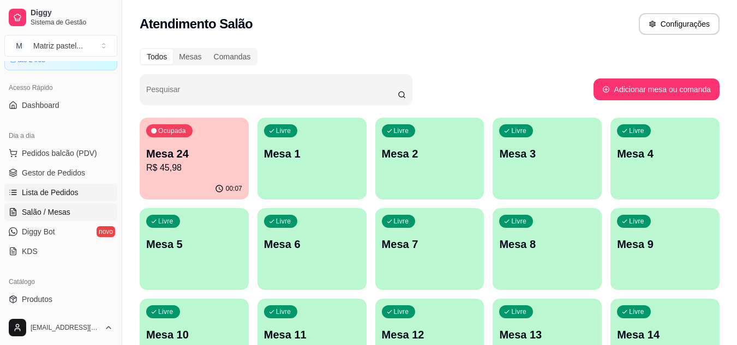
click at [66, 195] on span "Lista de Pedidos" at bounding box center [50, 192] width 57 height 11
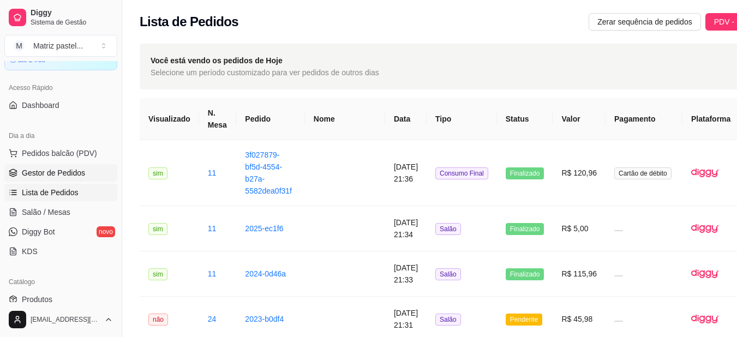
click at [64, 174] on span "Gestor de Pedidos" at bounding box center [53, 172] width 63 height 11
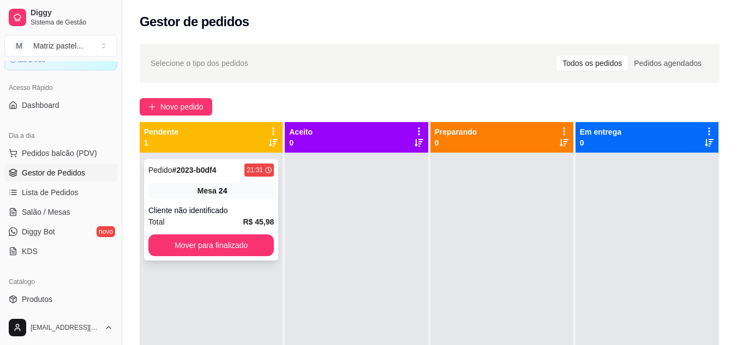
click at [186, 202] on div "Pedido # 2023-b0df4 21:31 Mesa 24 Cliente não identificado Total R$ 45,98 Mover…" at bounding box center [211, 209] width 134 height 101
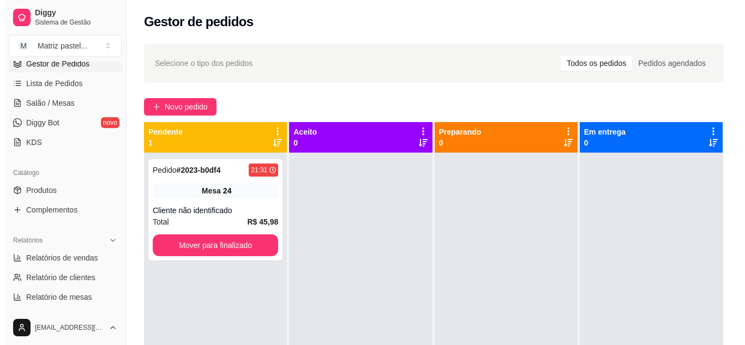
scroll to position [112, 0]
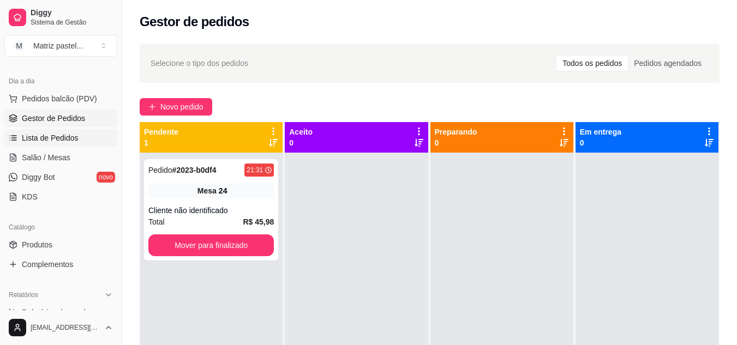
click at [57, 139] on span "Lista de Pedidos" at bounding box center [50, 137] width 57 height 11
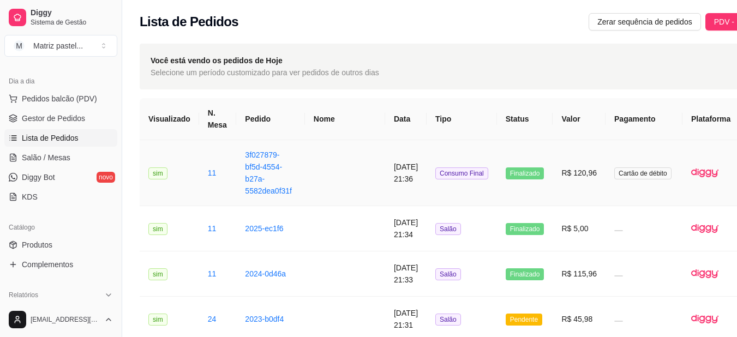
click at [297, 167] on td "3f027879-bf5d-4554-b27a-5582dea0f31f" at bounding box center [270, 173] width 68 height 66
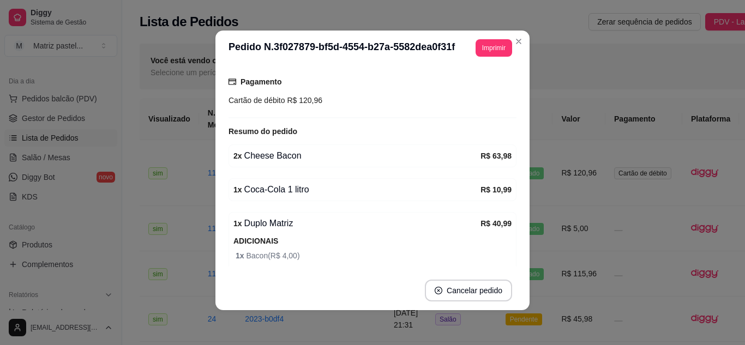
scroll to position [104, 0]
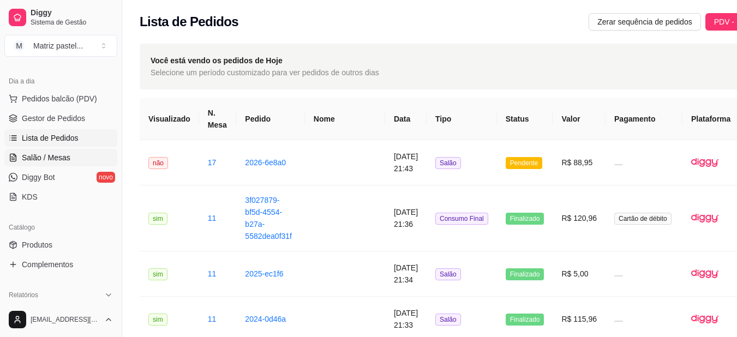
click at [52, 156] on span "Salão / Mesas" at bounding box center [46, 157] width 49 height 11
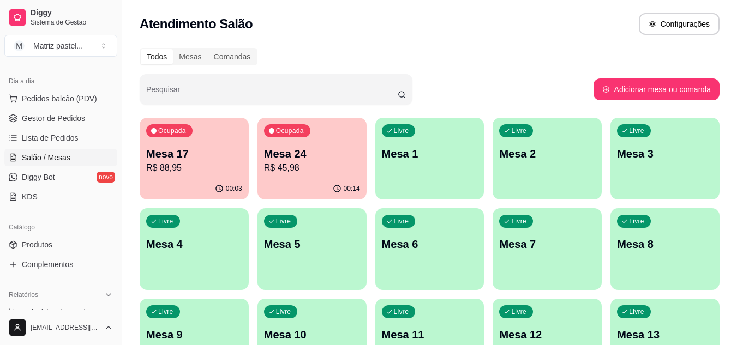
click at [208, 158] on p "Mesa 17" at bounding box center [194, 153] width 96 height 15
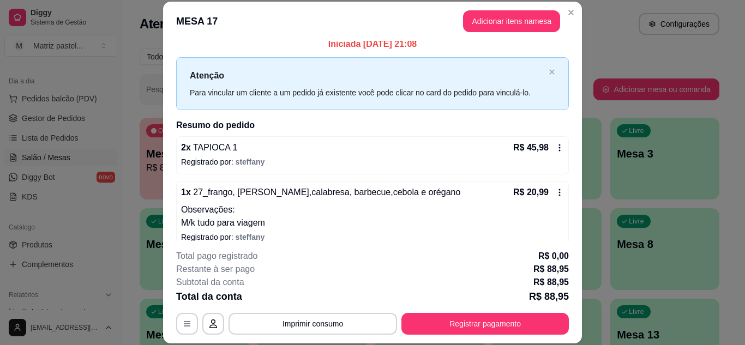
scroll to position [1, 0]
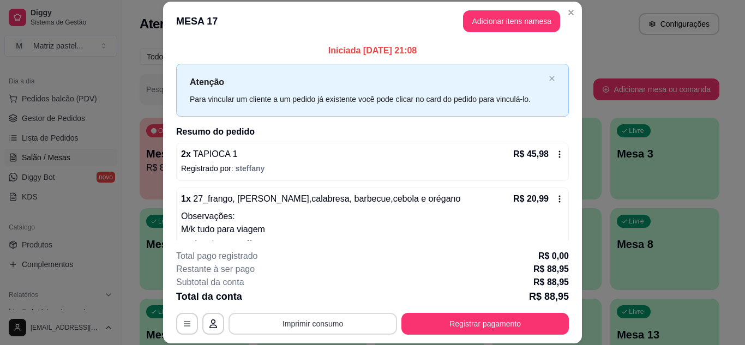
click at [288, 326] on button "Imprimir consumo" at bounding box center [312, 324] width 168 height 22
click at [307, 298] on button "IMPRESSORA" at bounding box center [312, 298] width 76 height 17
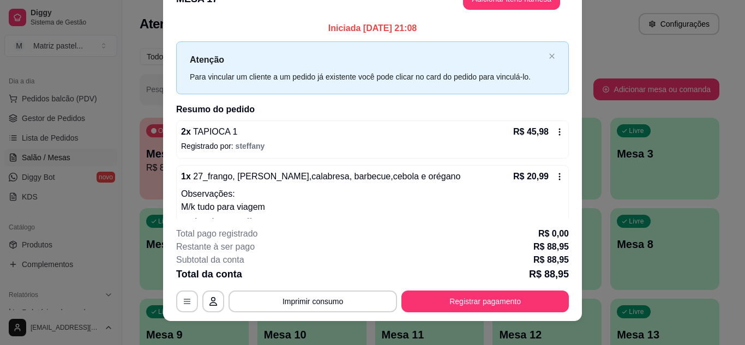
scroll to position [33, 0]
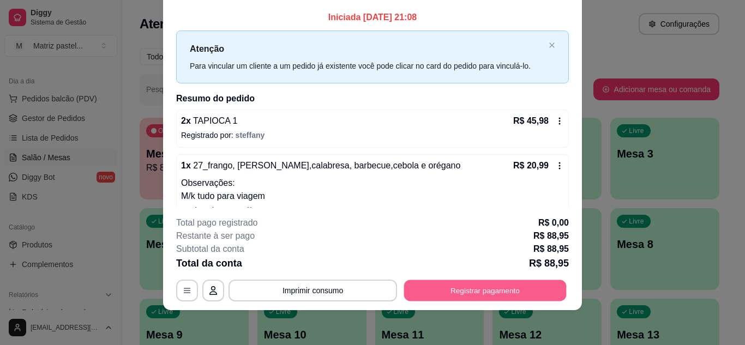
click at [460, 286] on button "Registrar pagamento" at bounding box center [485, 290] width 162 height 21
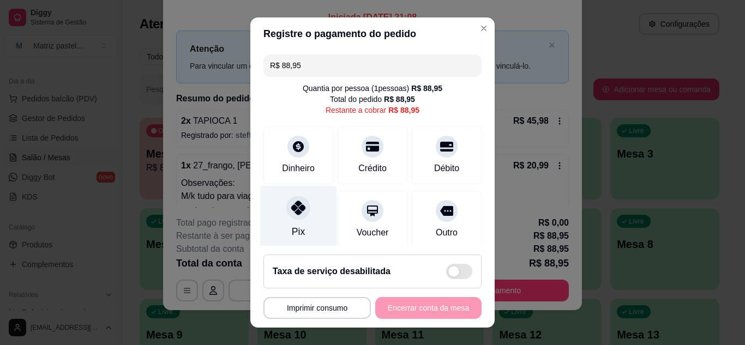
click at [299, 215] on div at bounding box center [298, 208] width 24 height 24
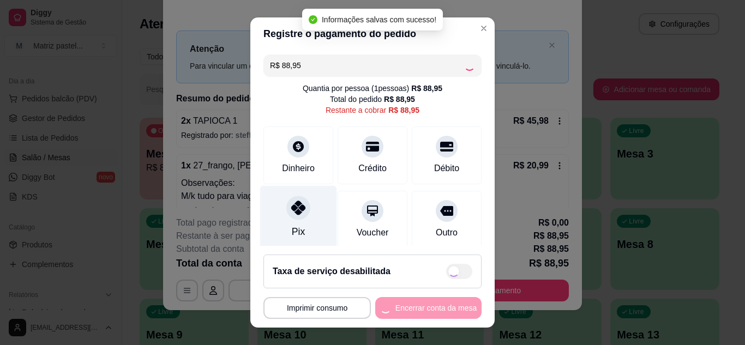
type input "R$ 0,00"
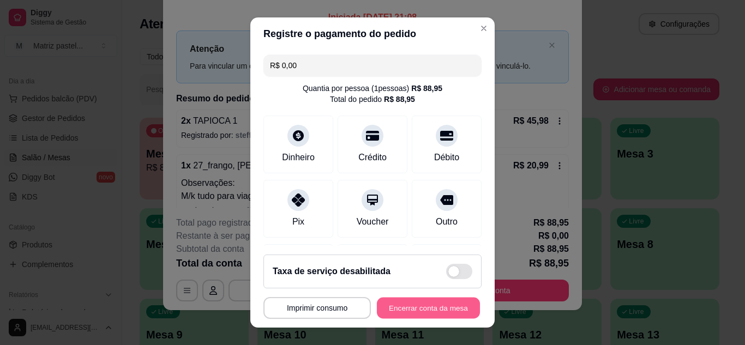
click at [444, 317] on button "Encerrar conta da mesa" at bounding box center [428, 308] width 103 height 21
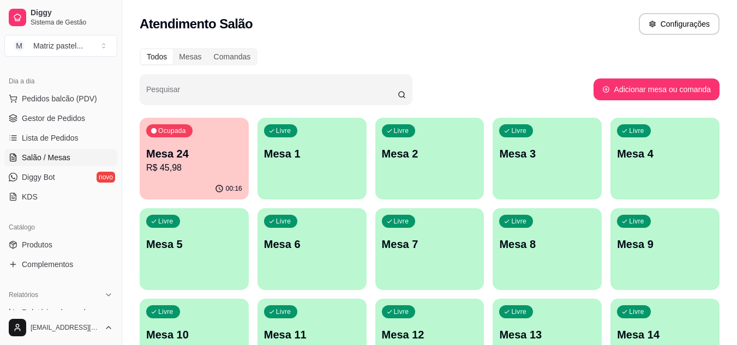
click at [224, 142] on div "Ocupada Mesa 24 R$ 45,98" at bounding box center [194, 148] width 109 height 61
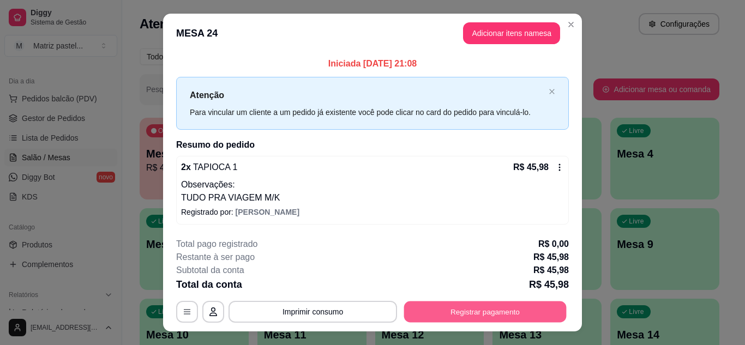
click at [422, 309] on button "Registrar pagamento" at bounding box center [485, 312] width 162 height 21
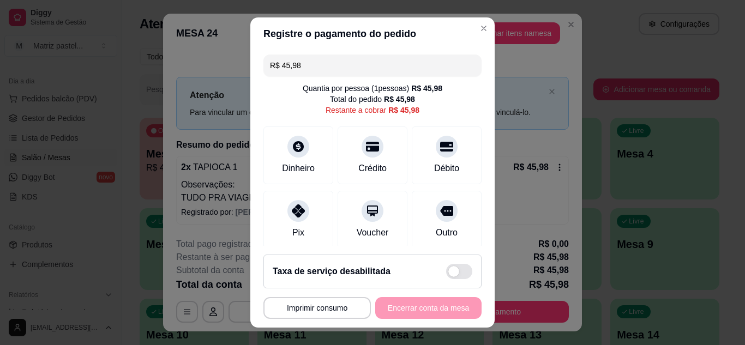
click at [338, 63] on input "R$ 45,98" at bounding box center [372, 66] width 205 height 22
click at [435, 146] on div at bounding box center [447, 143] width 24 height 24
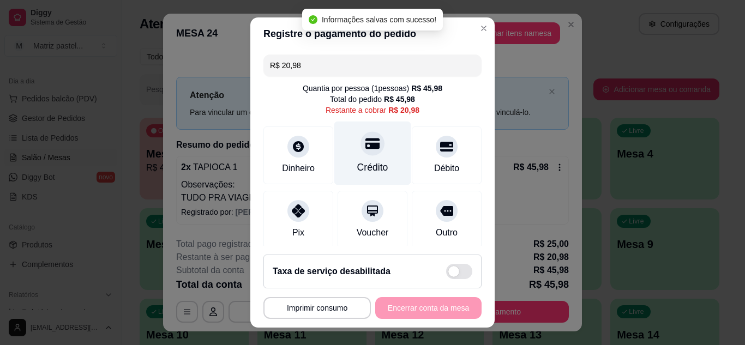
click at [360, 153] on div at bounding box center [372, 143] width 24 height 24
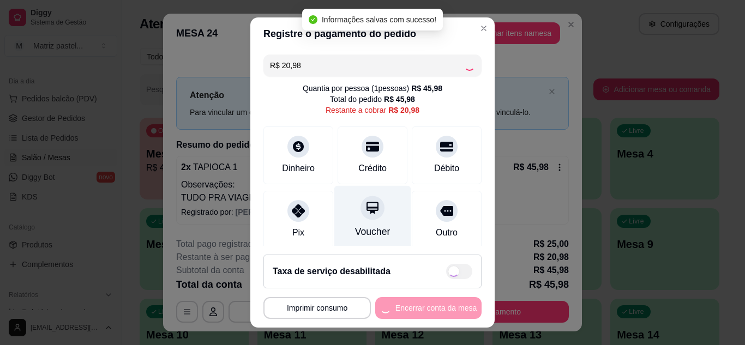
type input "R$ 0,00"
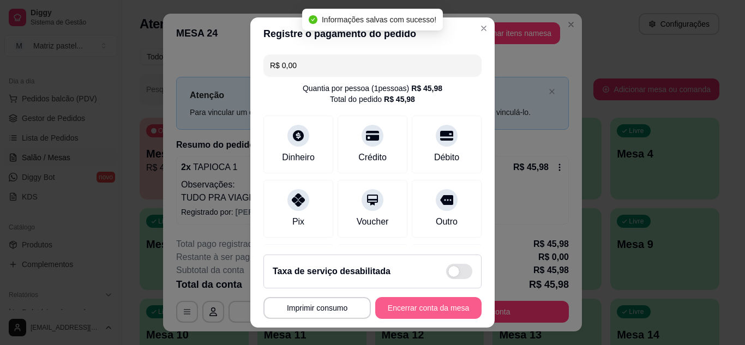
click at [407, 312] on button "Encerrar conta da mesa" at bounding box center [428, 308] width 106 height 22
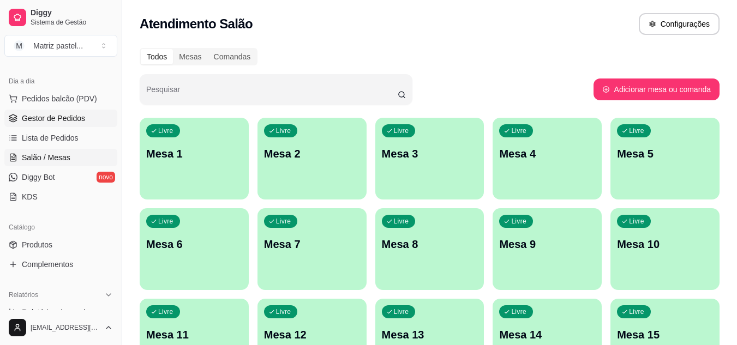
click at [71, 120] on span "Gestor de Pedidos" at bounding box center [53, 118] width 63 height 11
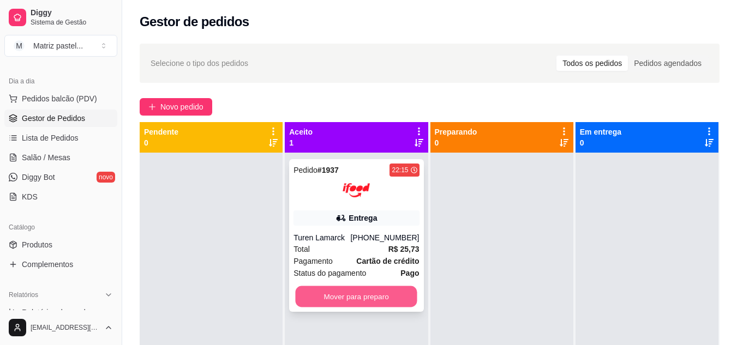
click at [357, 299] on button "Mover para preparo" at bounding box center [357, 296] width 122 height 21
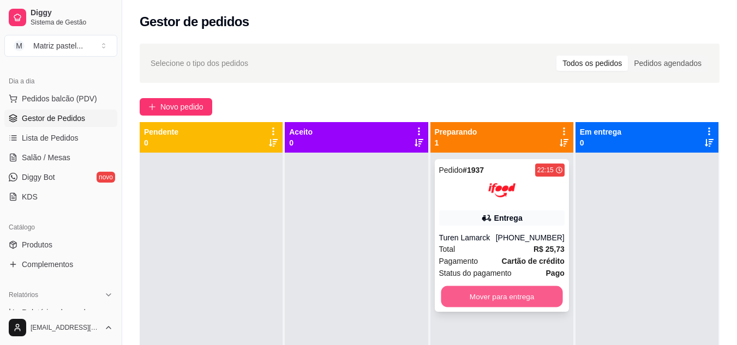
click at [490, 301] on button "Mover para entrega" at bounding box center [502, 296] width 122 height 21
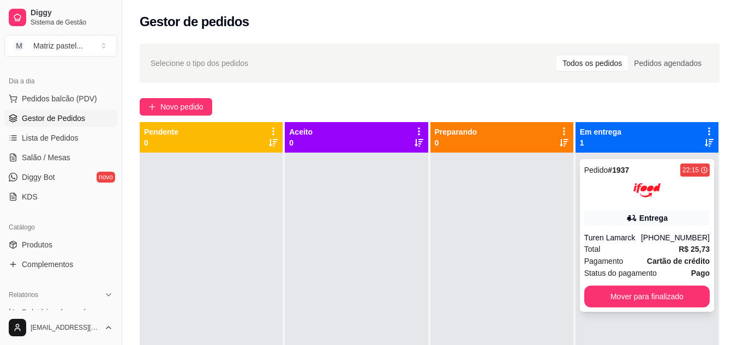
click at [612, 202] on div at bounding box center [646, 190] width 125 height 27
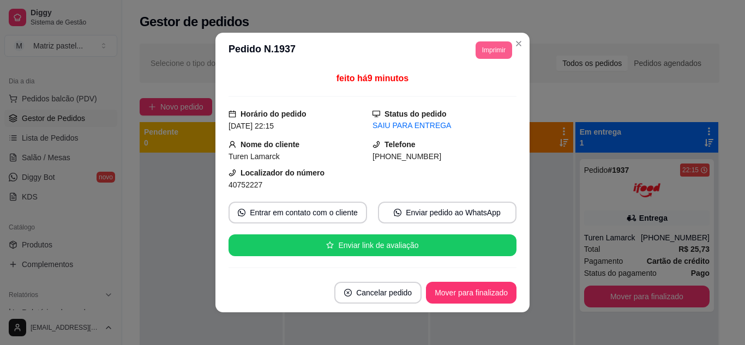
click at [486, 48] on button "Imprimir" at bounding box center [493, 49] width 37 height 17
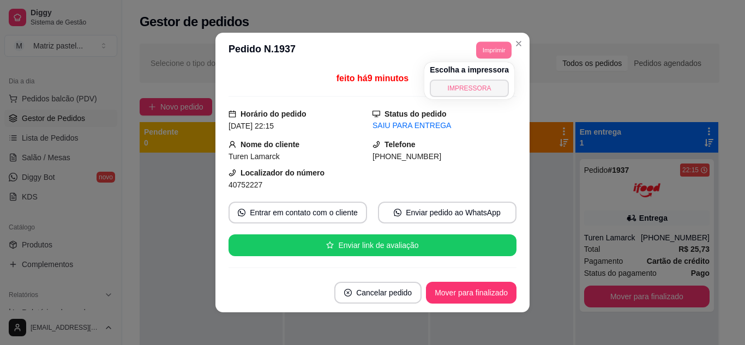
click at [461, 89] on button "IMPRESSORA" at bounding box center [469, 88] width 79 height 17
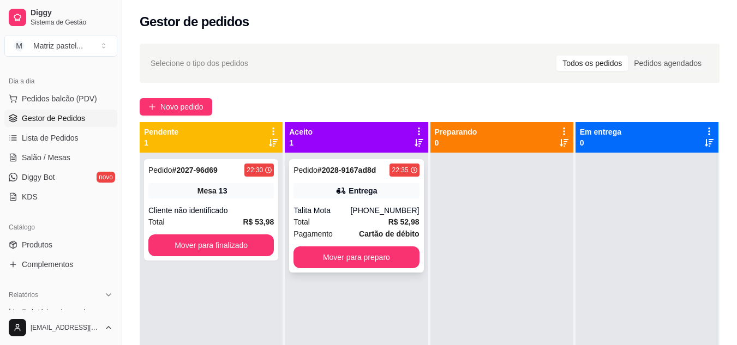
click at [357, 200] on div "Pedido # 2028-9167ad8d 22:35 Entrega Talita Mota [PHONE_NUMBER] Total R$ 52,98 …" at bounding box center [356, 215] width 134 height 113
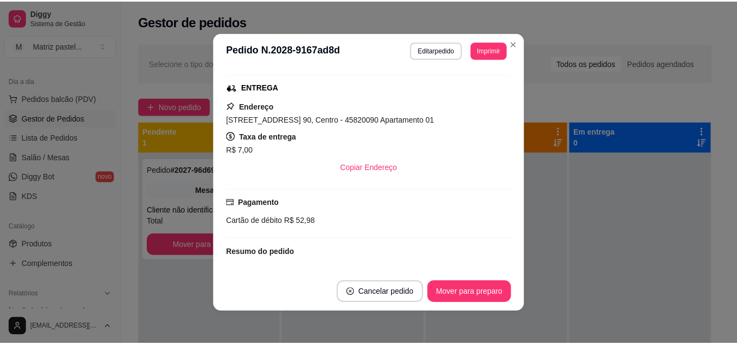
scroll to position [164, 0]
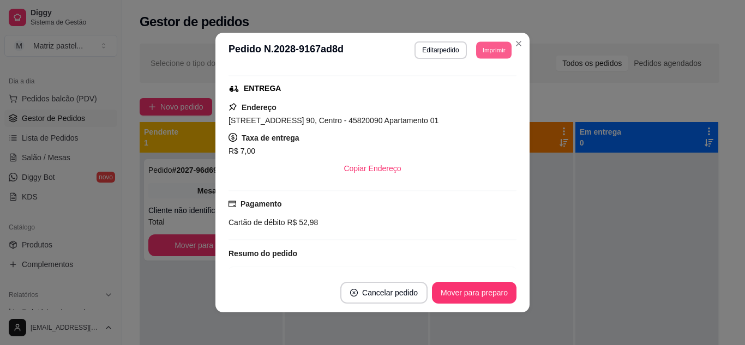
click at [486, 53] on button "Imprimir" at bounding box center [493, 49] width 35 height 17
click at [460, 88] on button "IMPRESSORA" at bounding box center [469, 88] width 76 height 17
click at [457, 282] on button "Mover para preparo" at bounding box center [474, 292] width 82 height 21
click at [467, 284] on button "Mover para preparo" at bounding box center [474, 292] width 82 height 21
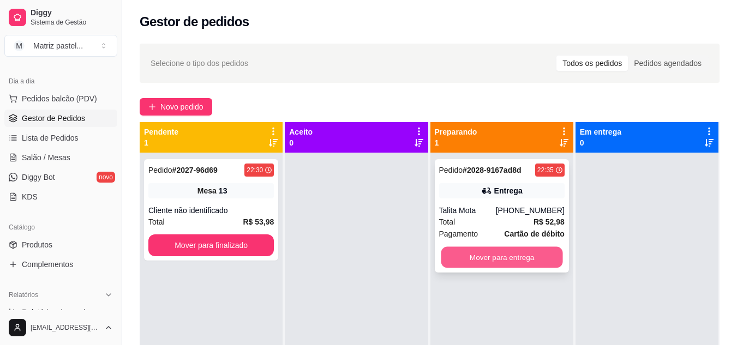
click at [502, 251] on button "Mover para entrega" at bounding box center [502, 257] width 122 height 21
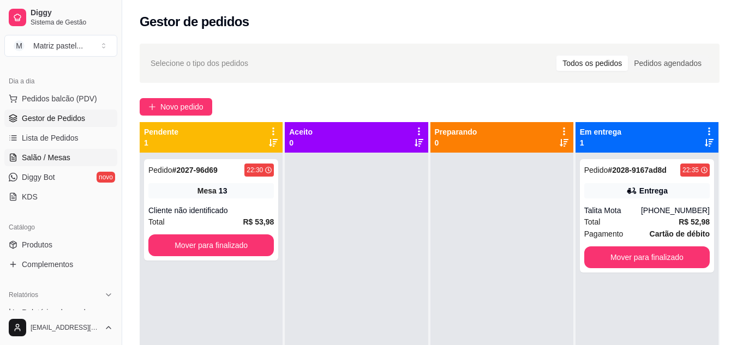
click at [73, 157] on link "Salão / Mesas" at bounding box center [60, 157] width 113 height 17
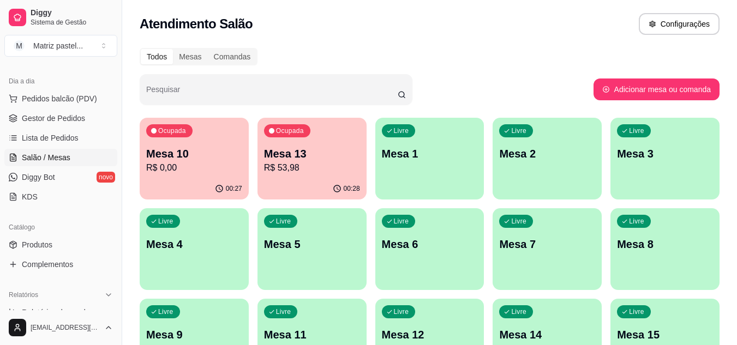
click at [310, 171] on p "R$ 53,98" at bounding box center [312, 167] width 96 height 13
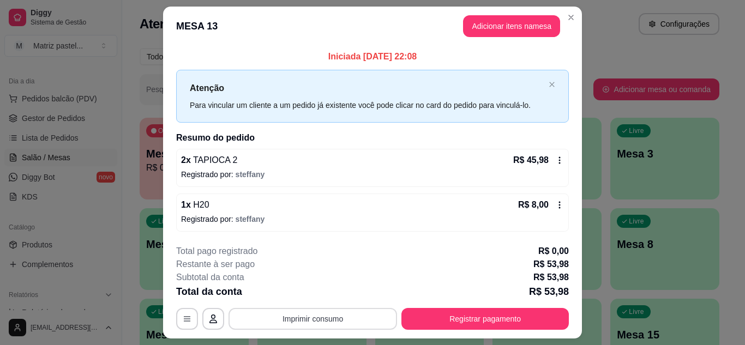
click at [284, 318] on button "Imprimir consumo" at bounding box center [312, 319] width 168 height 22
click at [292, 291] on button "IMPRESSORA" at bounding box center [312, 293] width 79 height 17
click at [519, 307] on div "**********" at bounding box center [372, 287] width 393 height 85
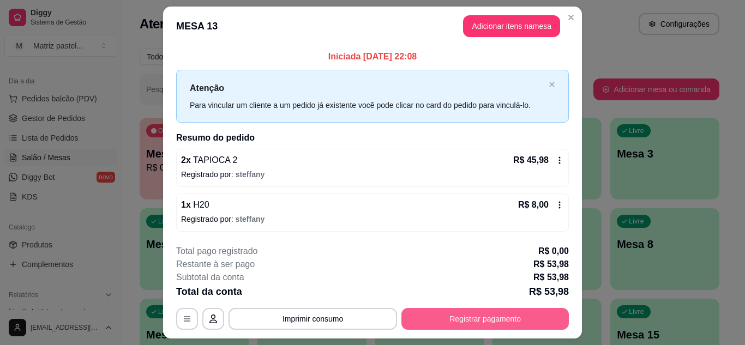
click at [516, 317] on button "Registrar pagamento" at bounding box center [484, 319] width 167 height 22
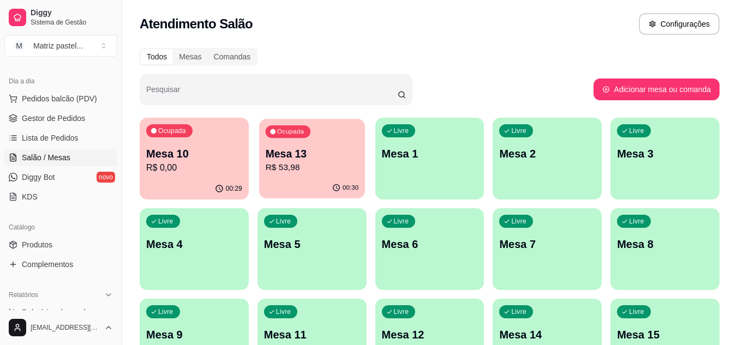
click at [304, 158] on p "Mesa 13" at bounding box center [311, 154] width 93 height 15
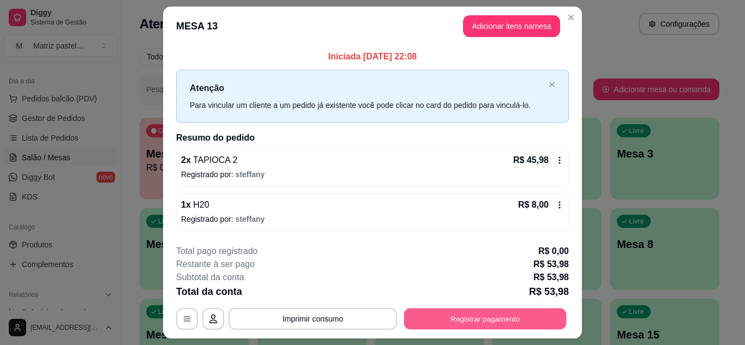
click at [461, 313] on button "Registrar pagamento" at bounding box center [485, 319] width 162 height 21
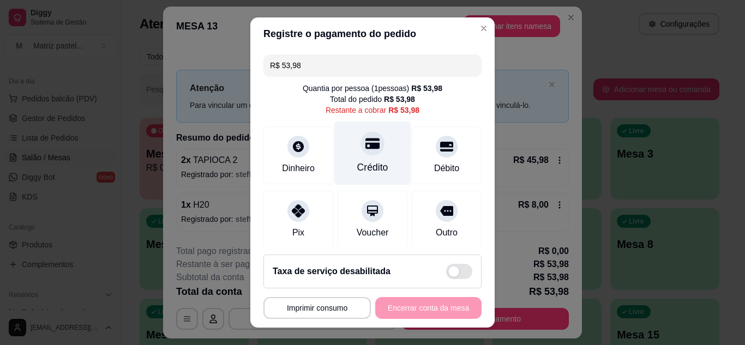
click at [366, 145] on icon at bounding box center [372, 143] width 14 height 11
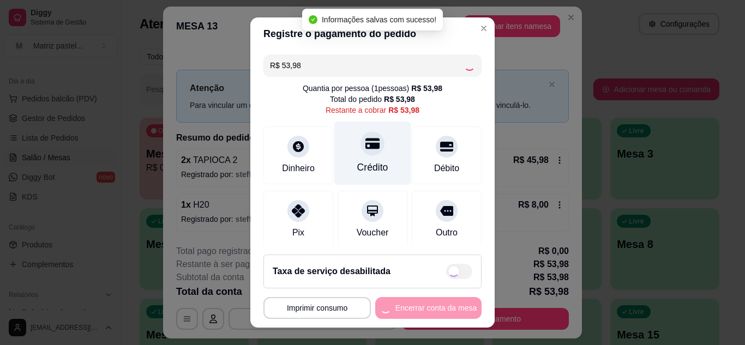
type input "R$ 0,00"
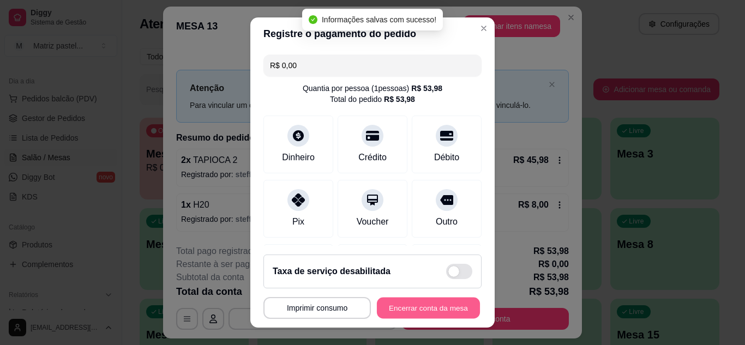
click at [460, 299] on button "Encerrar conta da mesa" at bounding box center [428, 308] width 103 height 21
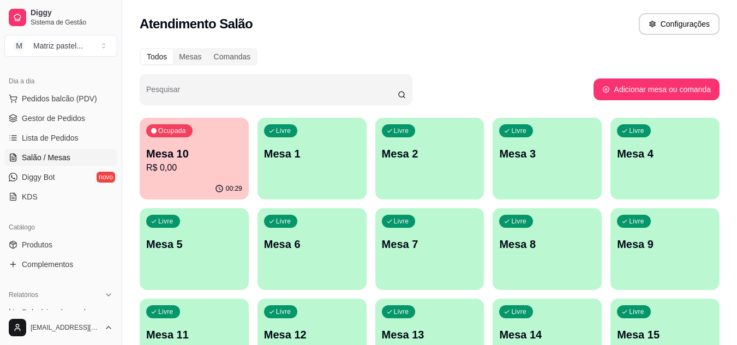
click at [178, 190] on div "00:29" at bounding box center [194, 188] width 109 height 21
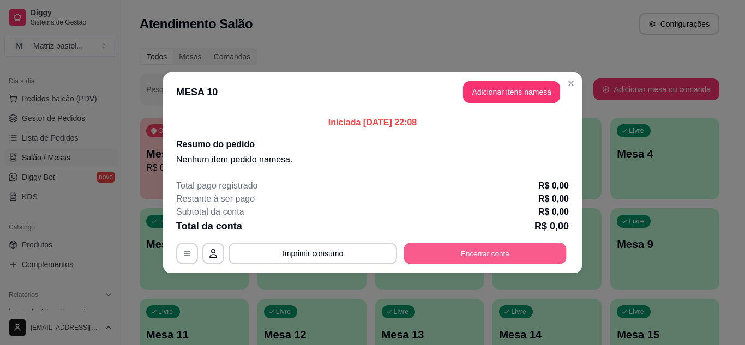
click at [462, 257] on button "Encerrar conta" at bounding box center [485, 253] width 162 height 21
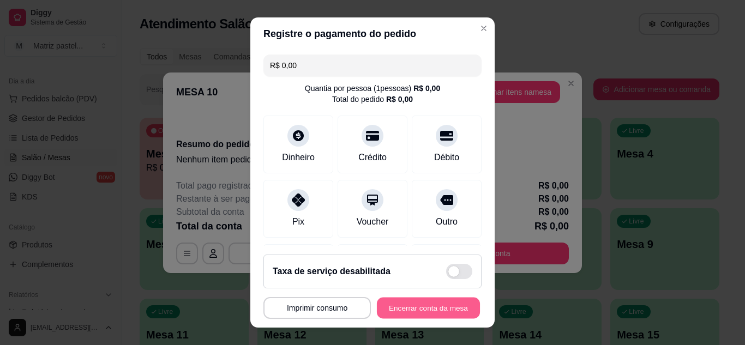
click at [407, 300] on button "Encerrar conta da mesa" at bounding box center [428, 308] width 103 height 21
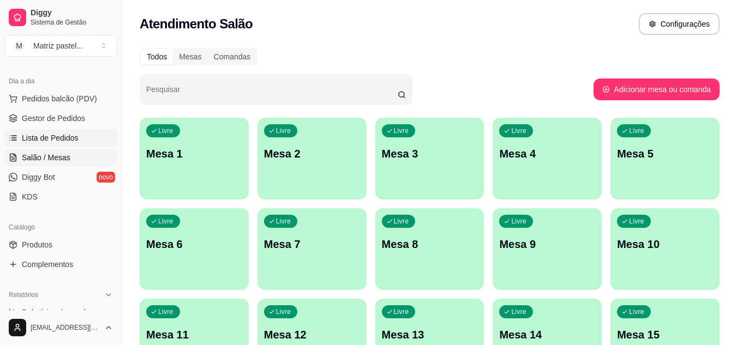
click at [70, 143] on link "Lista de Pedidos" at bounding box center [60, 137] width 113 height 17
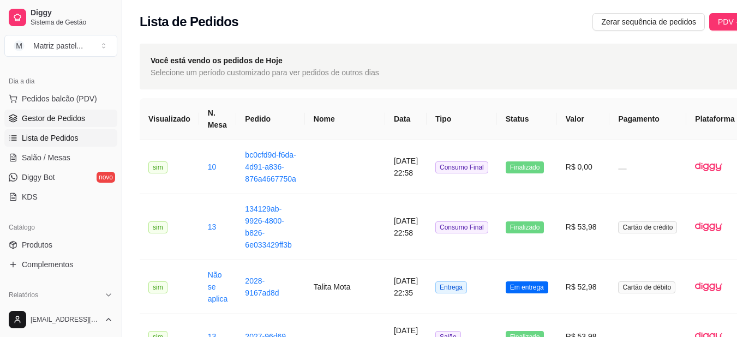
click at [83, 118] on link "Gestor de Pedidos" at bounding box center [60, 118] width 113 height 17
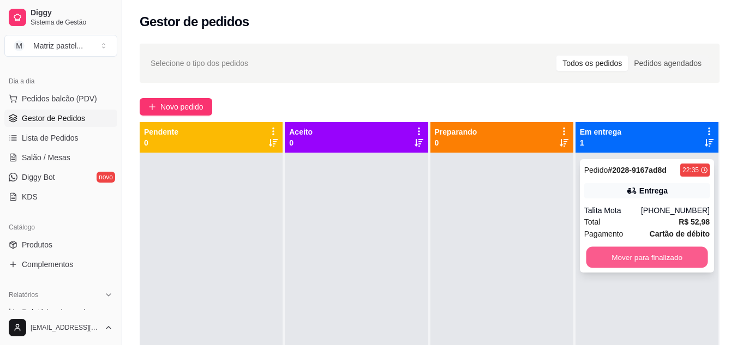
click at [586, 260] on button "Mover para finalizado" at bounding box center [647, 257] width 122 height 21
